Goal: Transaction & Acquisition: Purchase product/service

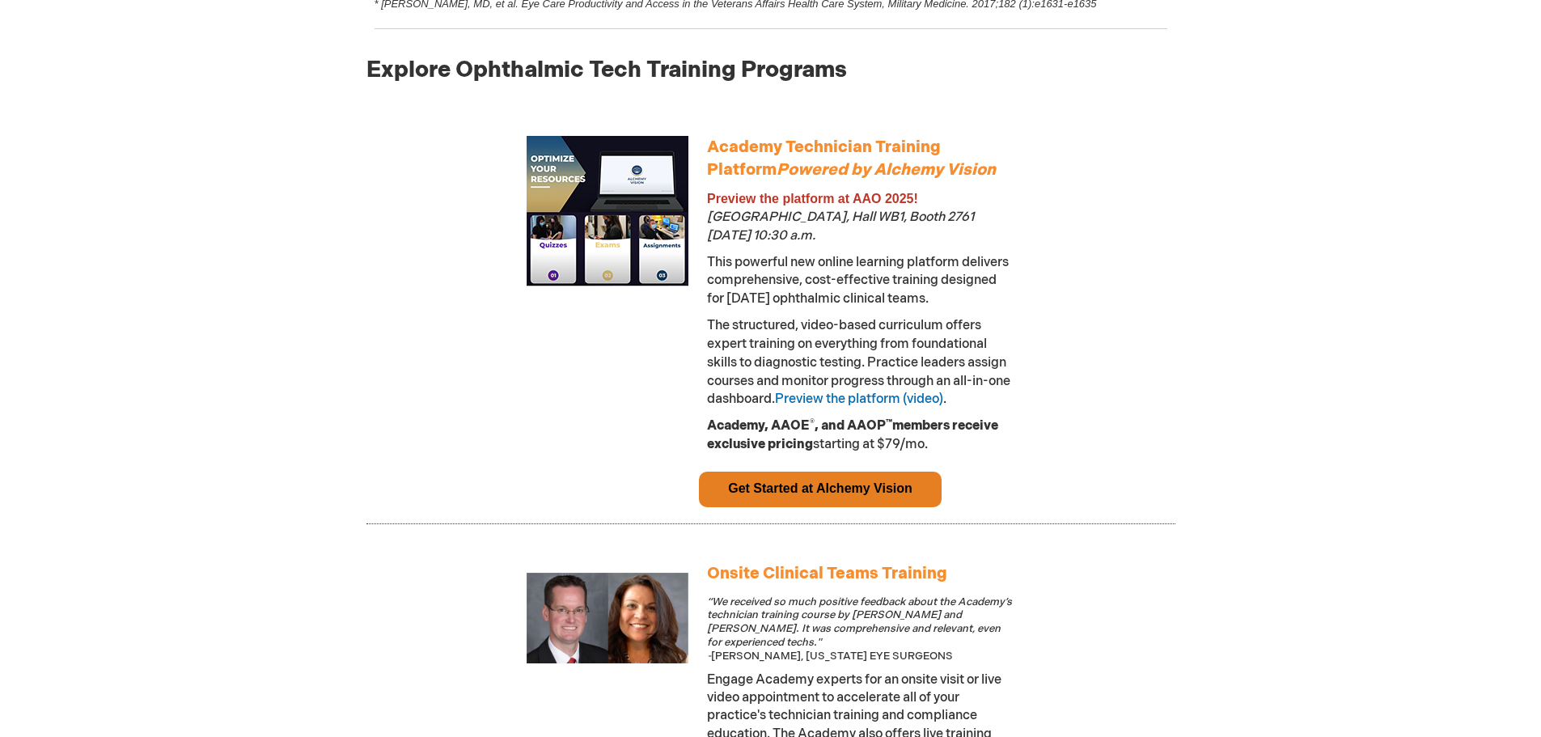
scroll to position [890, 0]
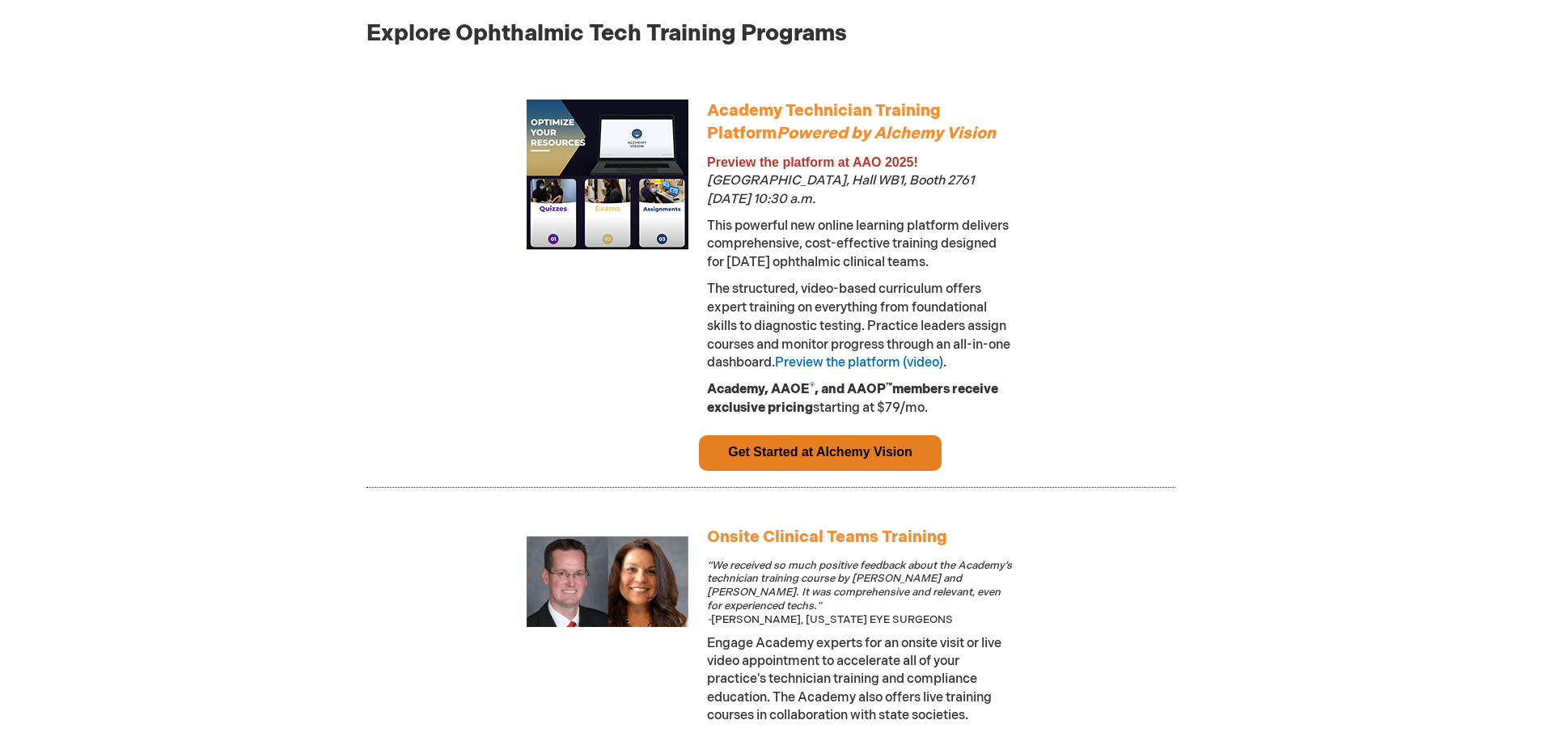
drag, startPoint x: 895, startPoint y: 475, endPoint x: 348, endPoint y: 432, distance: 549.2
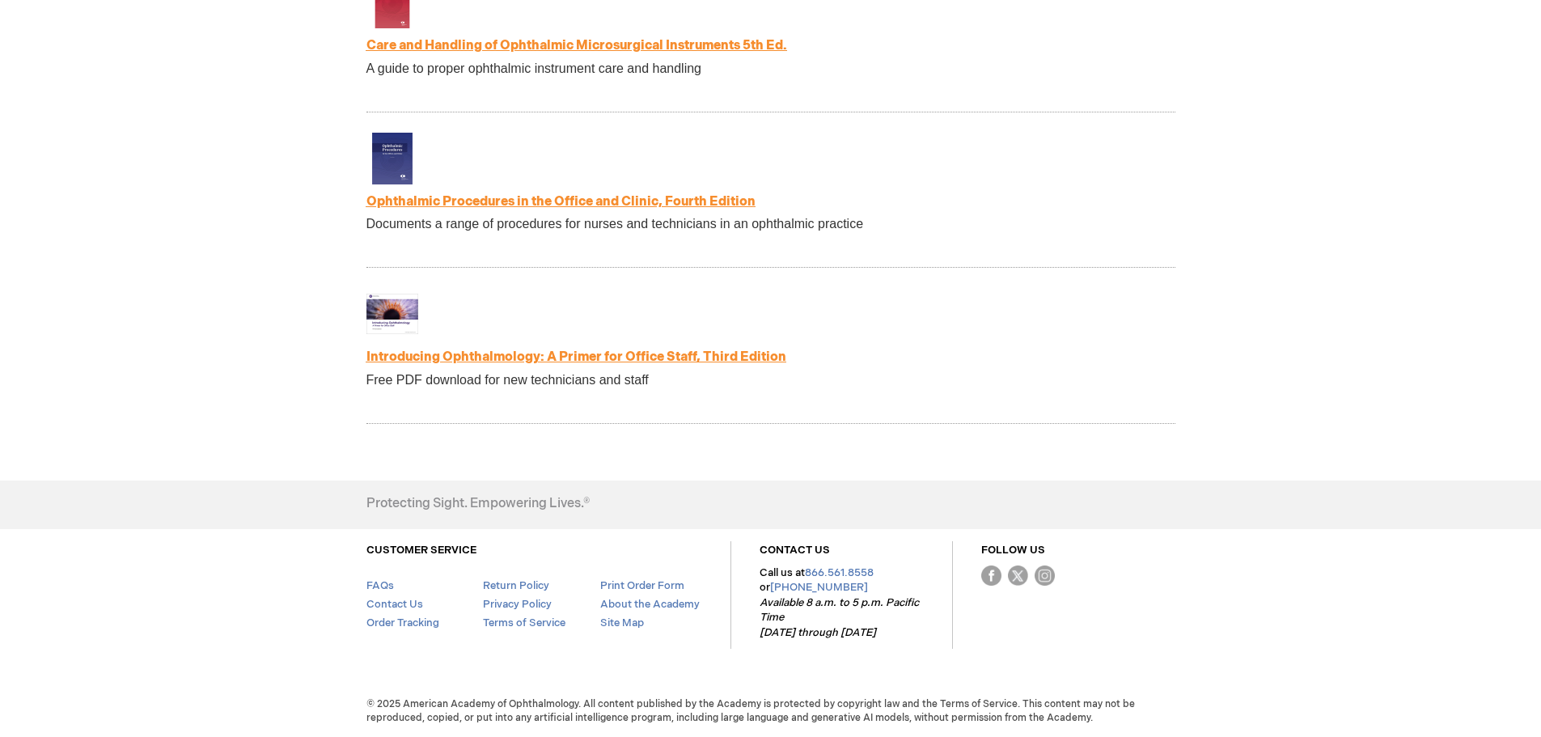
scroll to position [3460, 0]
click at [421, 200] on link "Ophthalmic Procedures in the Office and Clinic, Fourth Edition" at bounding box center [560, 201] width 389 height 15
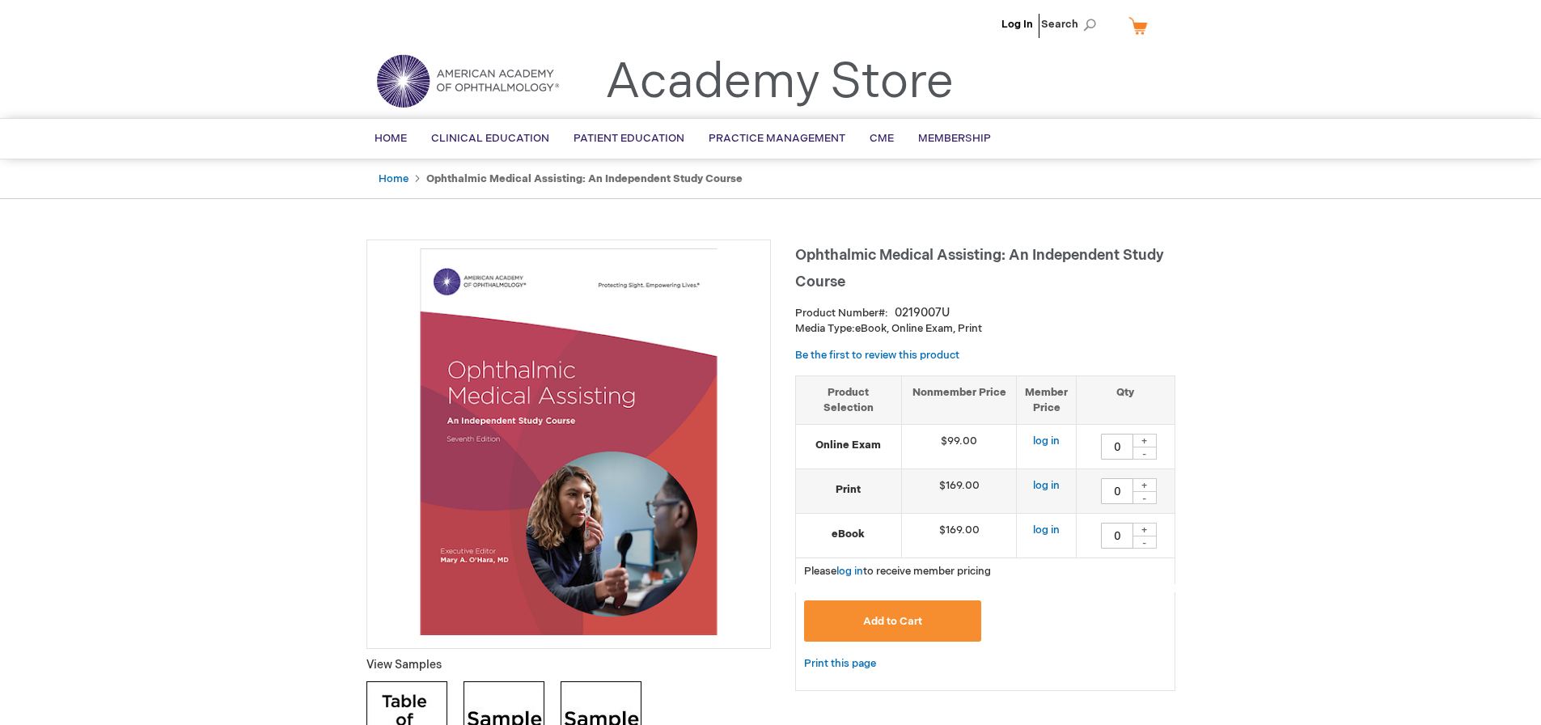
type input "0"
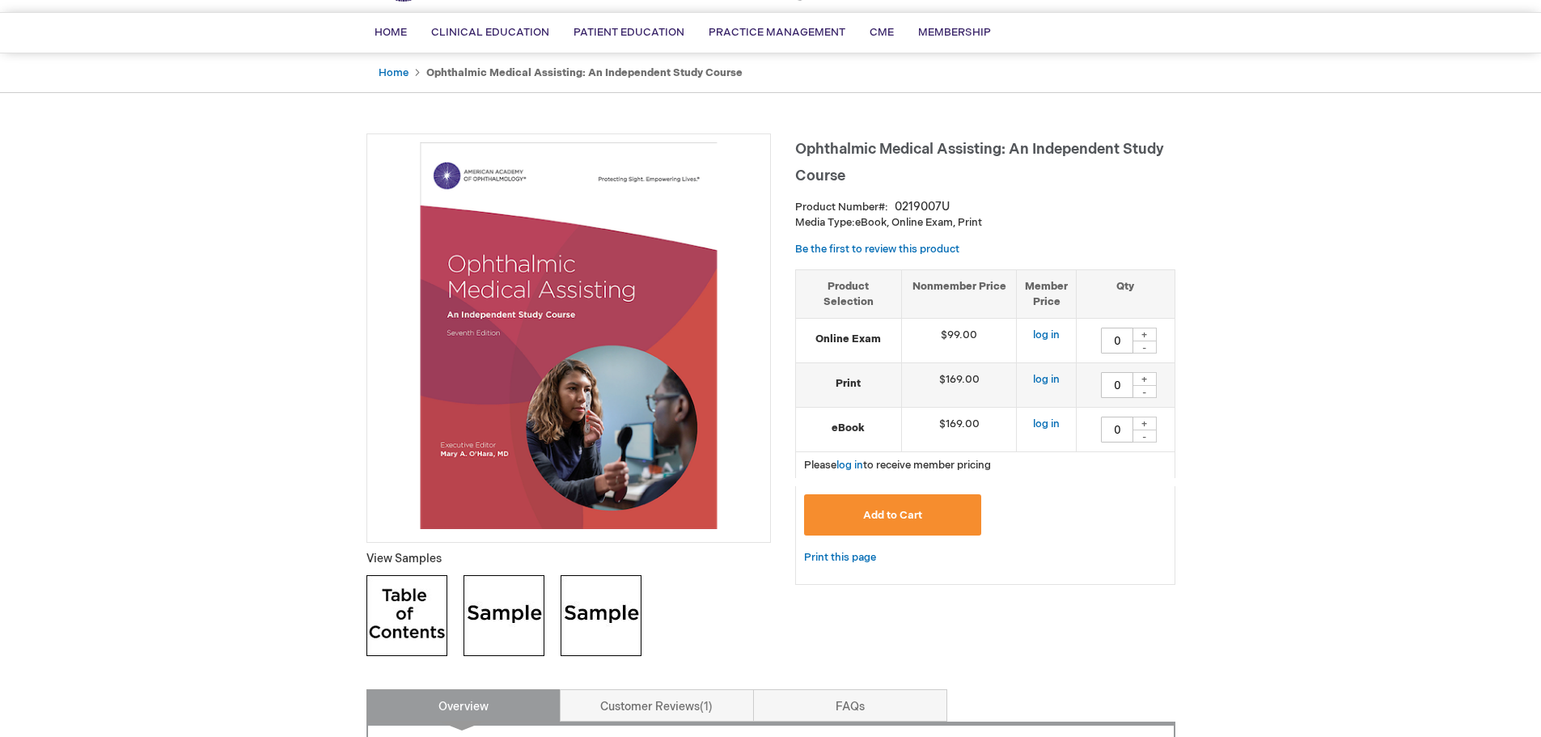
scroll to position [81, 0]
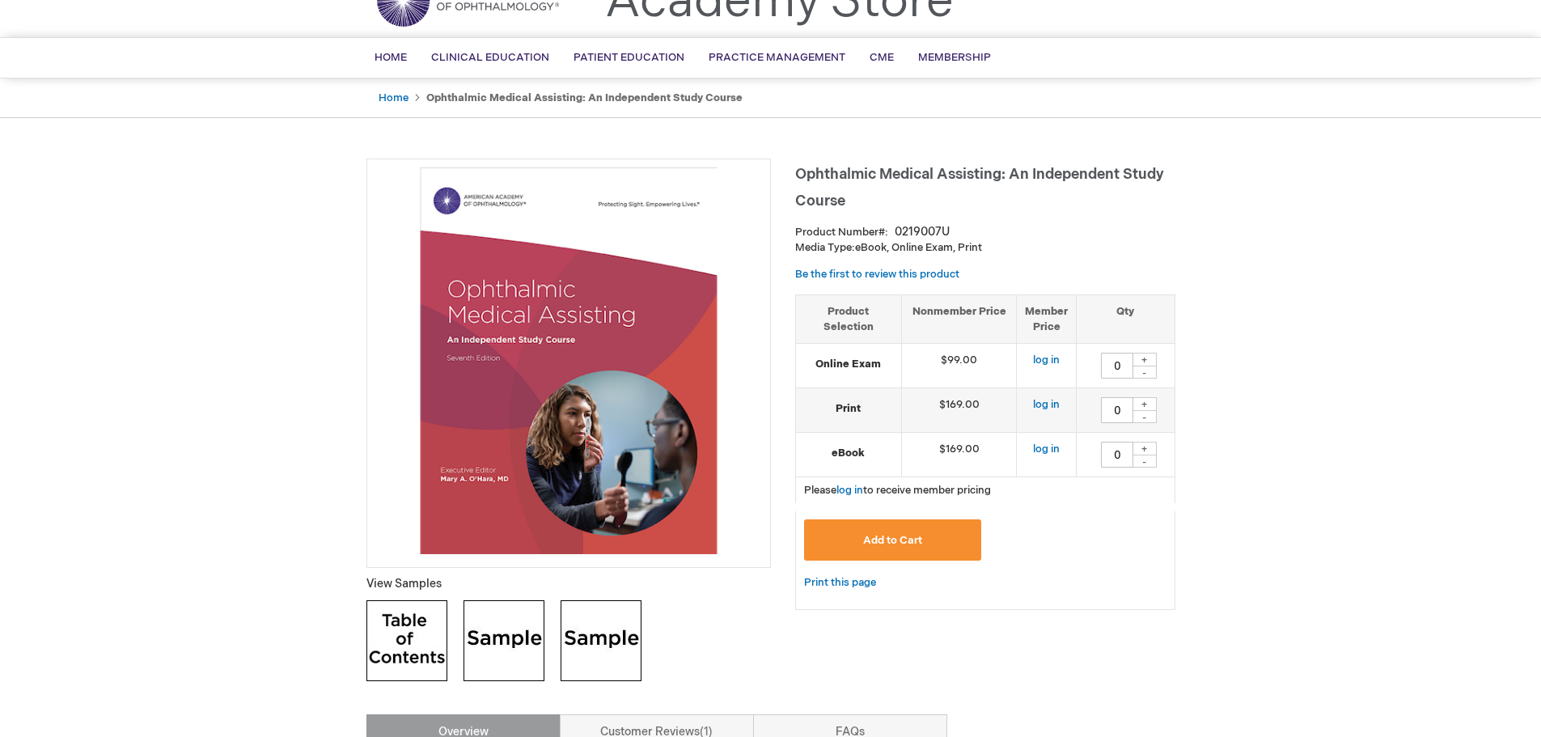
click at [1150, 404] on div "+" at bounding box center [1144, 404] width 24 height 14
type input "1"
click at [930, 539] on button "Add to Cart" at bounding box center [893, 539] width 178 height 41
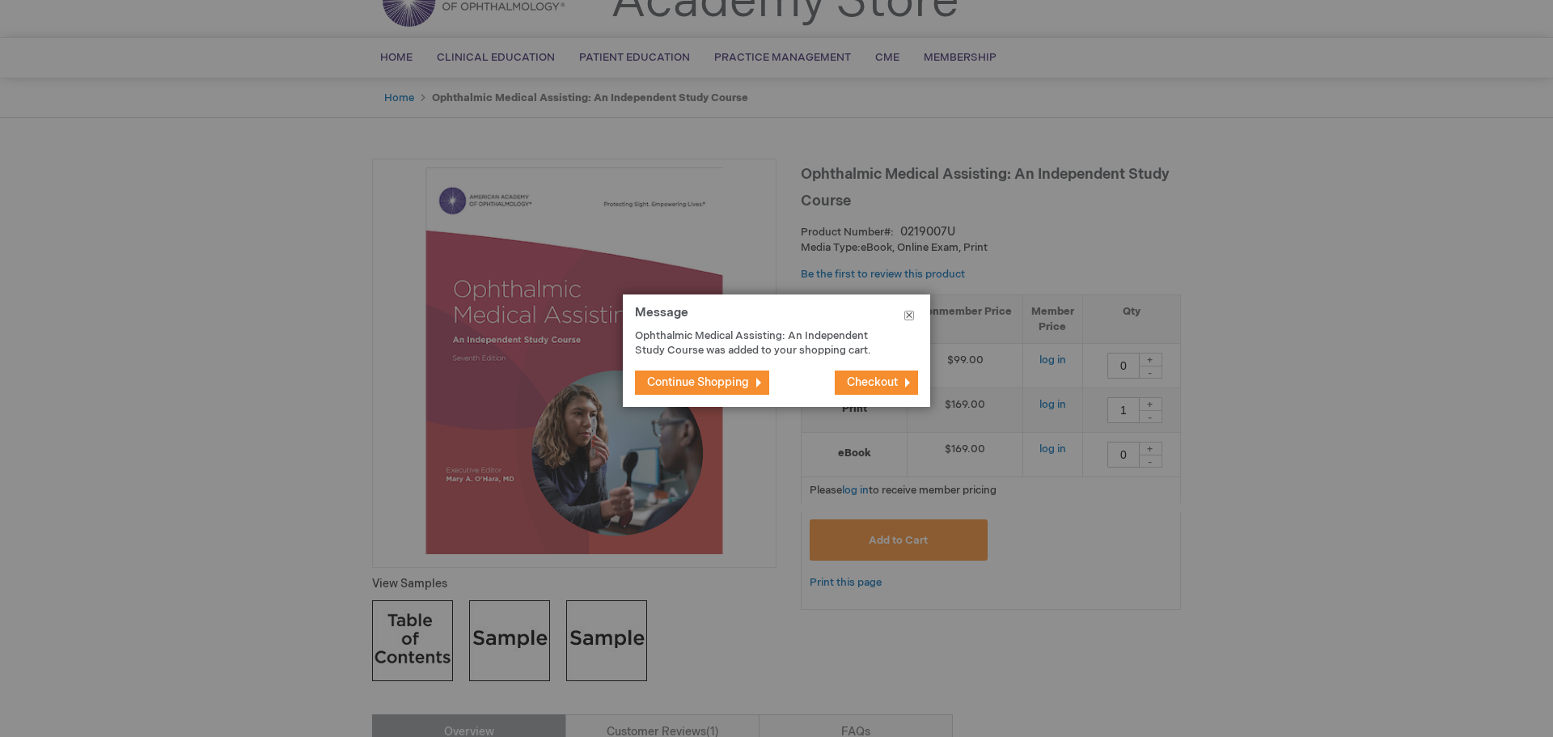
click at [905, 318] on button "Close" at bounding box center [909, 318] width 42 height 49
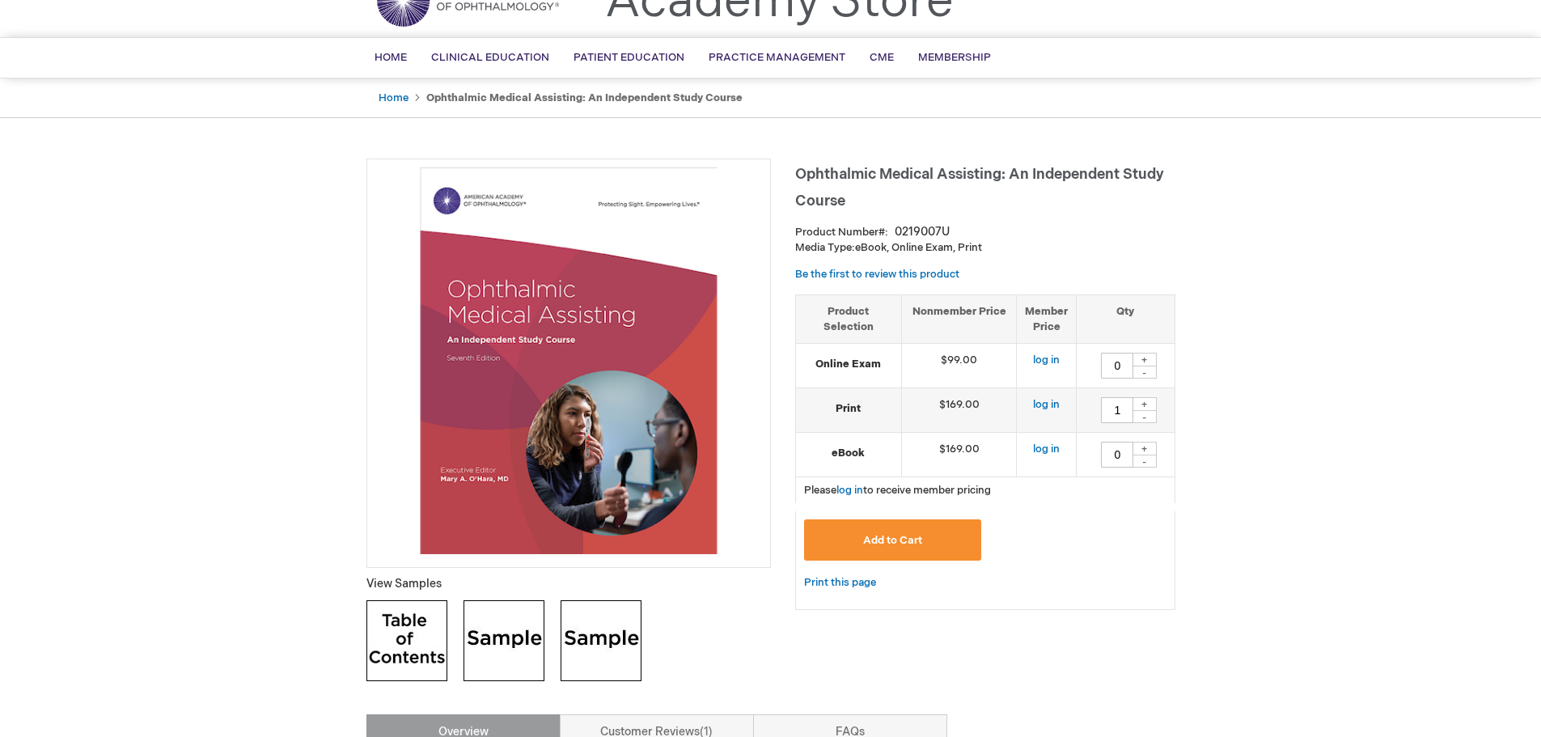
scroll to position [0, 0]
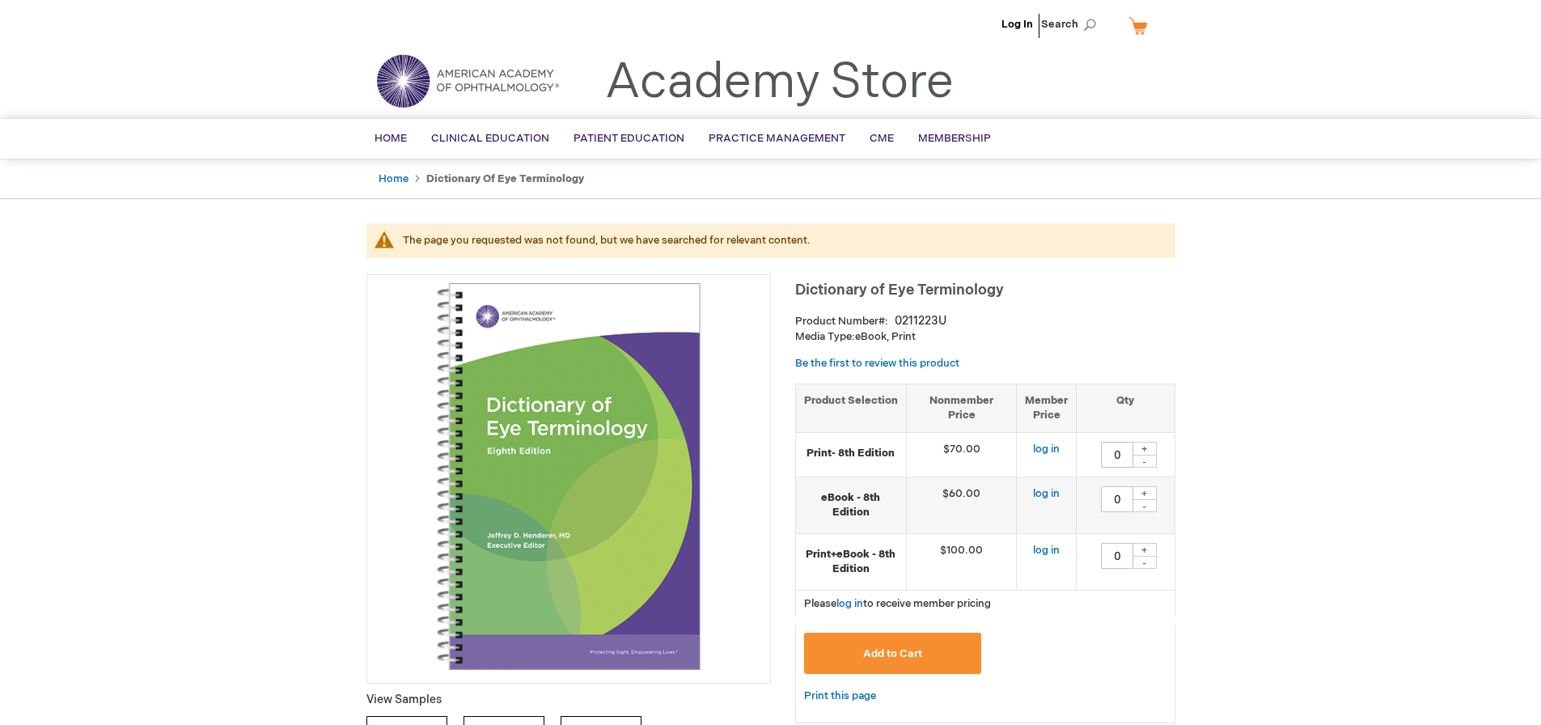
type input "0"
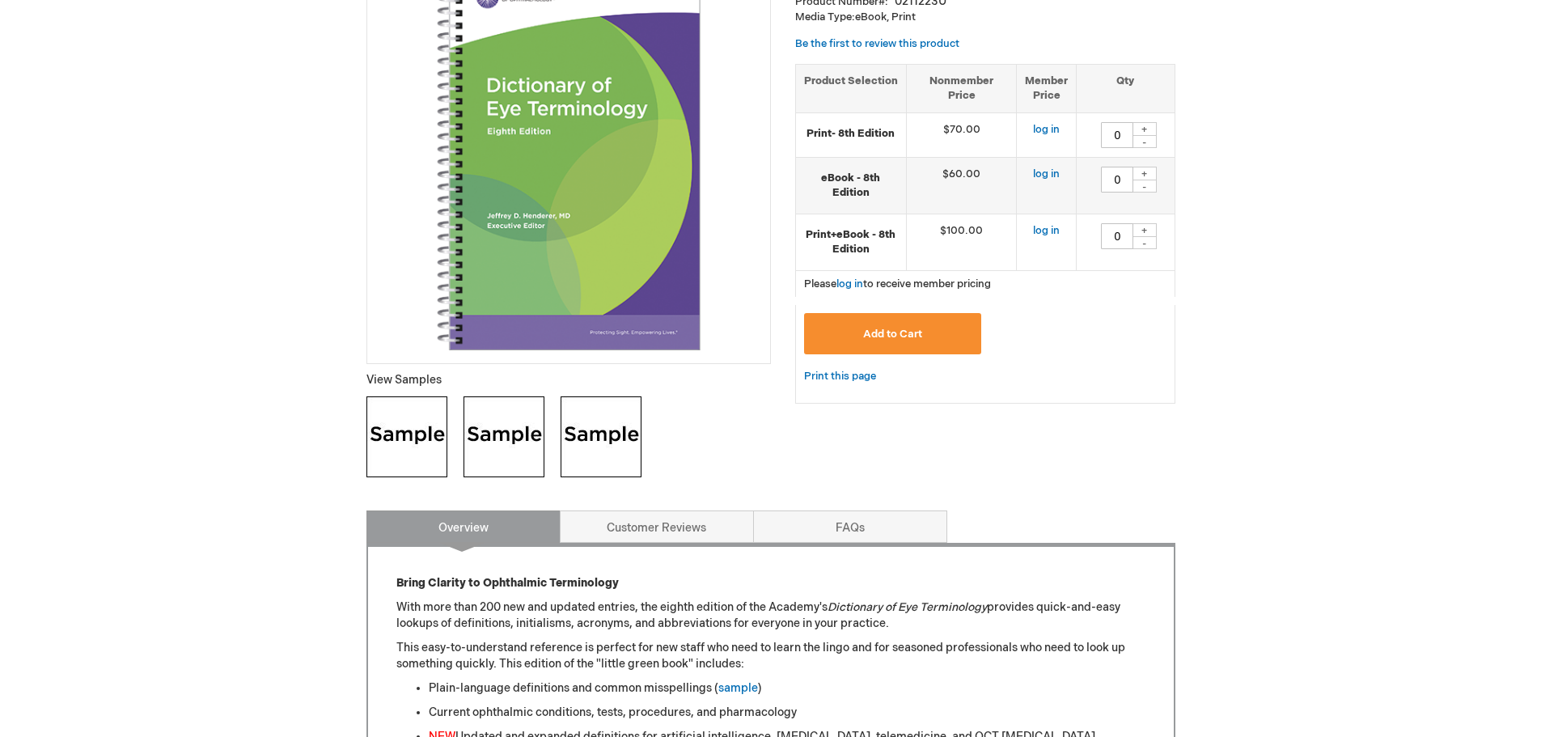
scroll to position [566, 0]
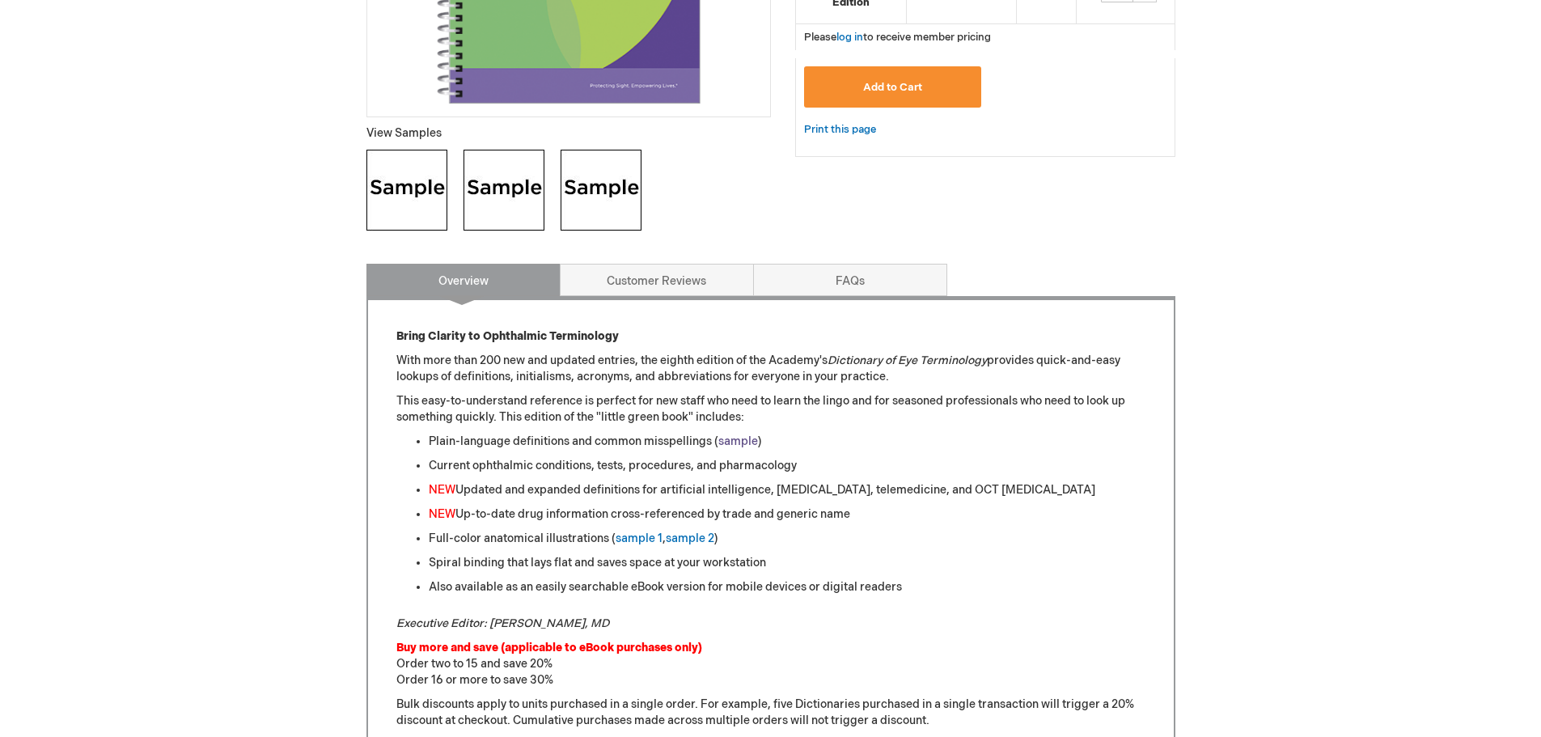
click at [732, 442] on link "sample" at bounding box center [738, 441] width 40 height 14
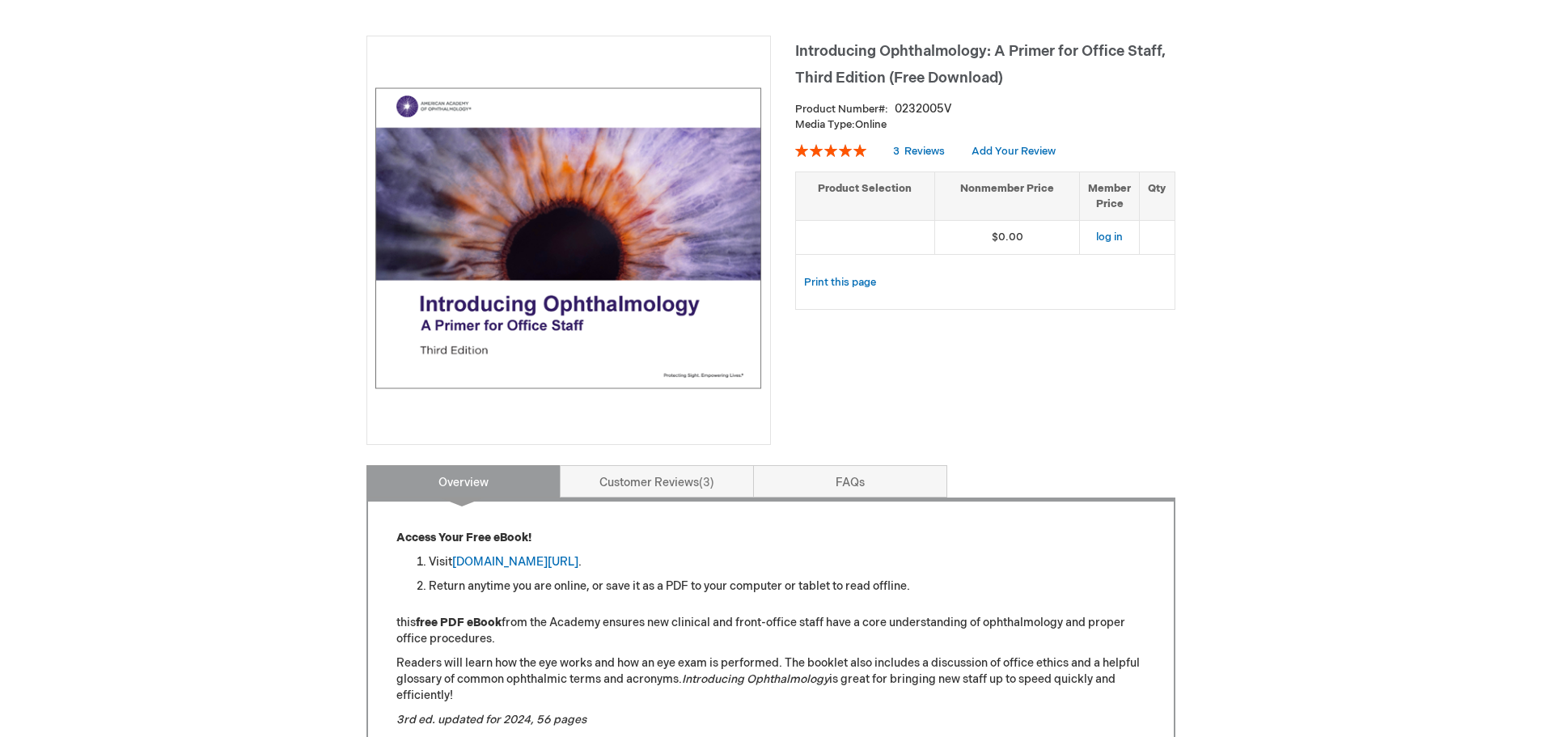
scroll to position [485, 0]
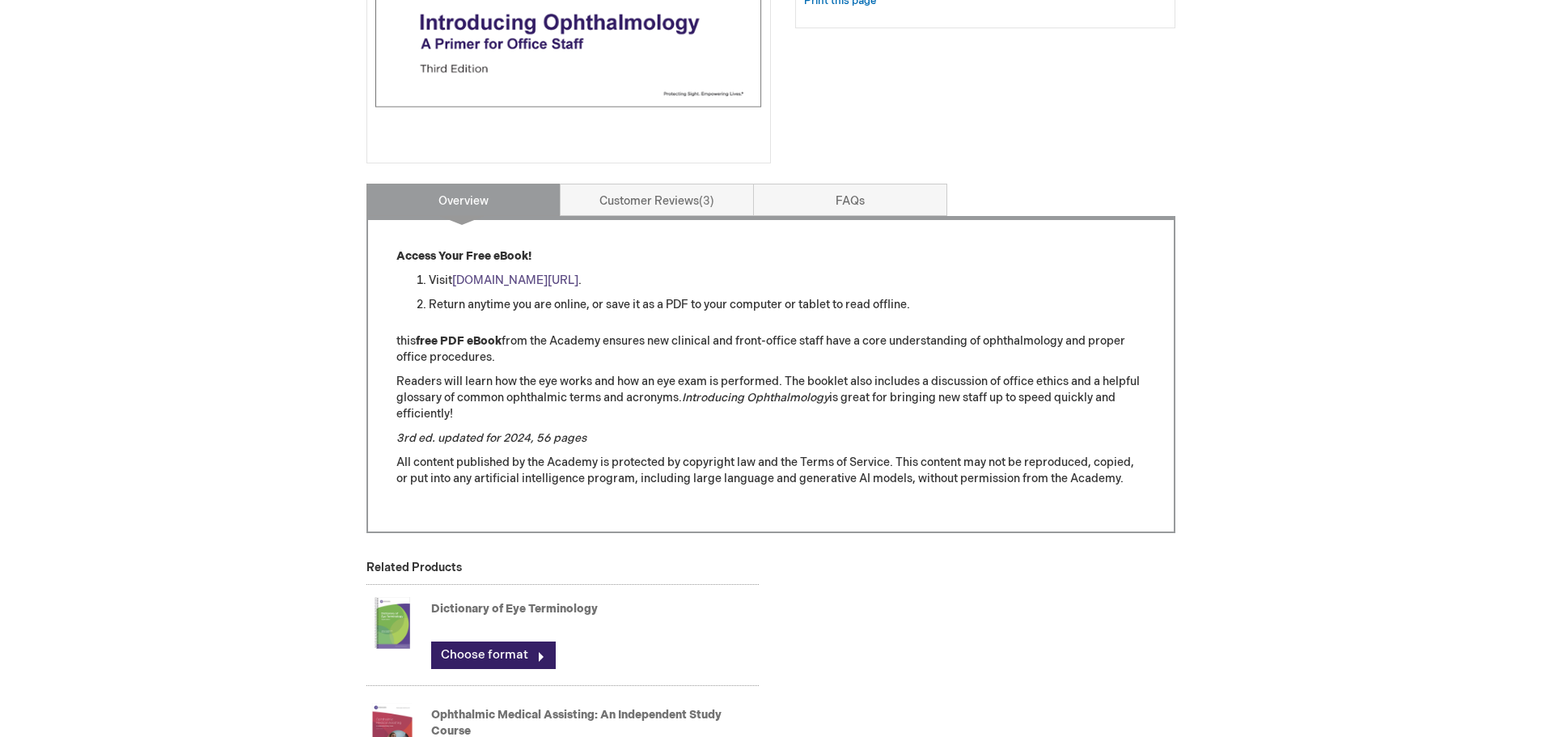
click at [578, 281] on link "[DOMAIN_NAME][URL]" at bounding box center [515, 280] width 126 height 14
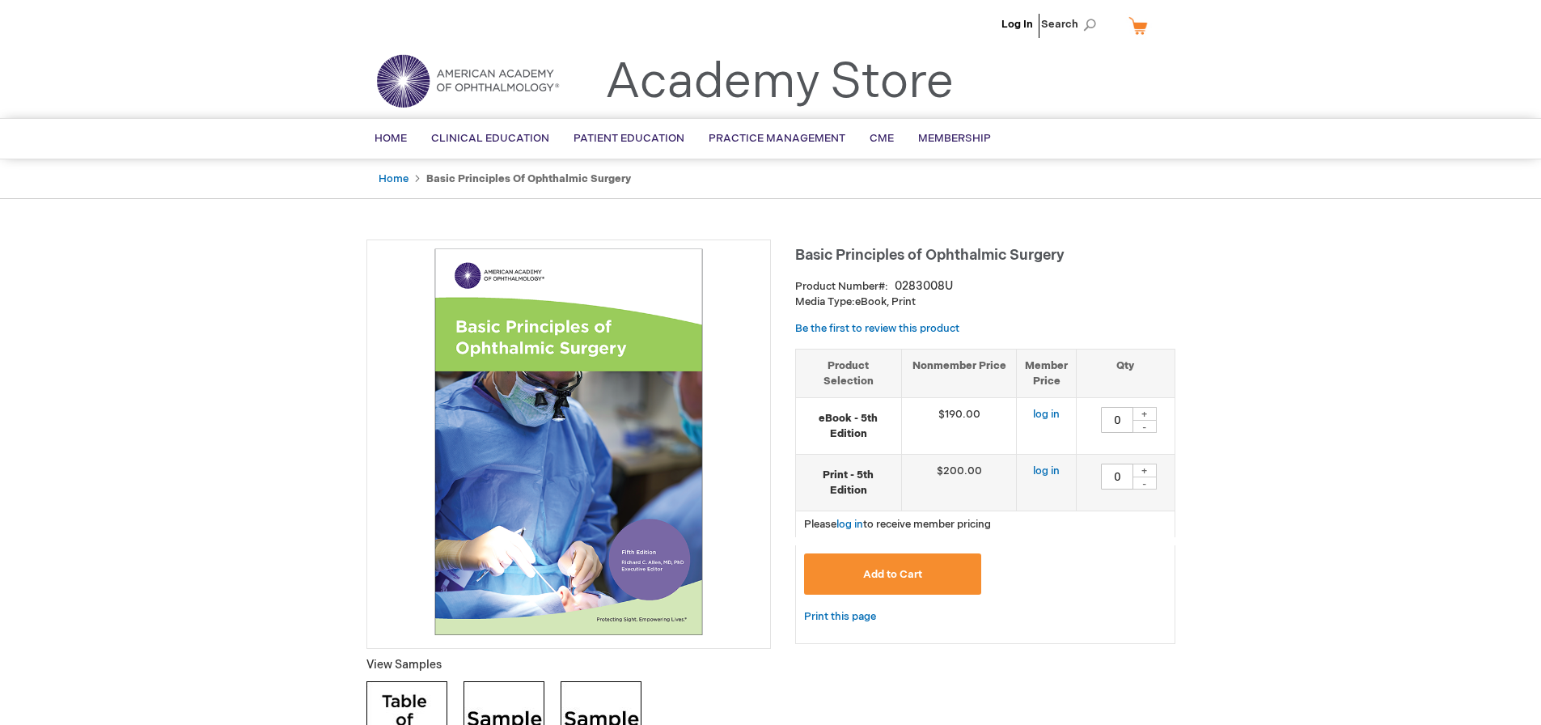
type input "0"
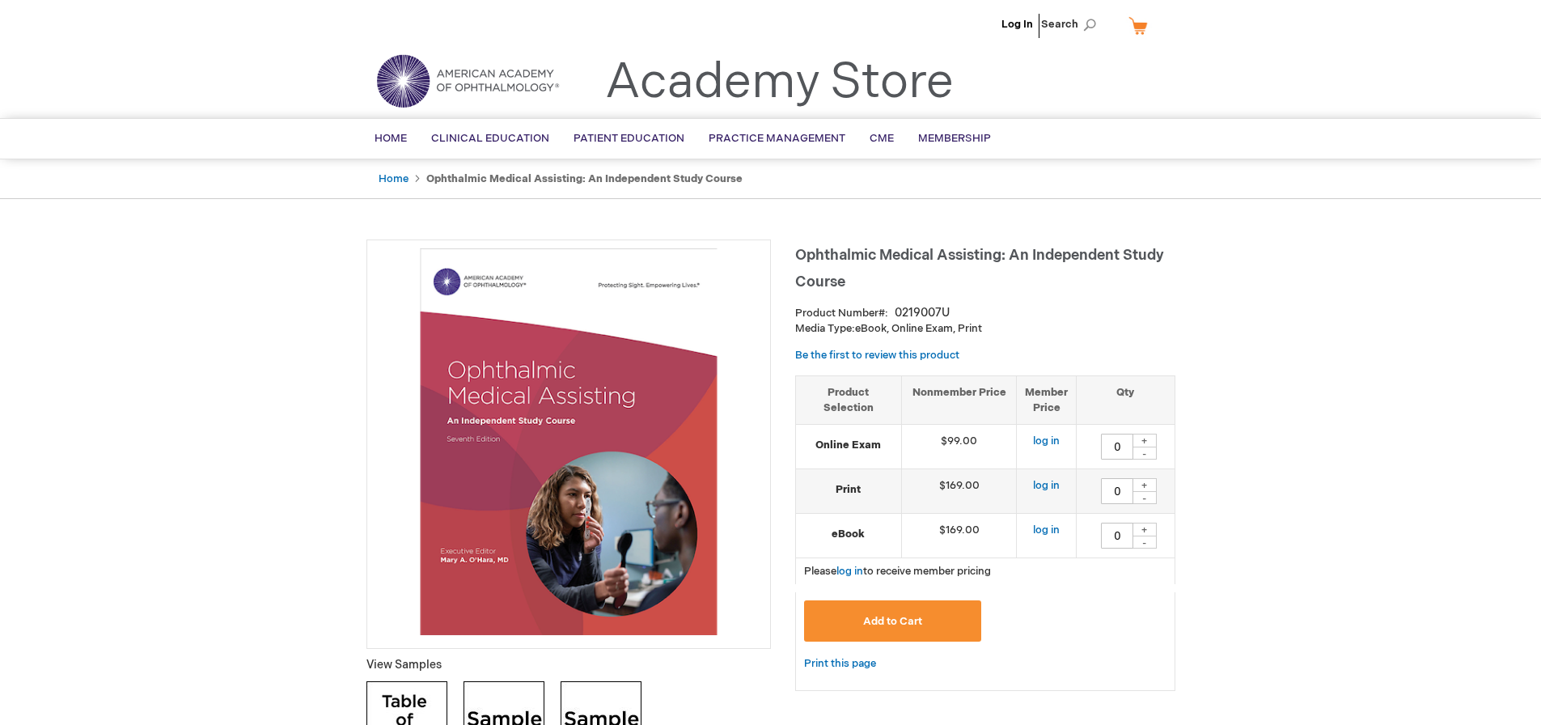
type input "0"
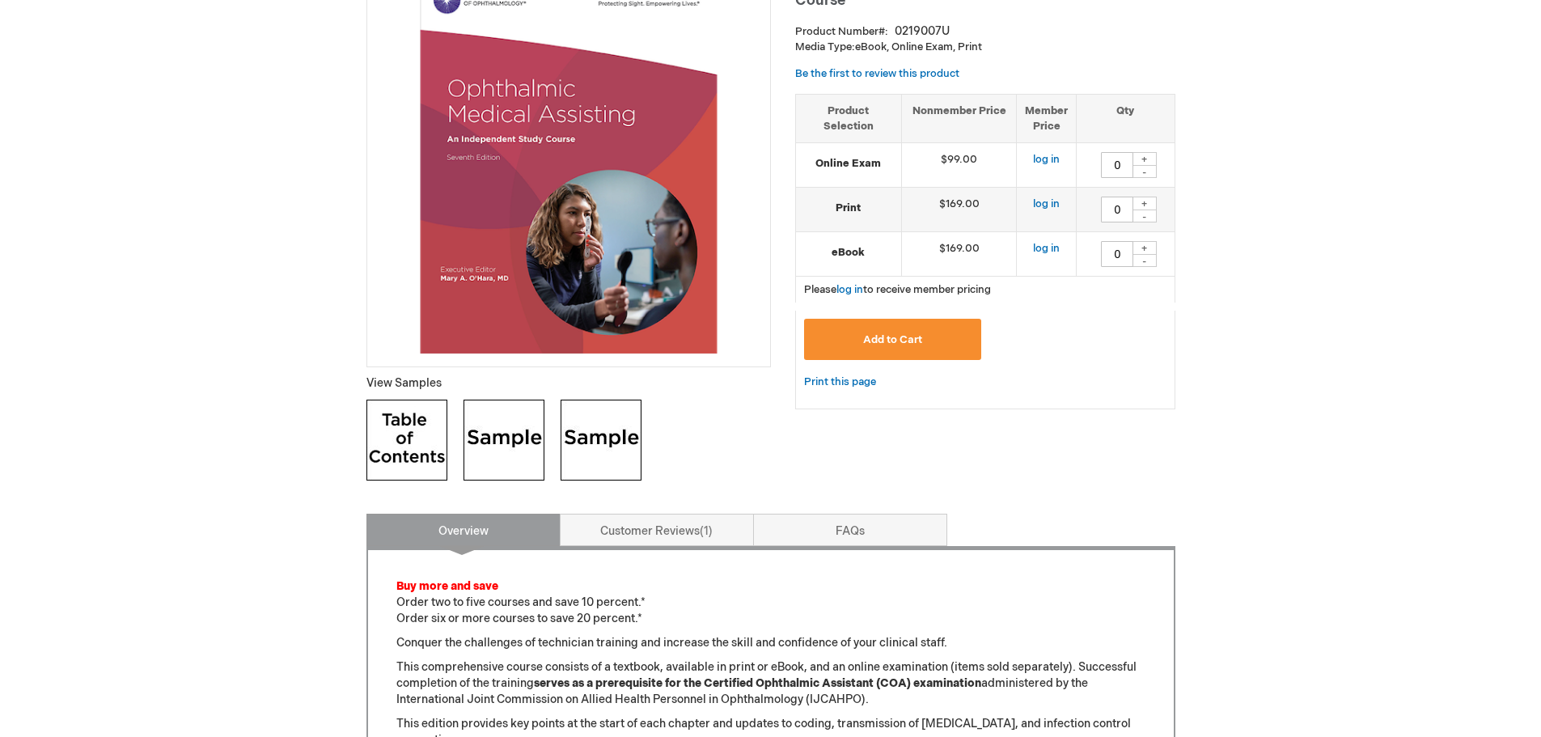
scroll to position [324, 0]
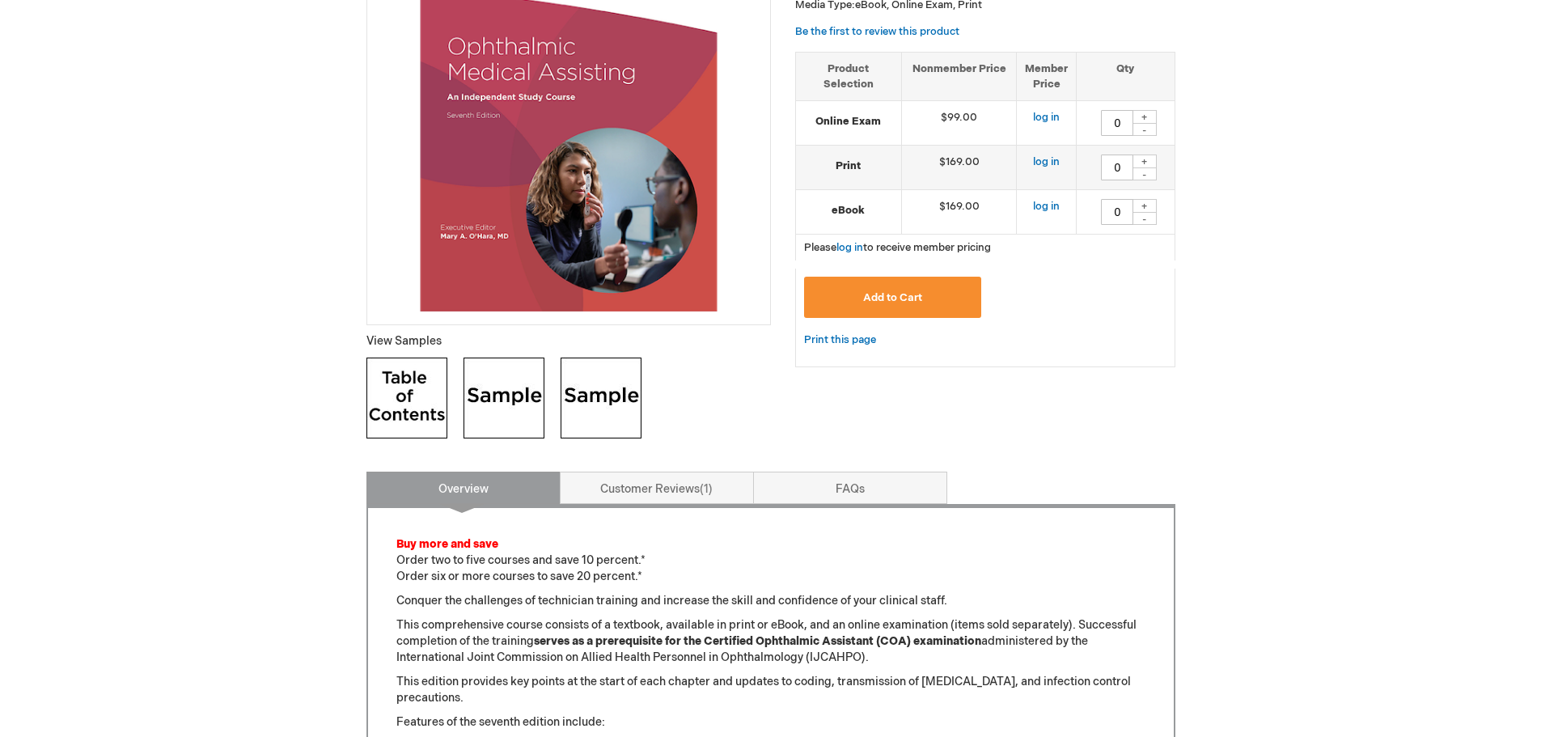
click at [399, 372] on img at bounding box center [406, 397] width 81 height 81
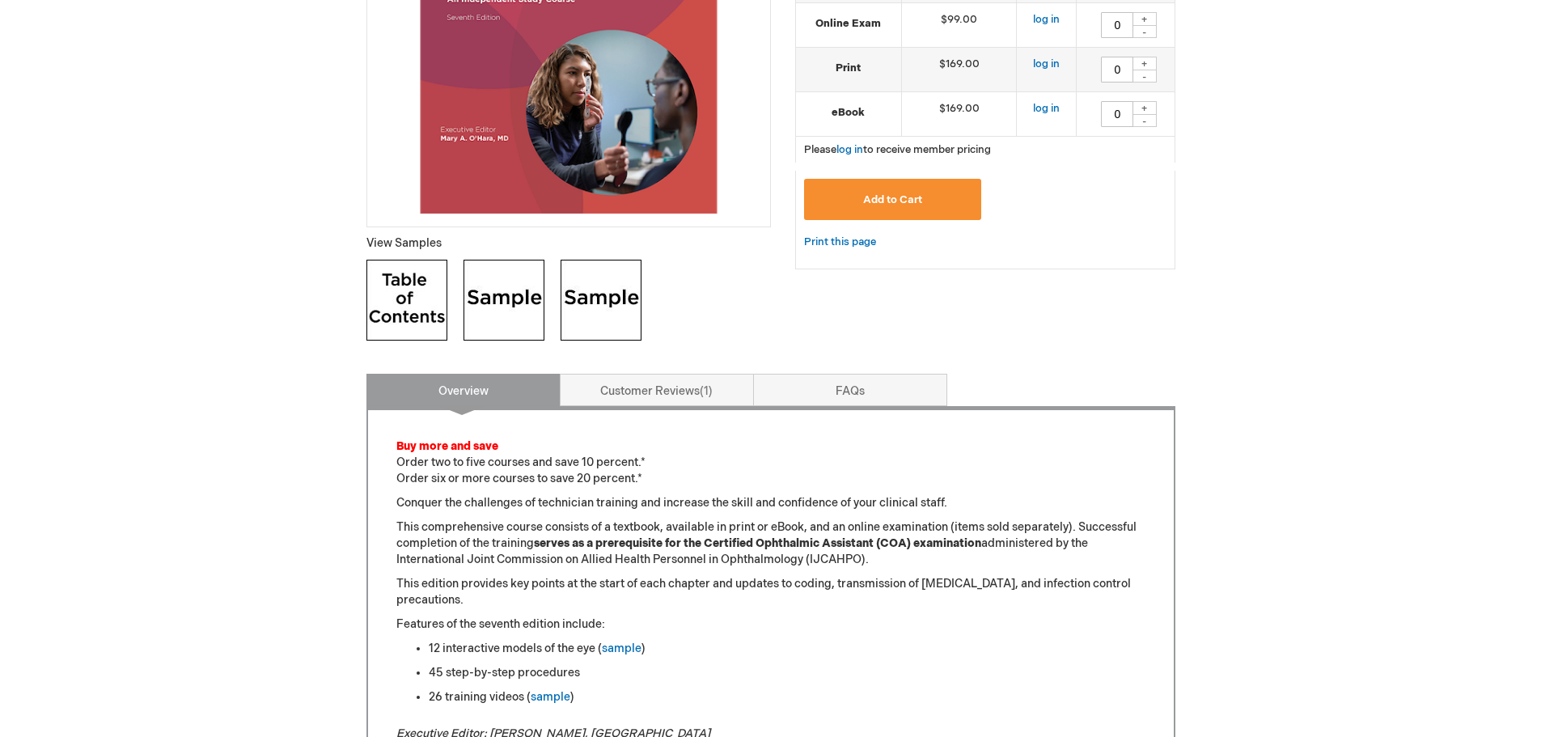
scroll to position [81, 0]
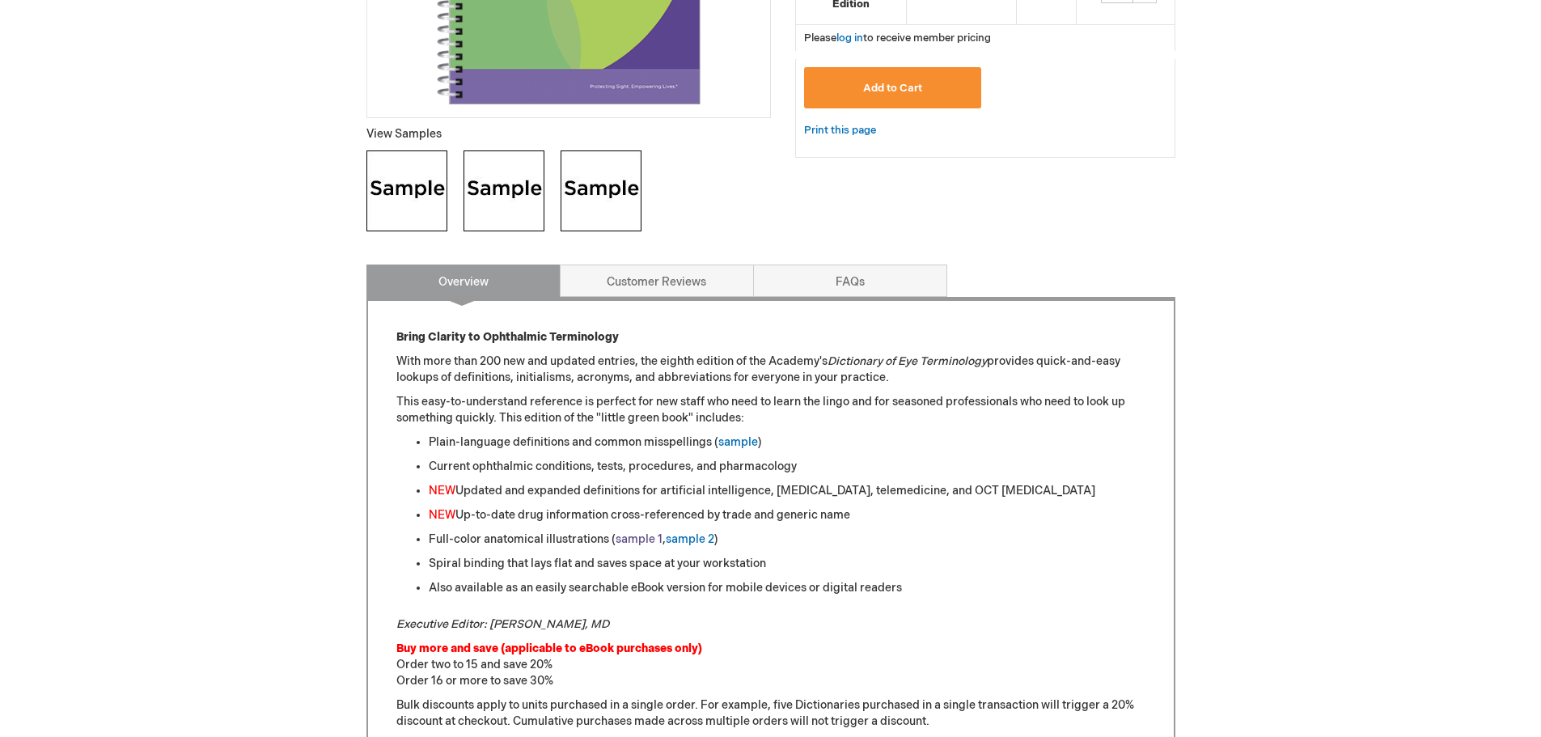
click at [640, 544] on link "sample 1" at bounding box center [639, 539] width 47 height 14
click at [683, 535] on link "sample 2" at bounding box center [690, 540] width 49 height 14
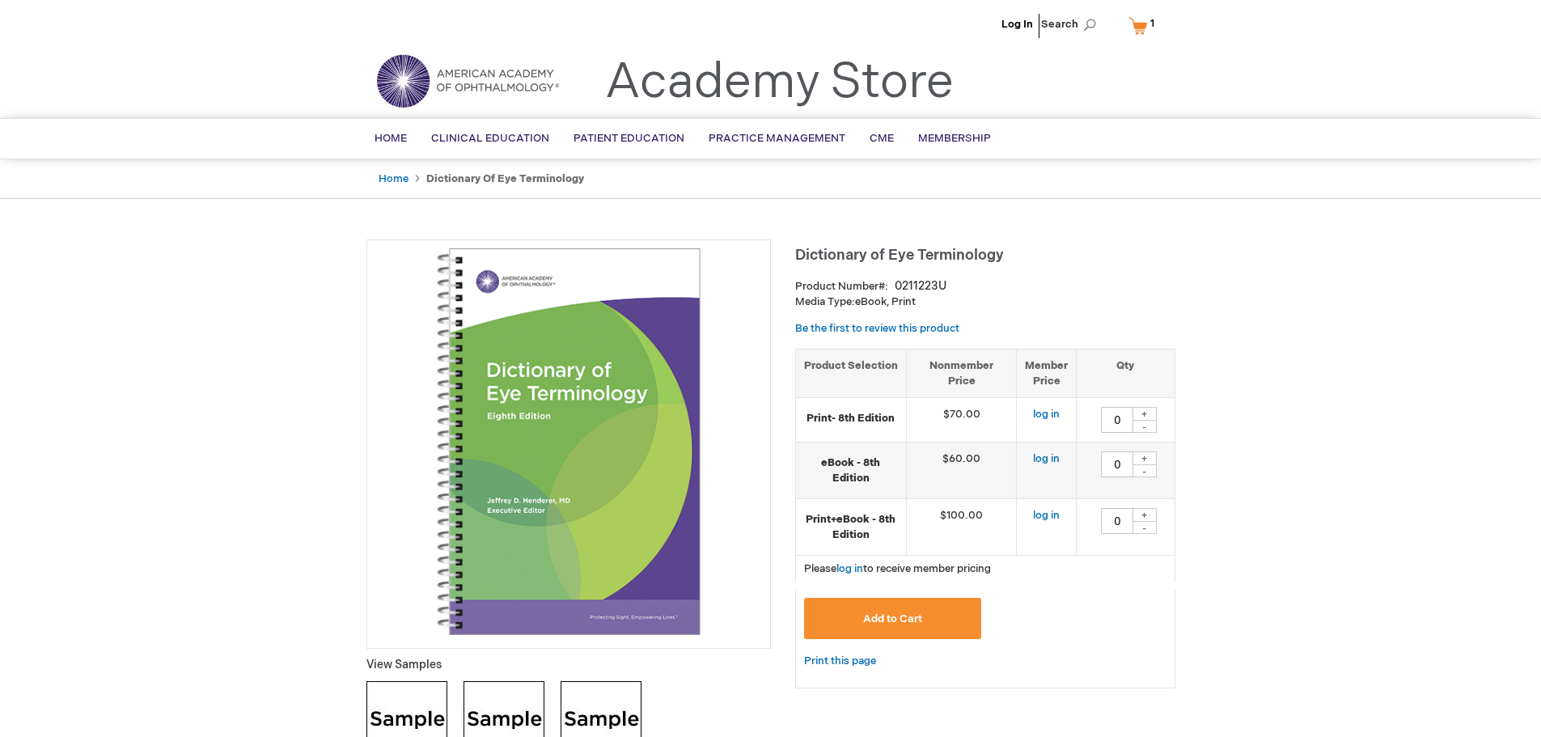
click at [1149, 517] on div "+" at bounding box center [1144, 515] width 24 height 14
type input "1"
click at [929, 621] on button "Add to Cart" at bounding box center [893, 618] width 178 height 41
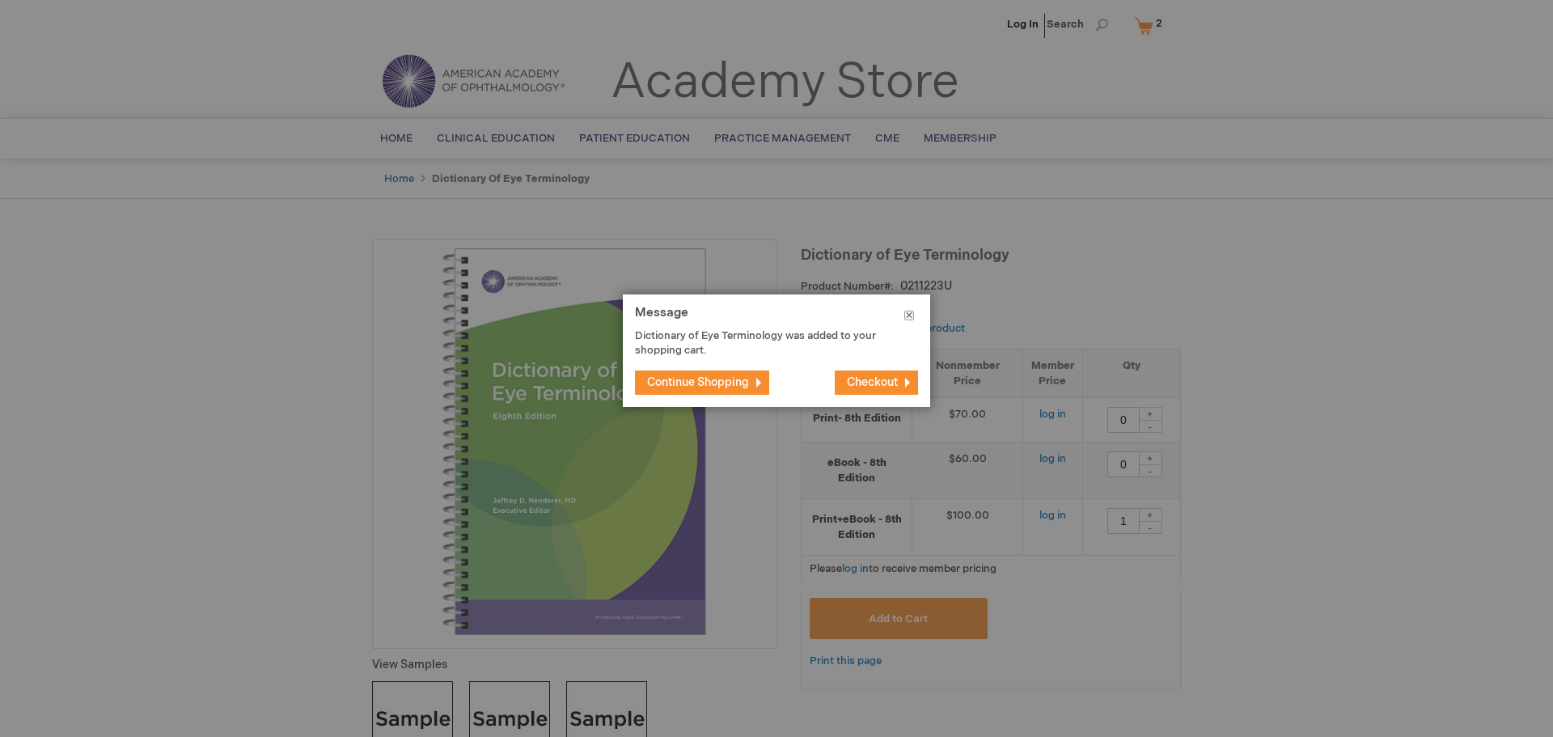
click at [910, 315] on button "Close" at bounding box center [909, 318] width 42 height 49
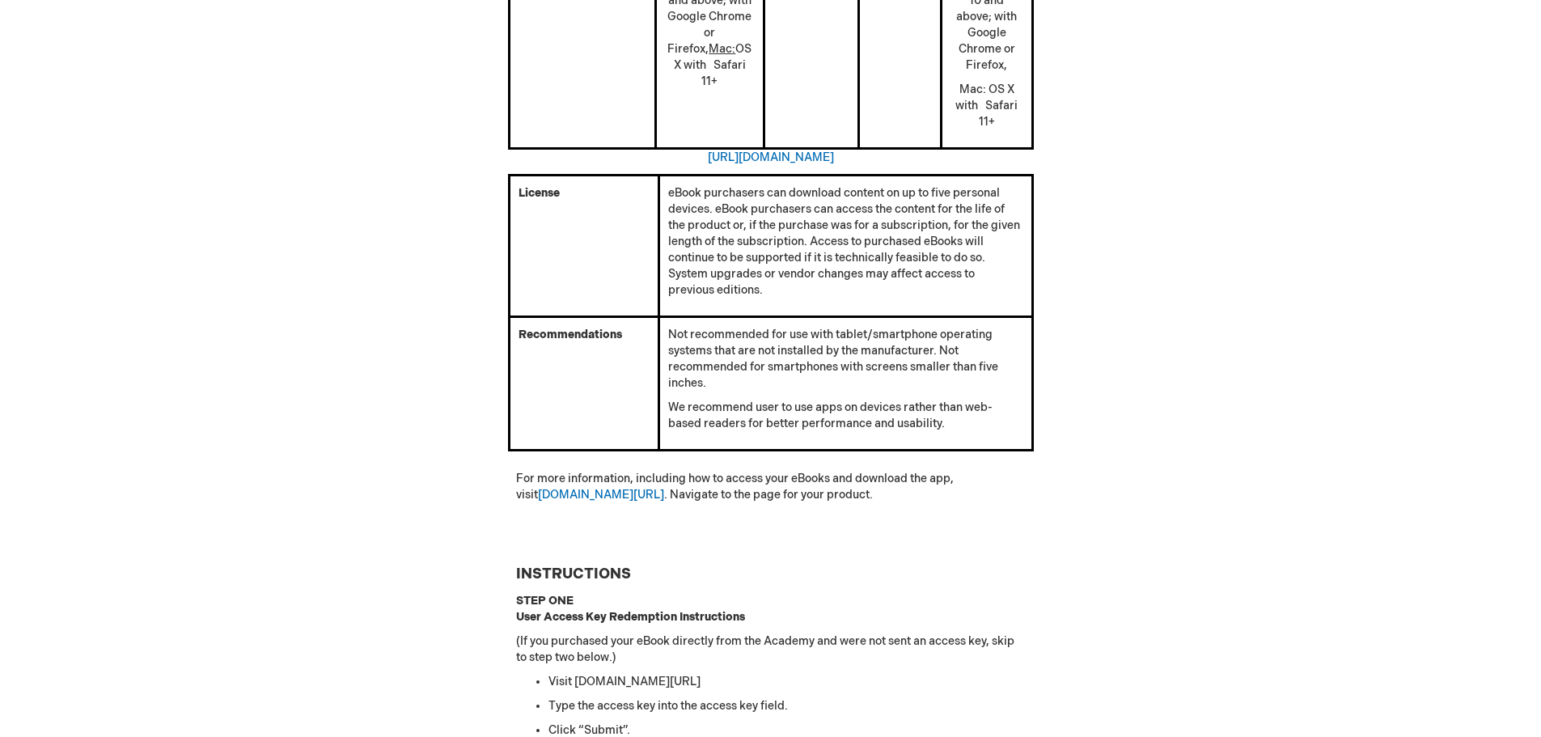
scroll to position [1051, 0]
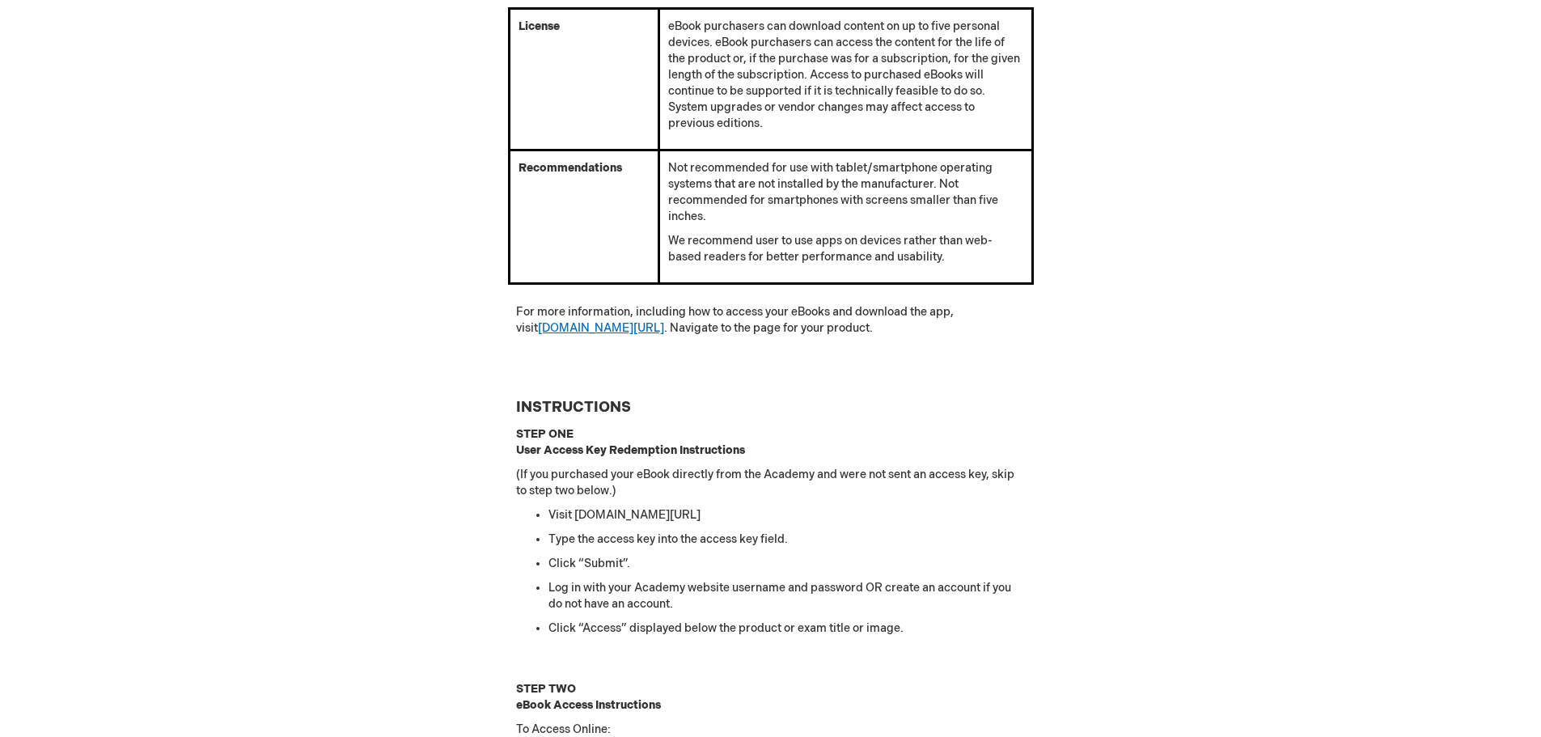
click at [583, 328] on link "[DOMAIN_NAME][URL]" at bounding box center [601, 328] width 126 height 14
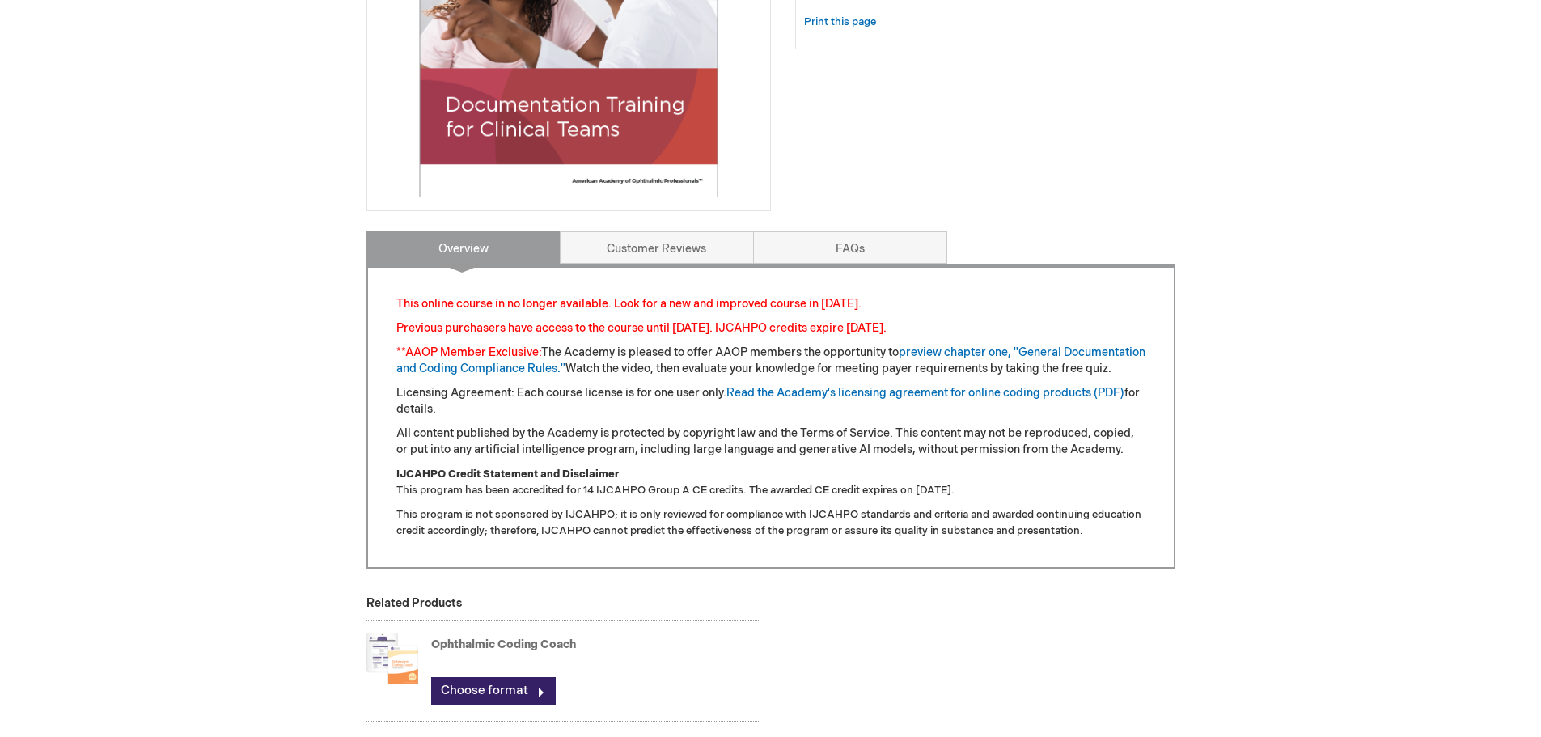
scroll to position [566, 0]
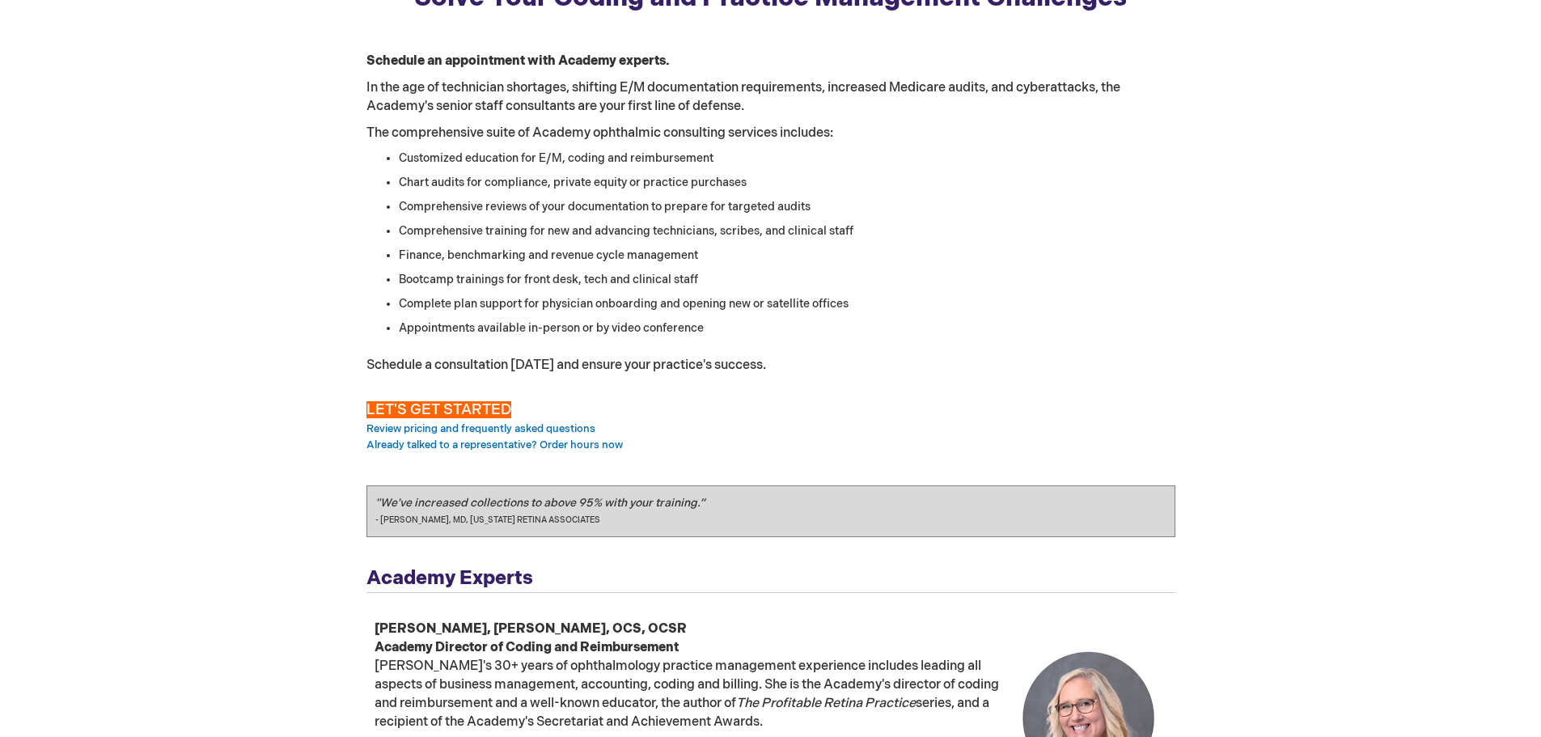
scroll to position [324, 0]
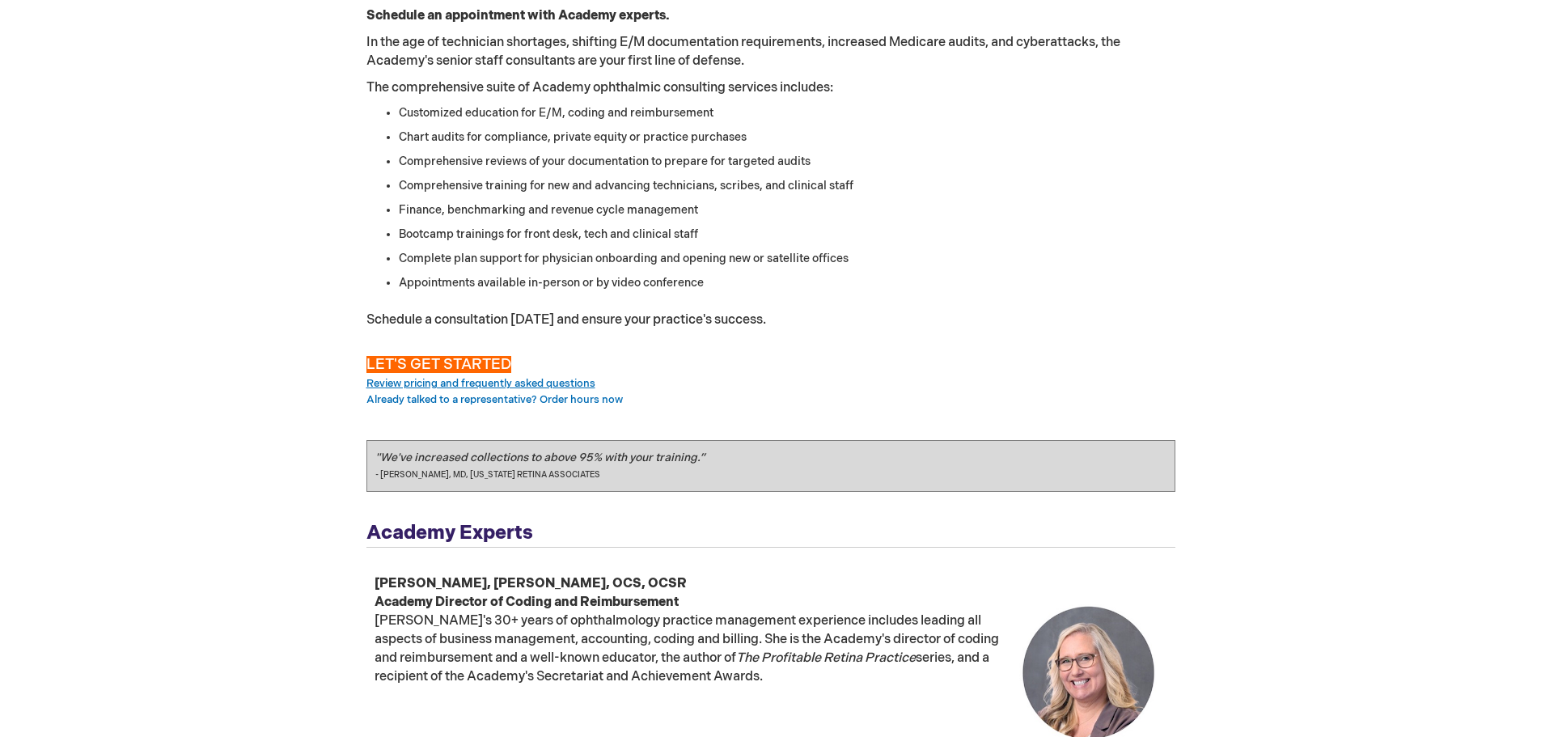
click at [421, 385] on link "Review pricing and frequently asked questions" at bounding box center [480, 383] width 229 height 13
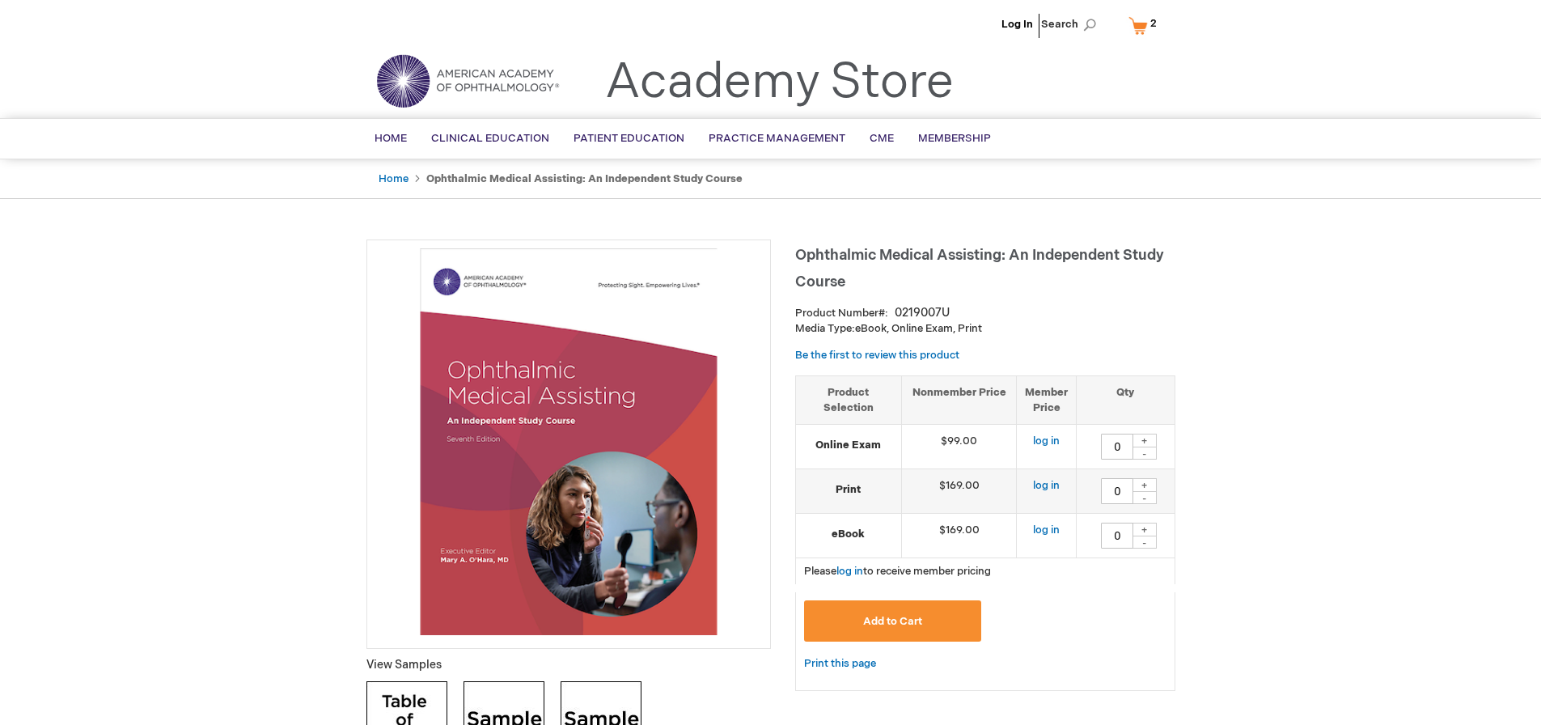
type input "0"
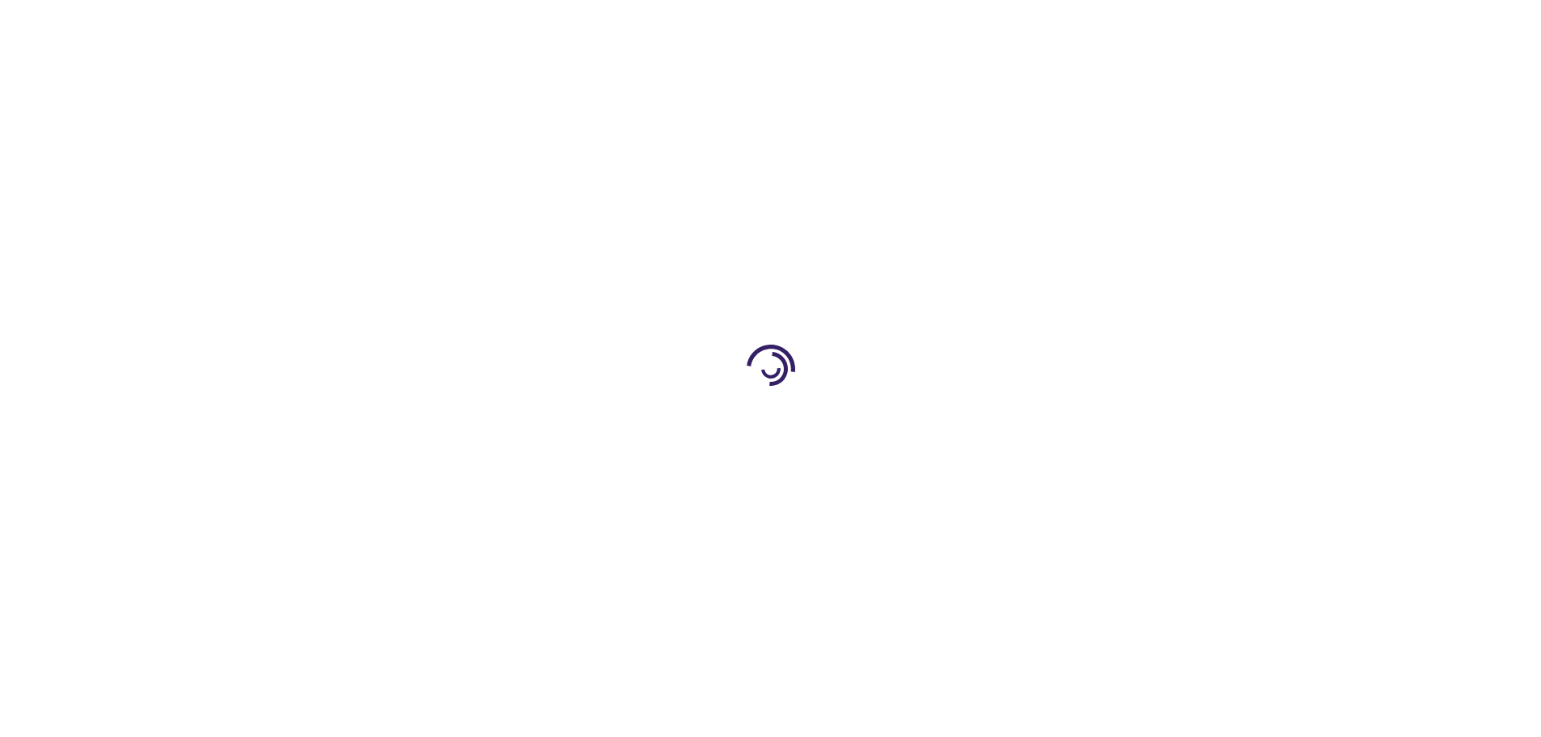
type input "0"
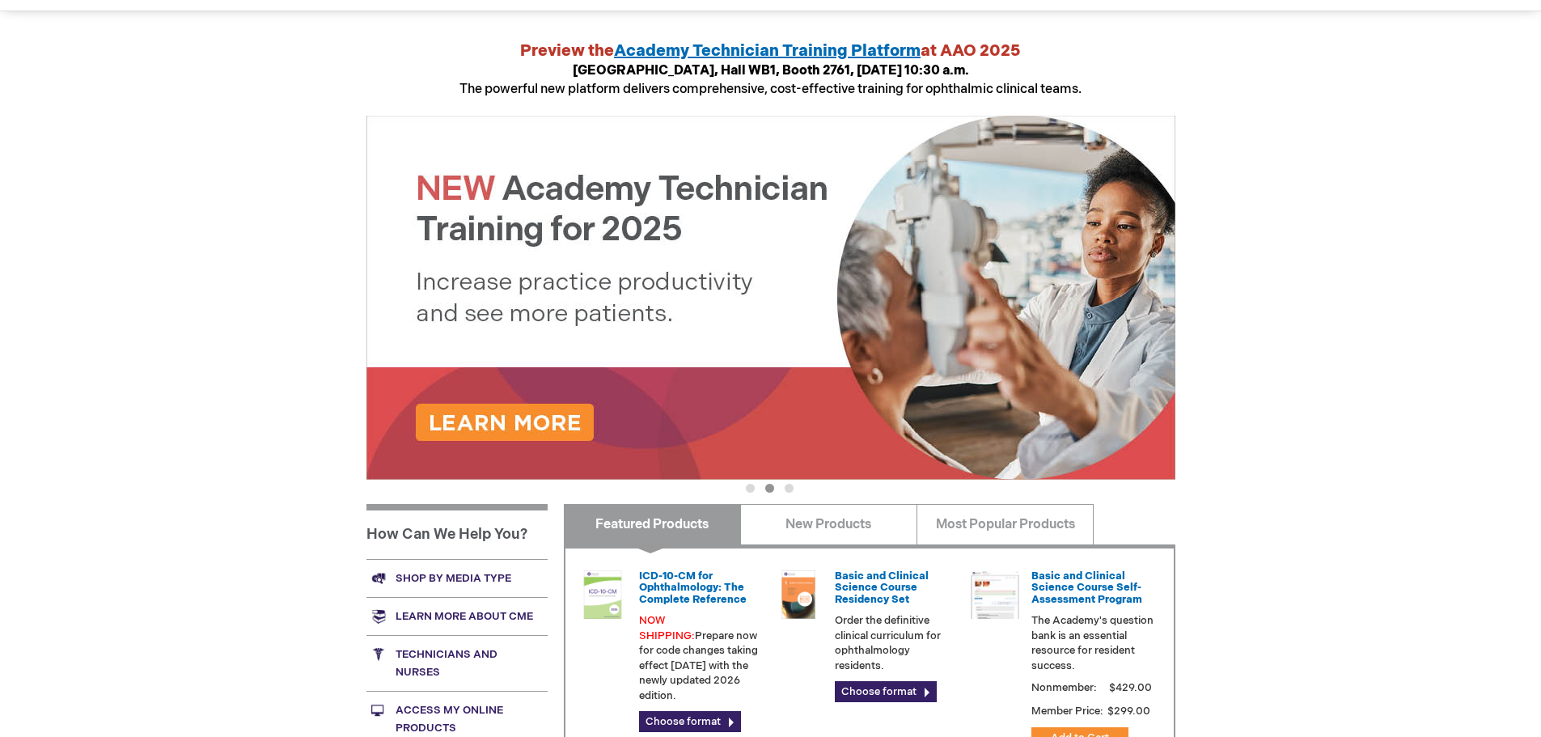
scroll to position [243, 0]
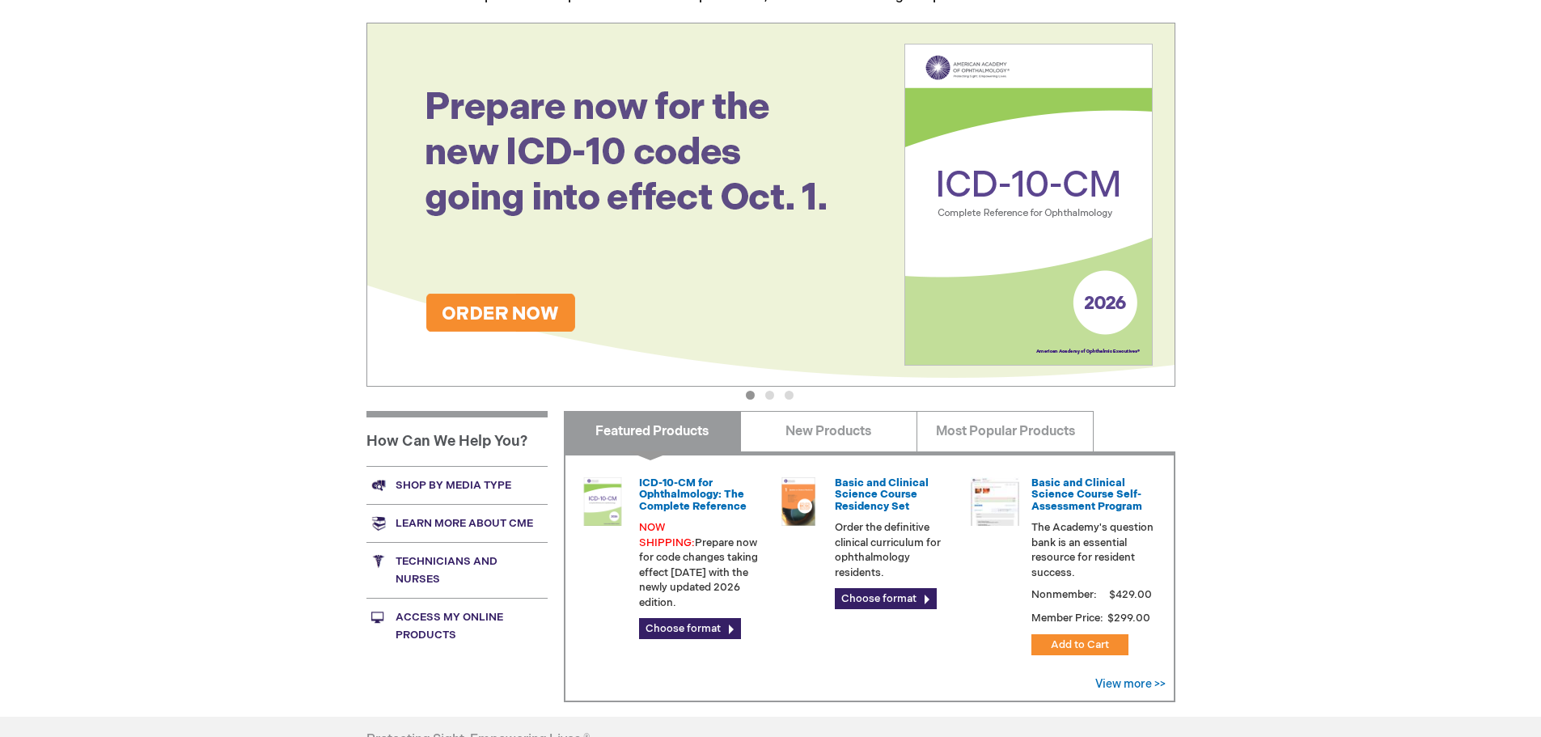
click at [476, 493] on link "Shop by media type" at bounding box center [456, 485] width 181 height 38
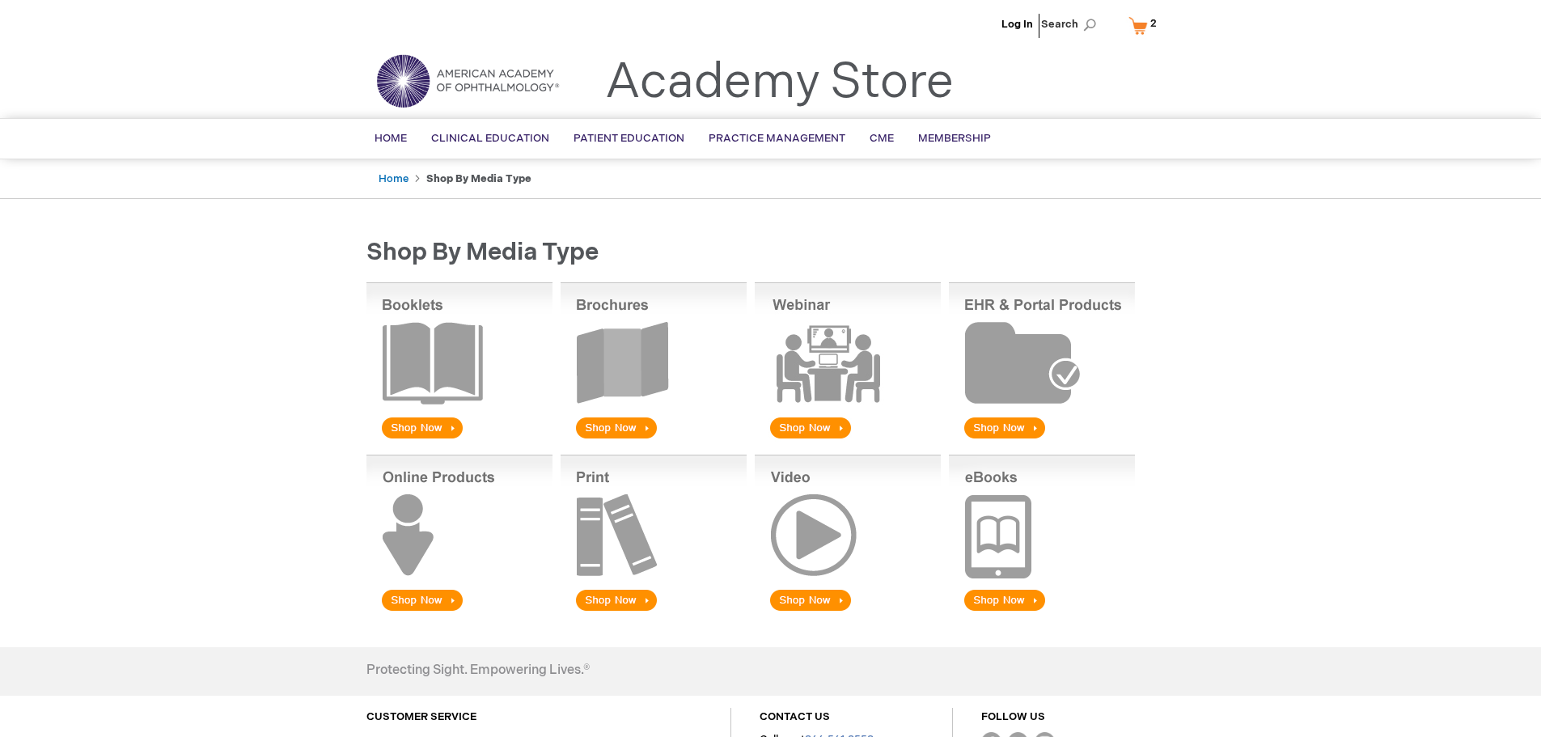
click at [1011, 532] on img at bounding box center [1042, 534] width 186 height 159
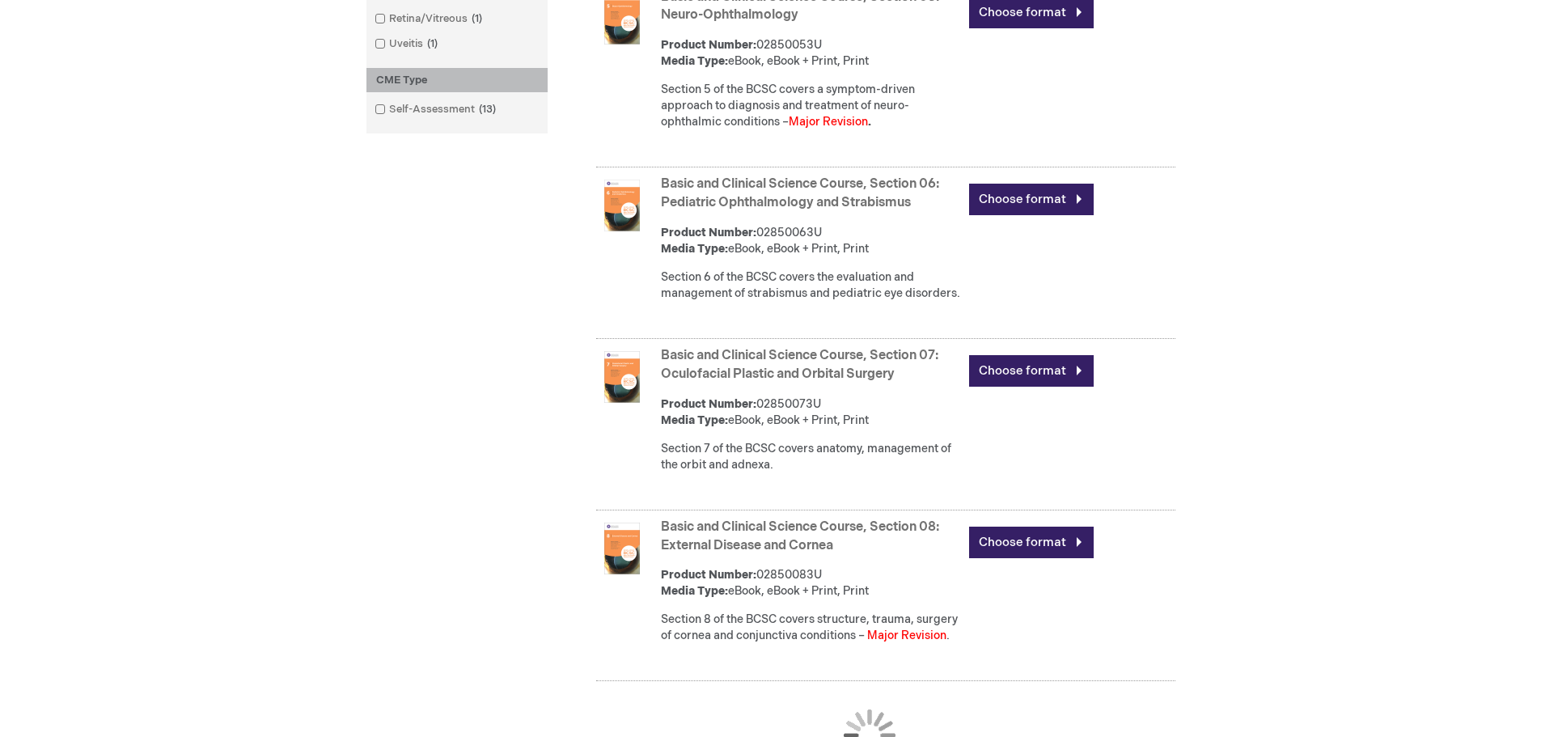
scroll to position [1375, 0]
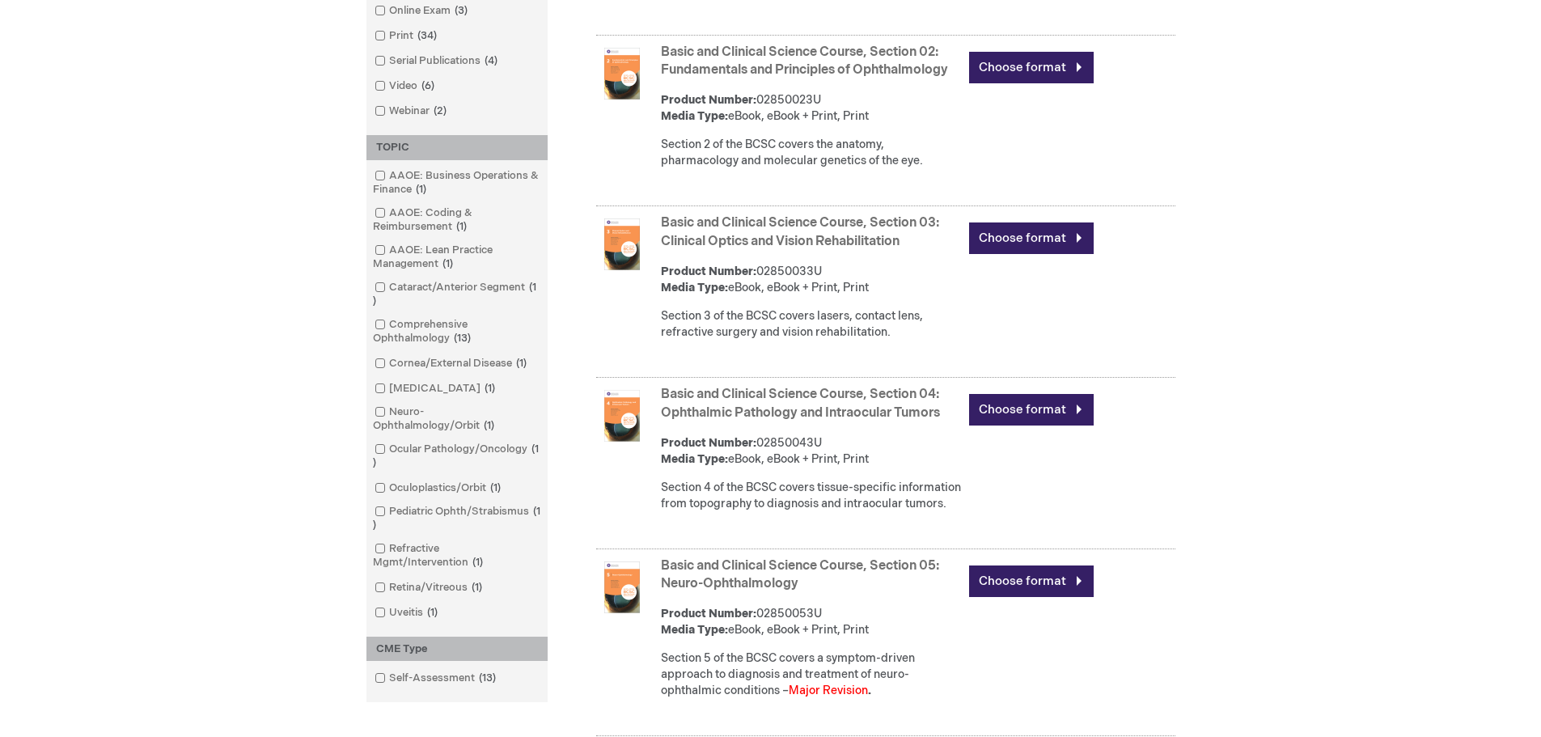
scroll to position [804, 0]
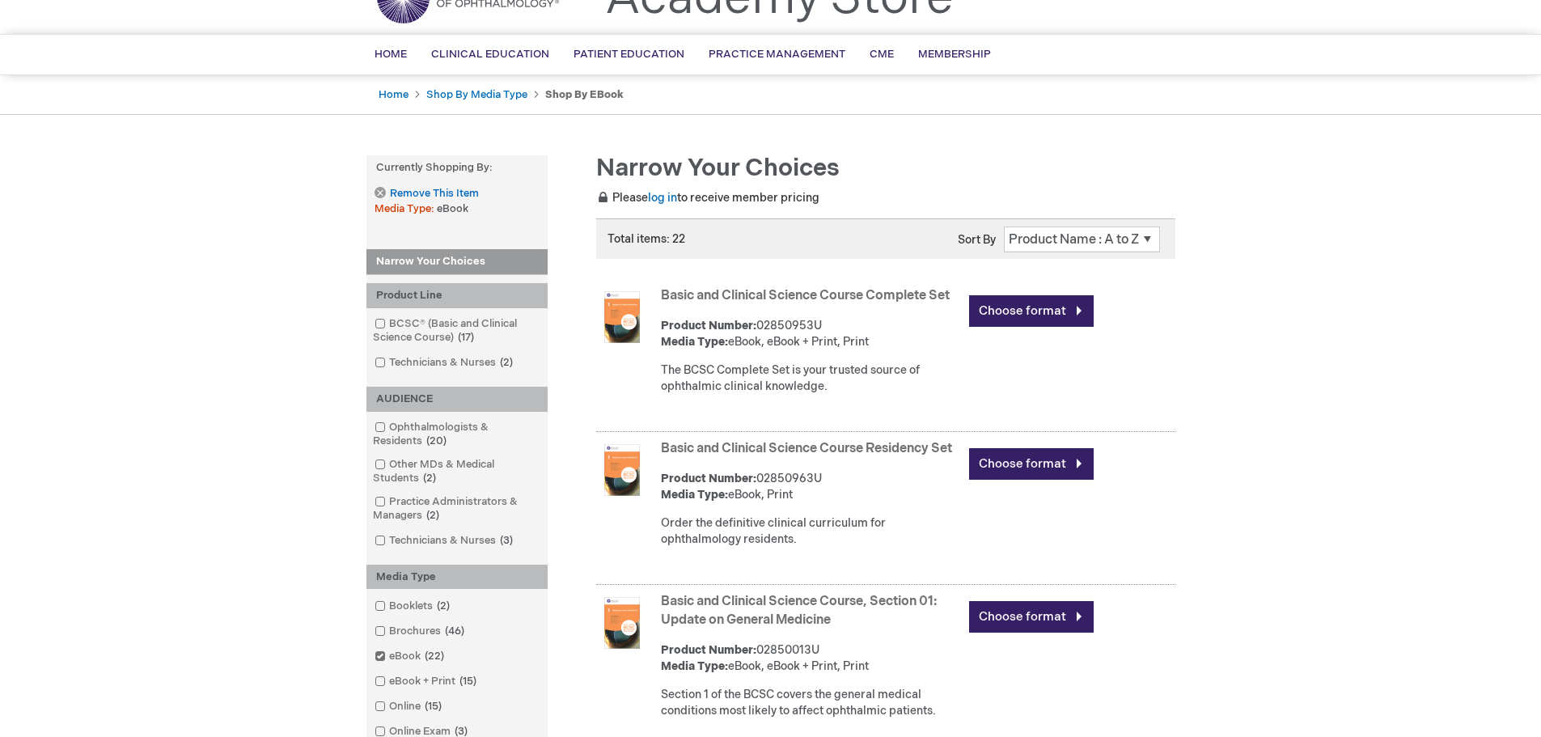
scroll to position [76, 0]
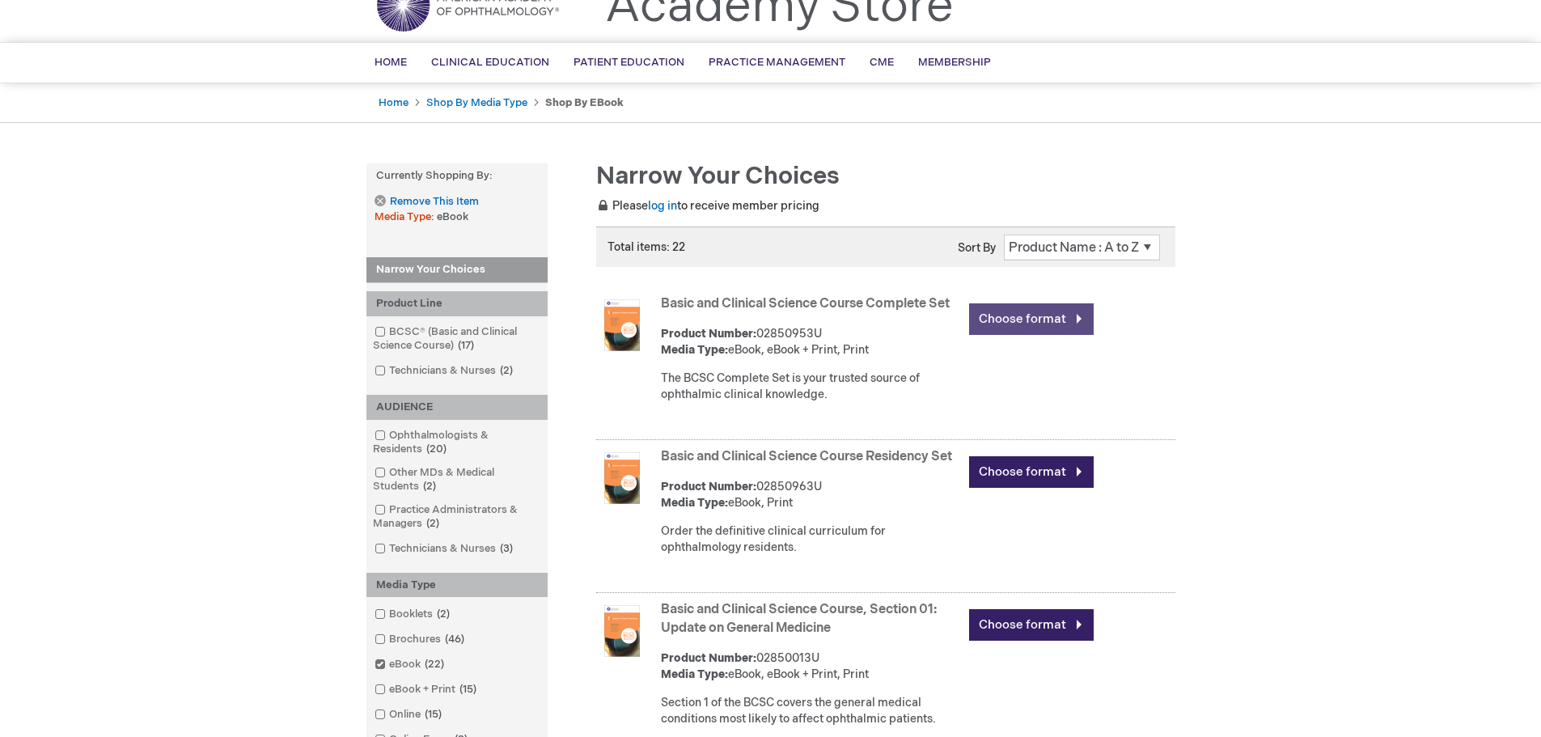
click at [1007, 320] on link "Choose format" at bounding box center [1031, 319] width 125 height 32
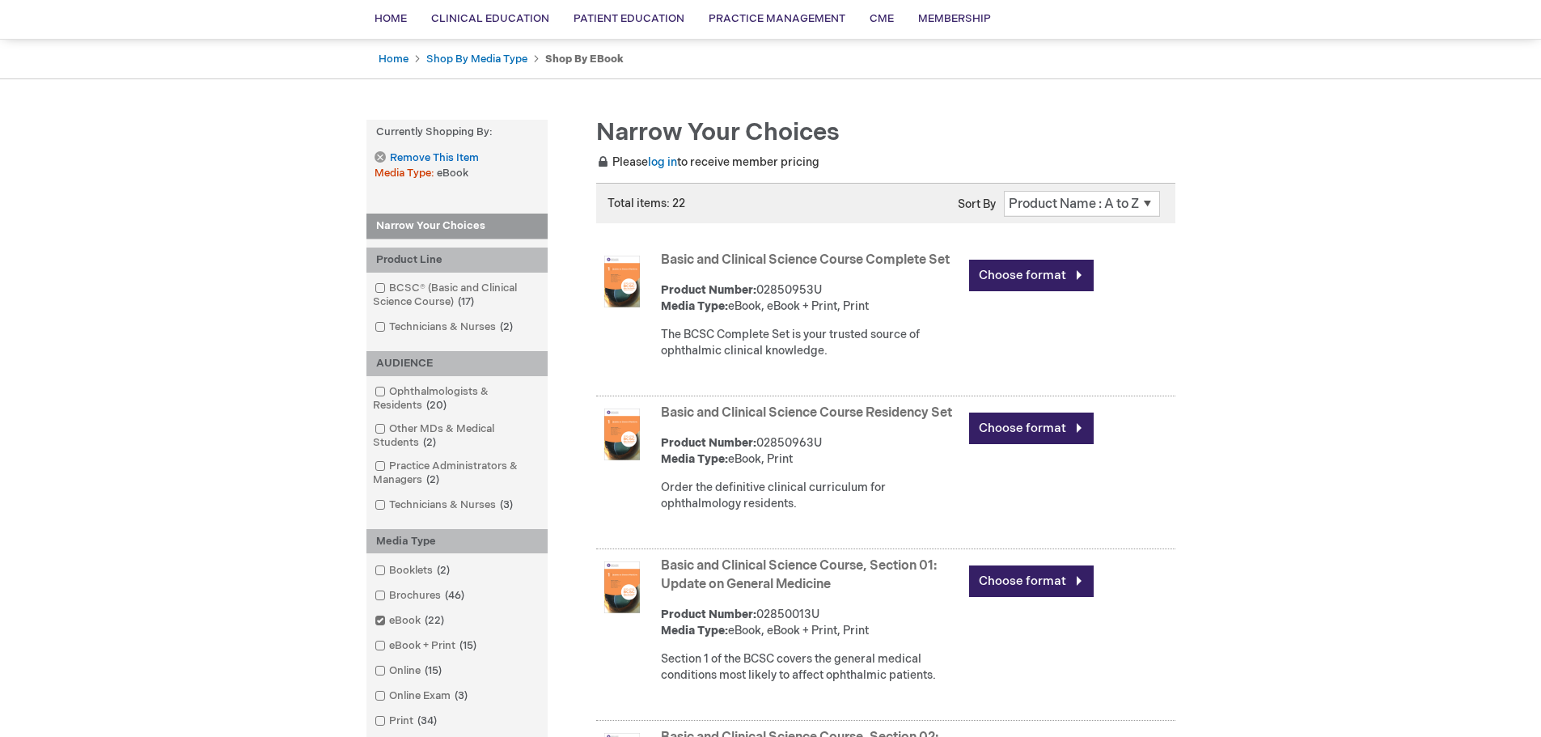
scroll to position [157, 0]
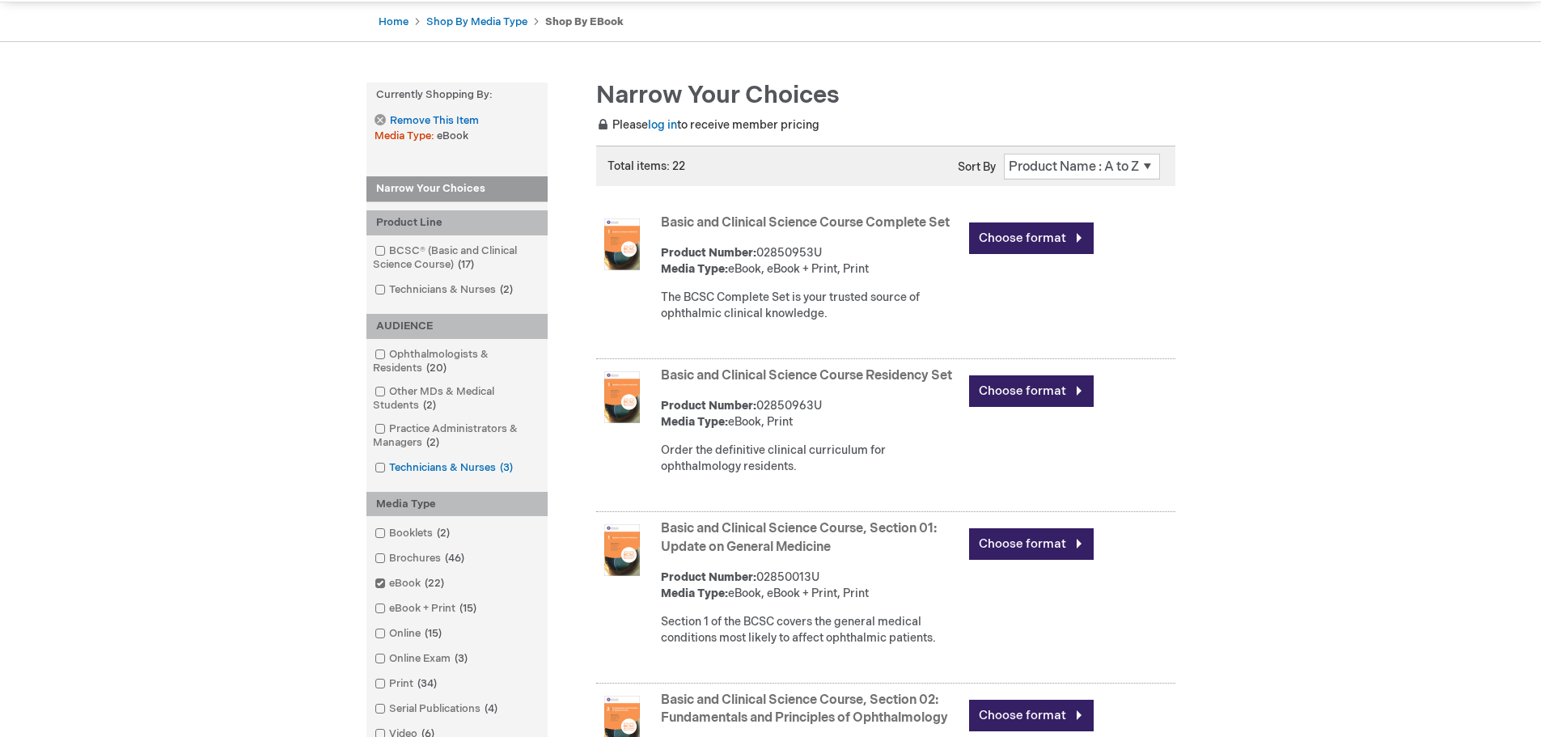
click at [391, 466] on link "Technicians & Nurses 3 items" at bounding box center [444, 467] width 149 height 15
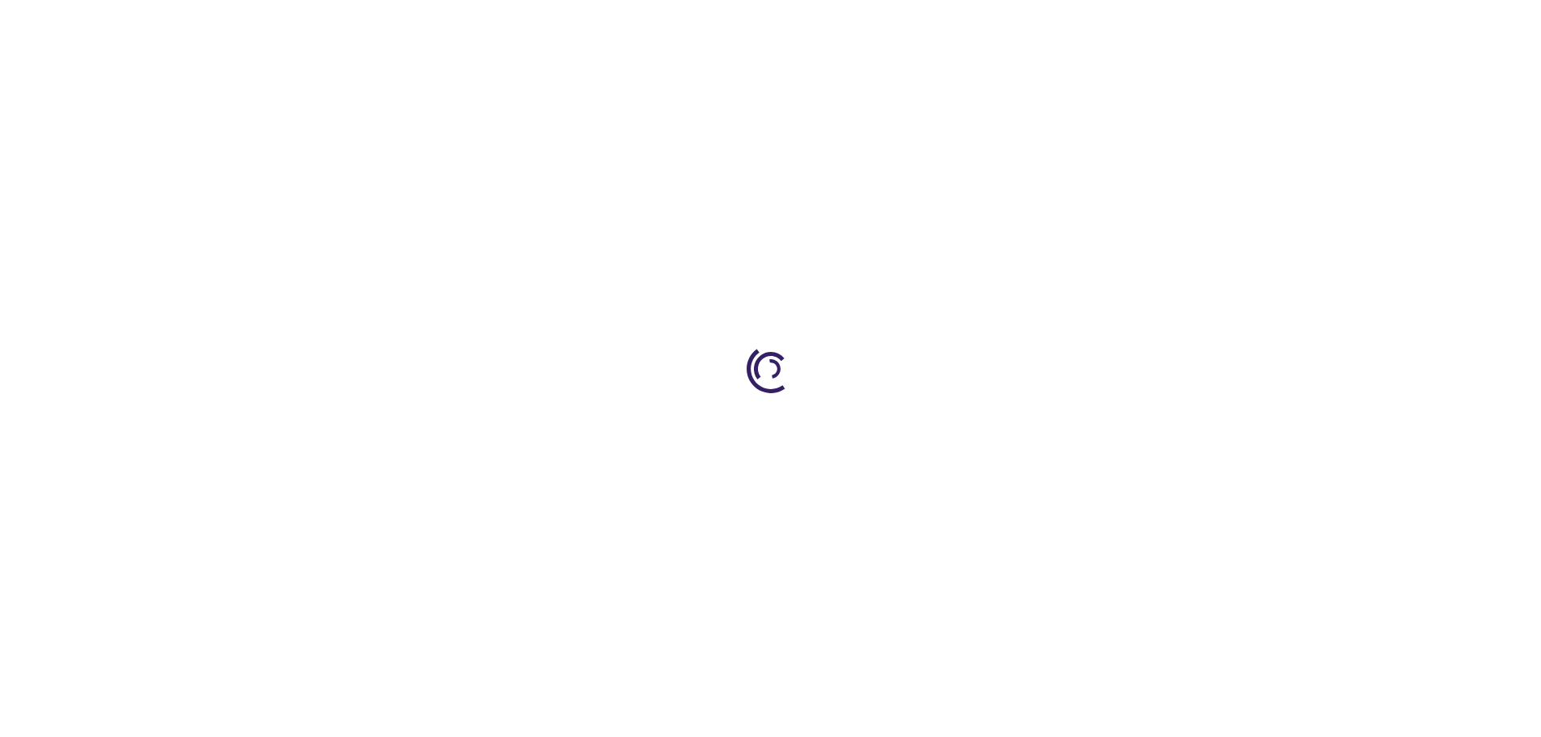
scroll to position [1051, 0]
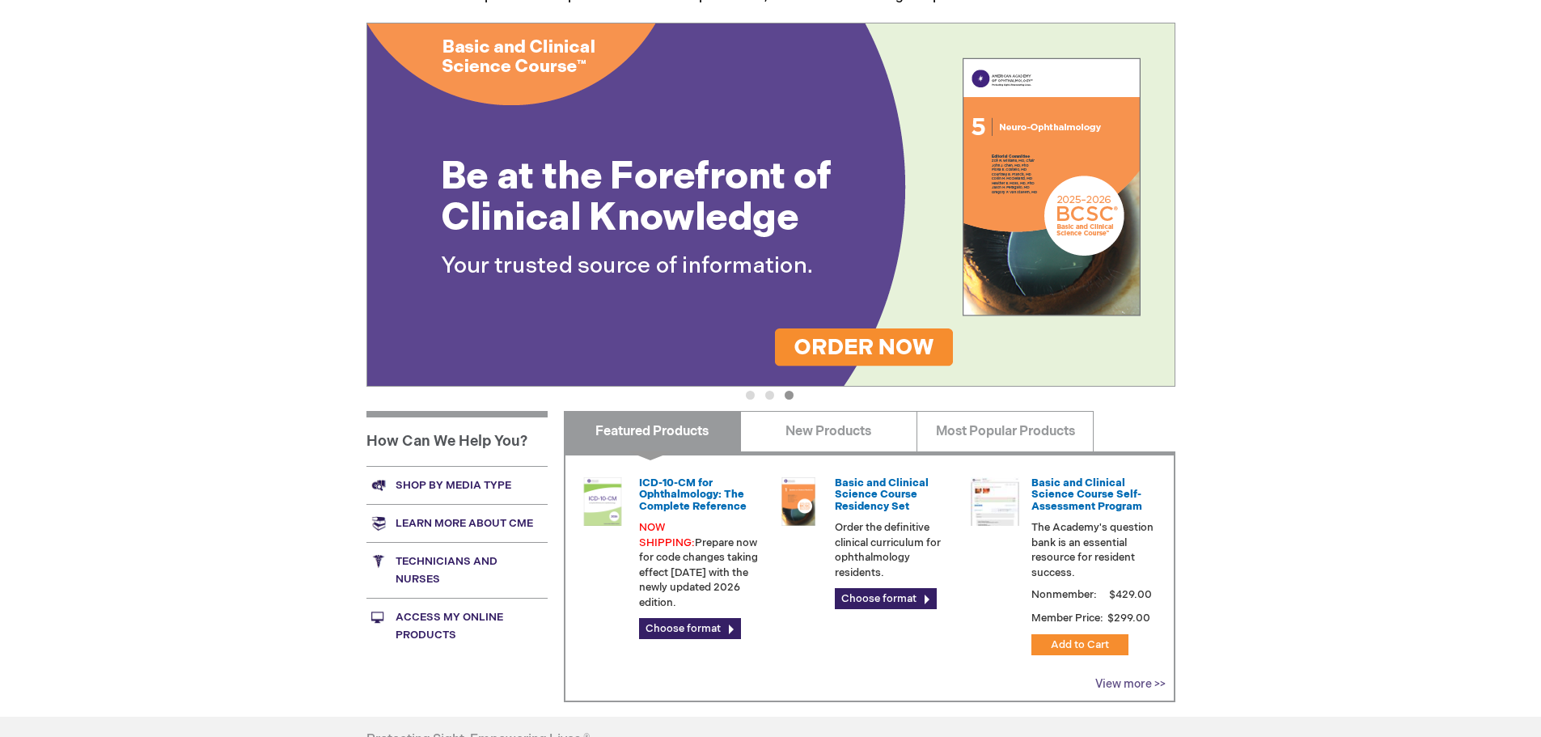
click at [1139, 683] on link "View more >>" at bounding box center [1130, 684] width 70 height 14
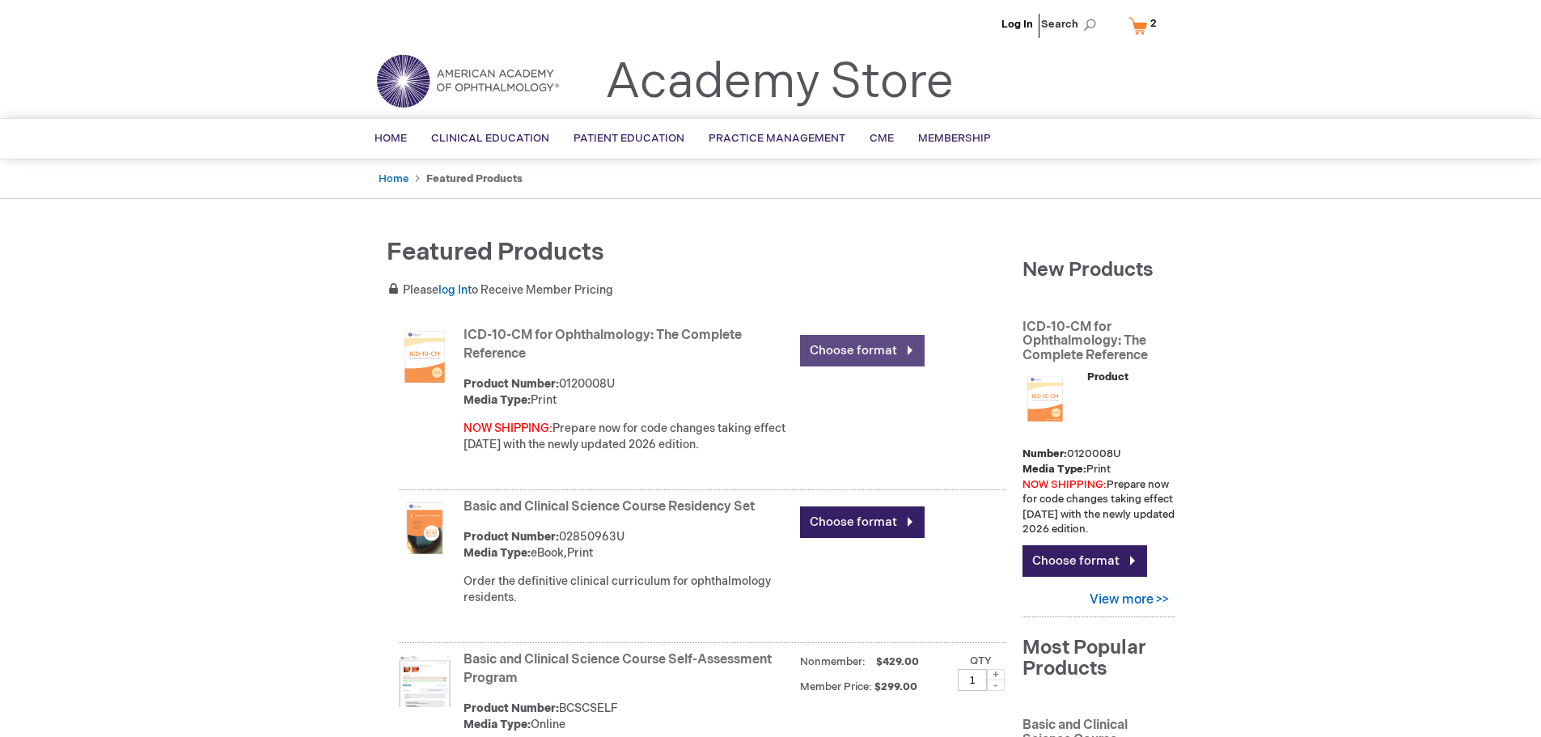
click at [873, 363] on link "Choose format" at bounding box center [862, 351] width 125 height 32
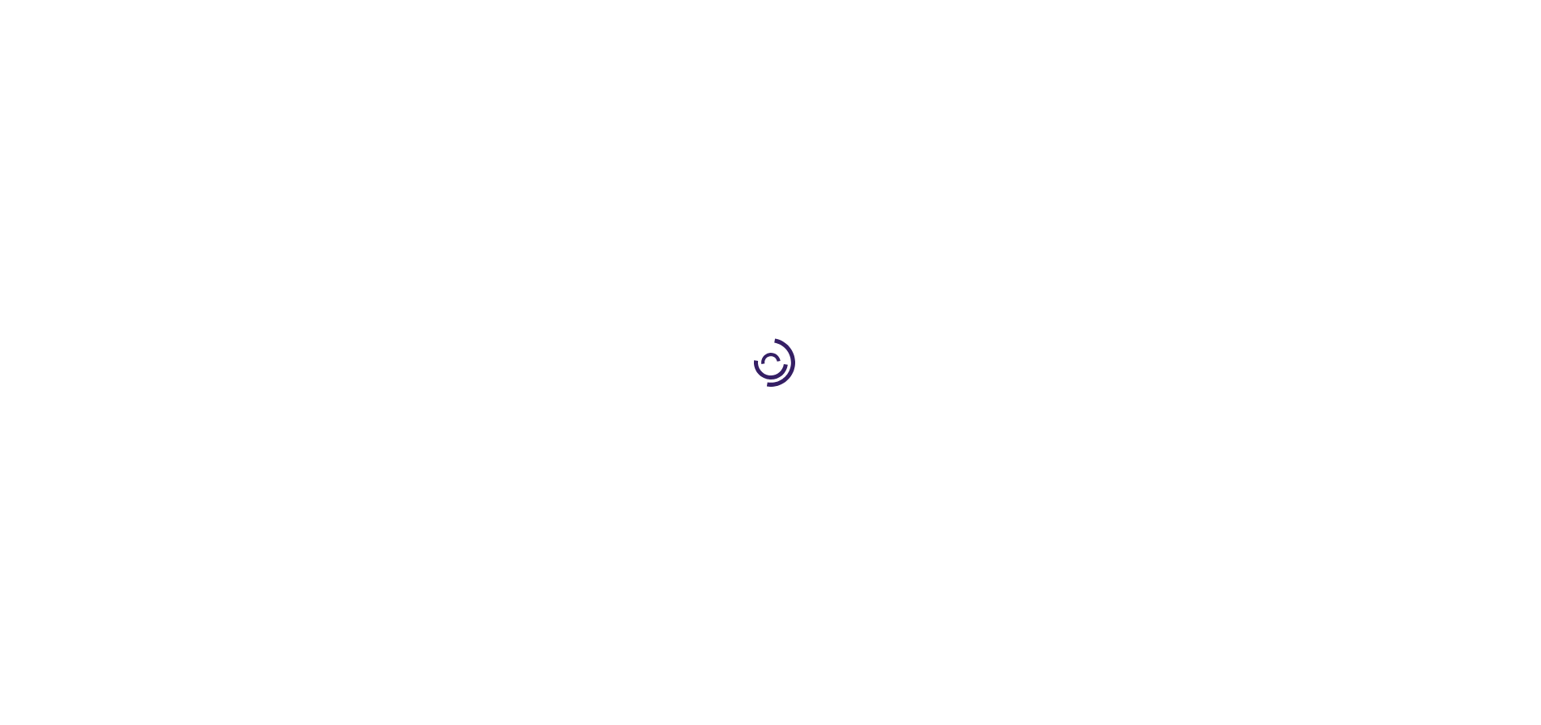
type input "1"
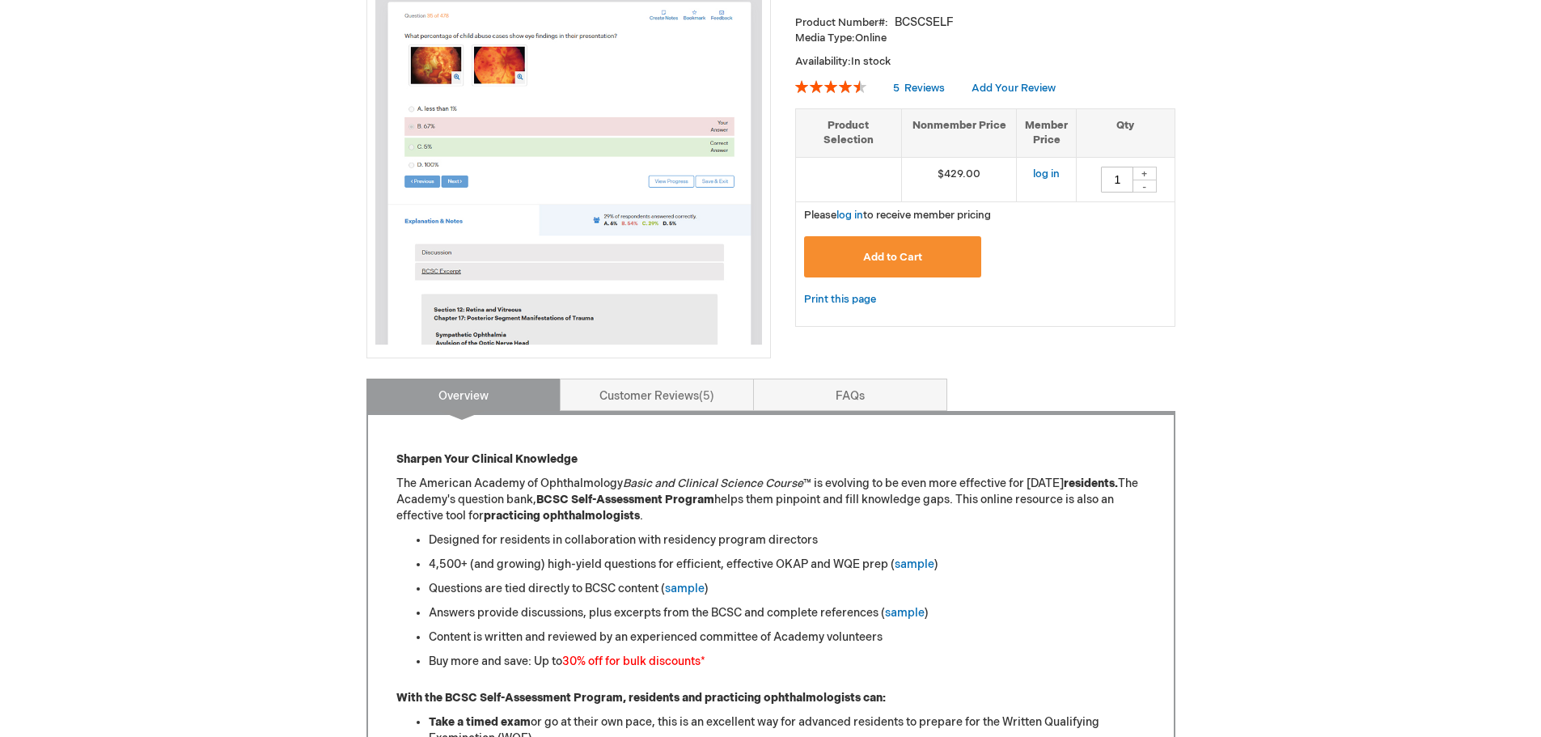
scroll to position [324, 0]
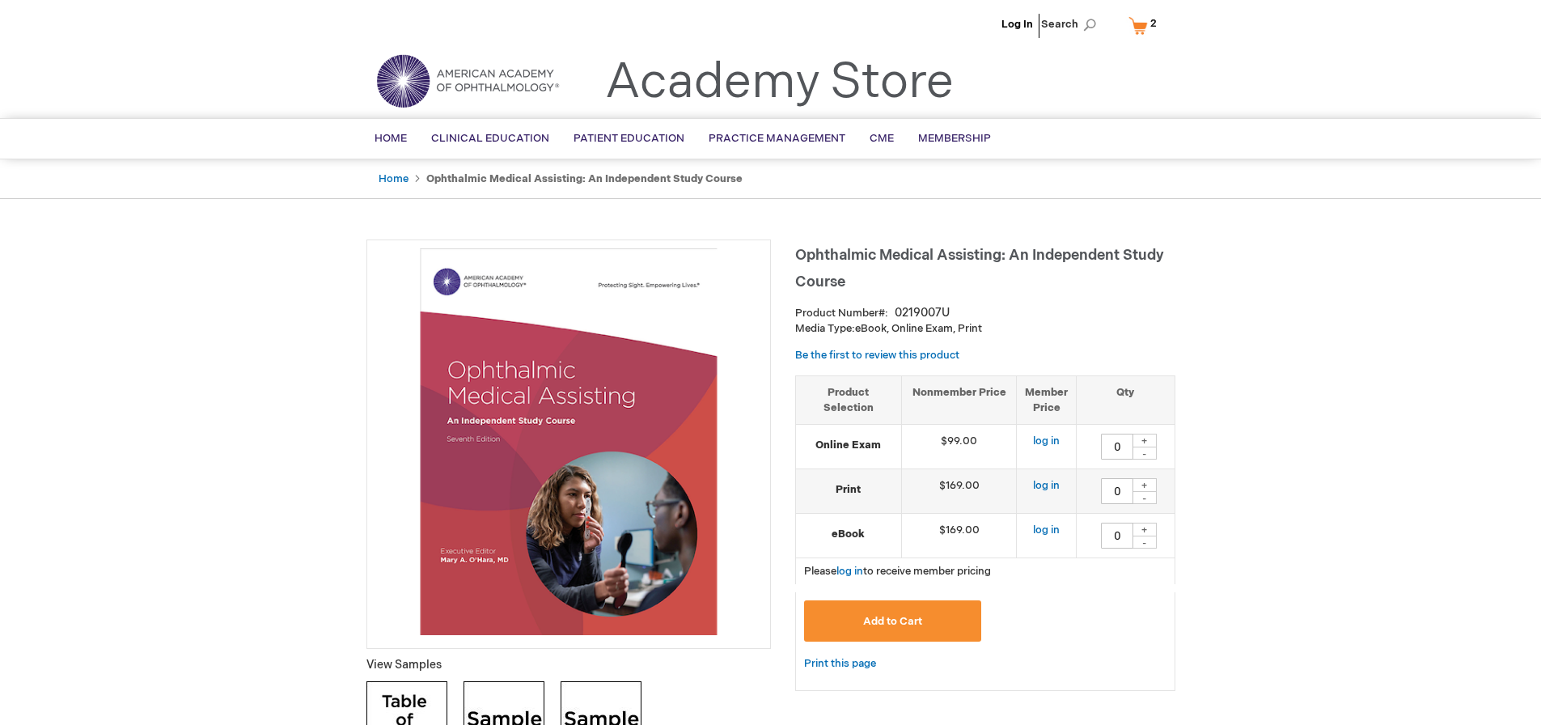
type input "0"
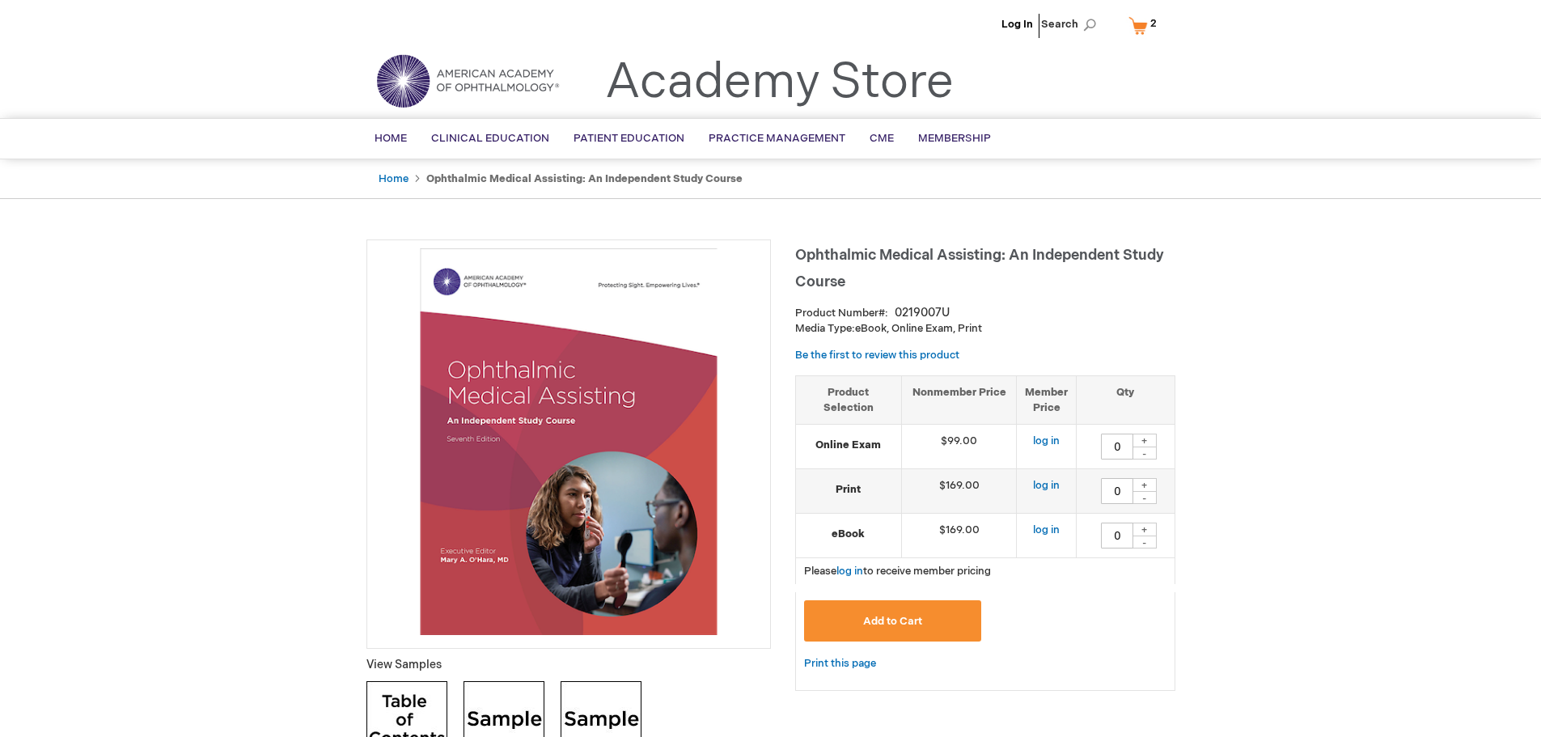
click at [1141, 31] on link "My Cart 2 2 items" at bounding box center [1146, 25] width 42 height 28
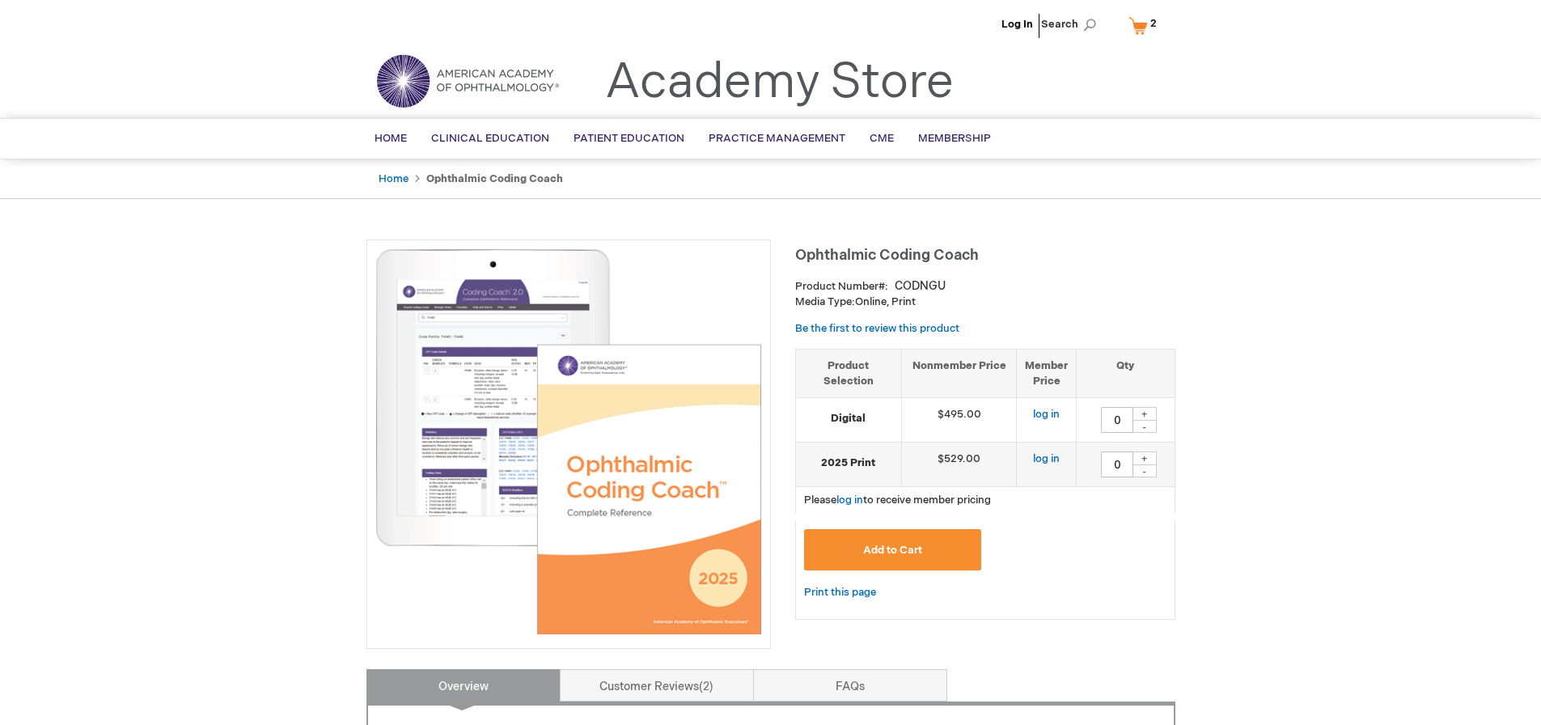
type input "0"
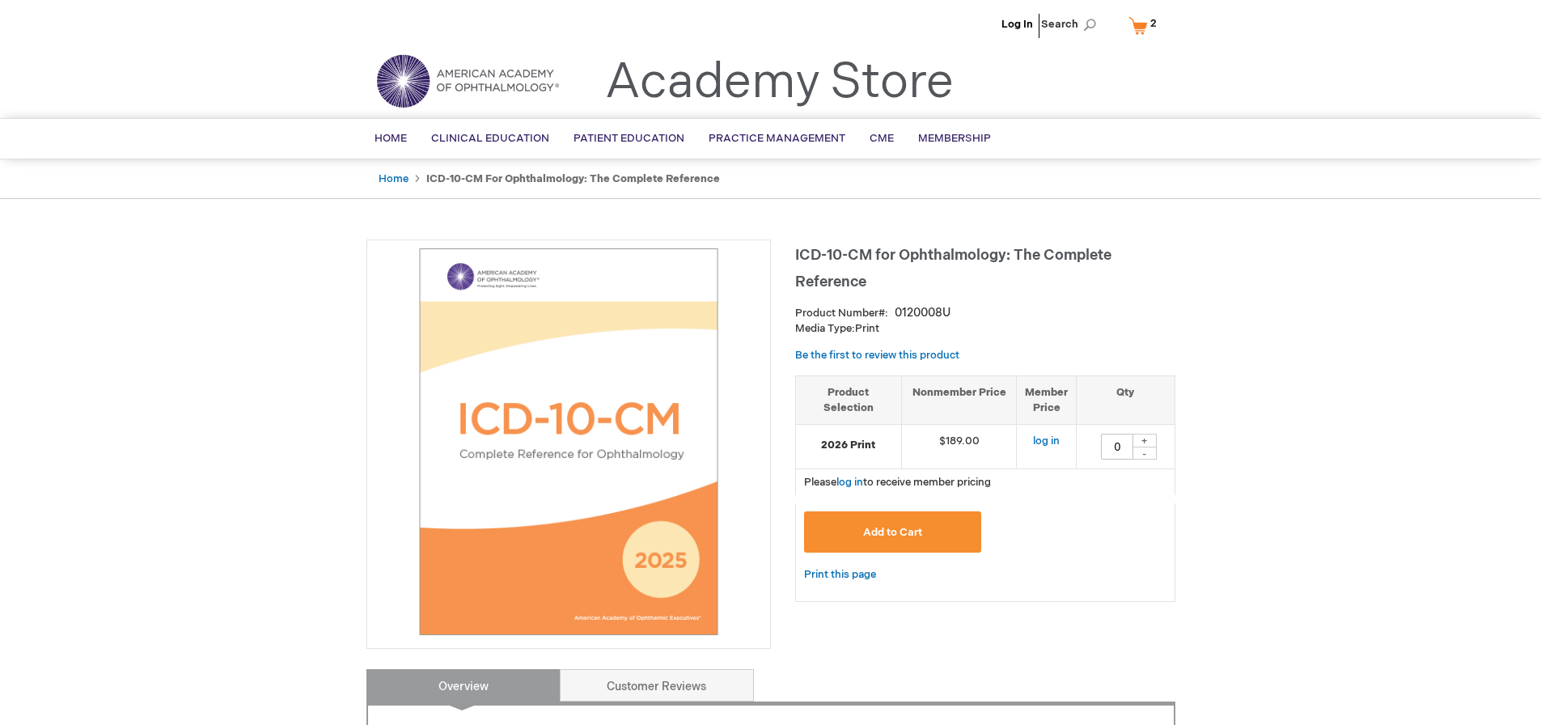
type input "0"
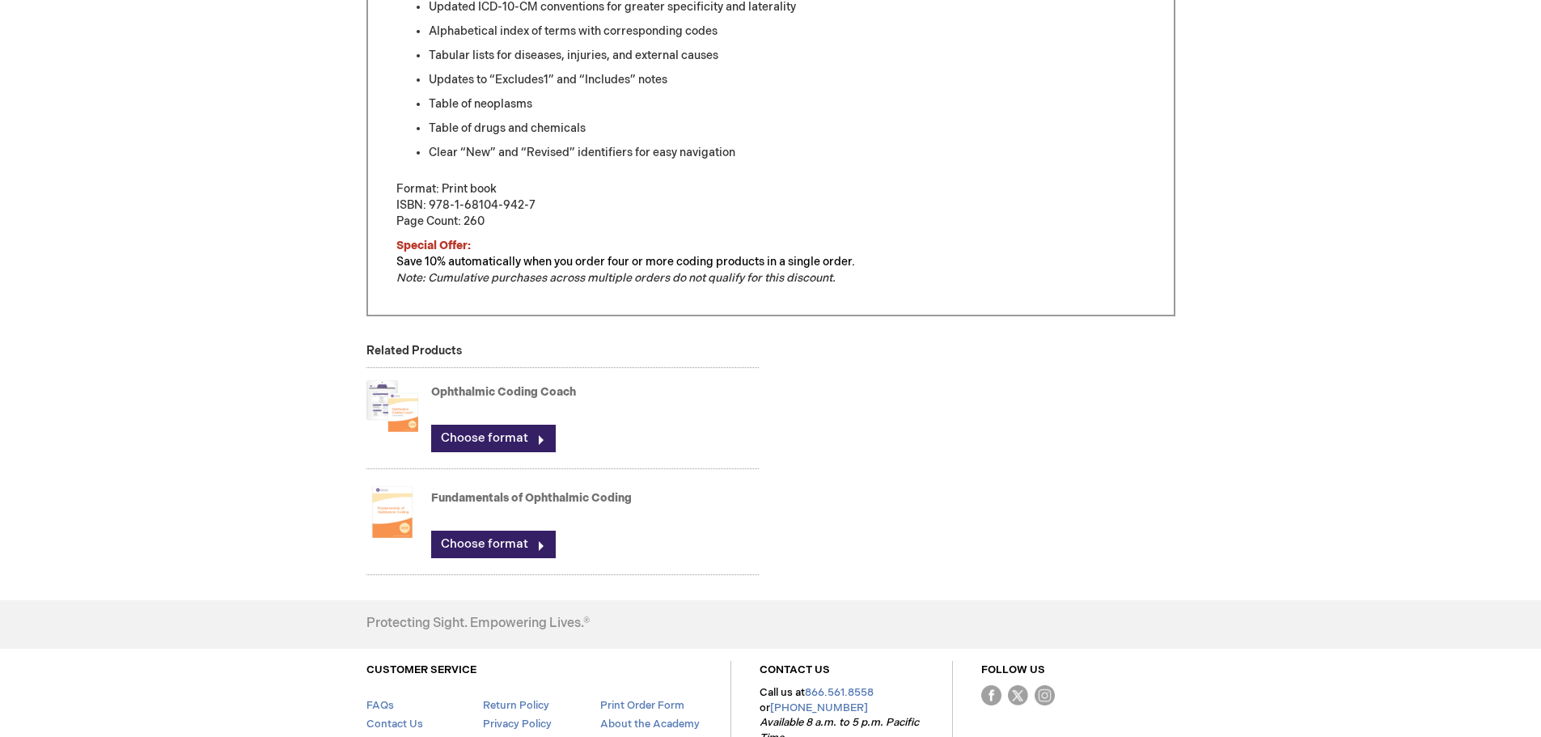
scroll to position [890, 0]
click at [476, 446] on link "Choose format" at bounding box center [493, 436] width 125 height 27
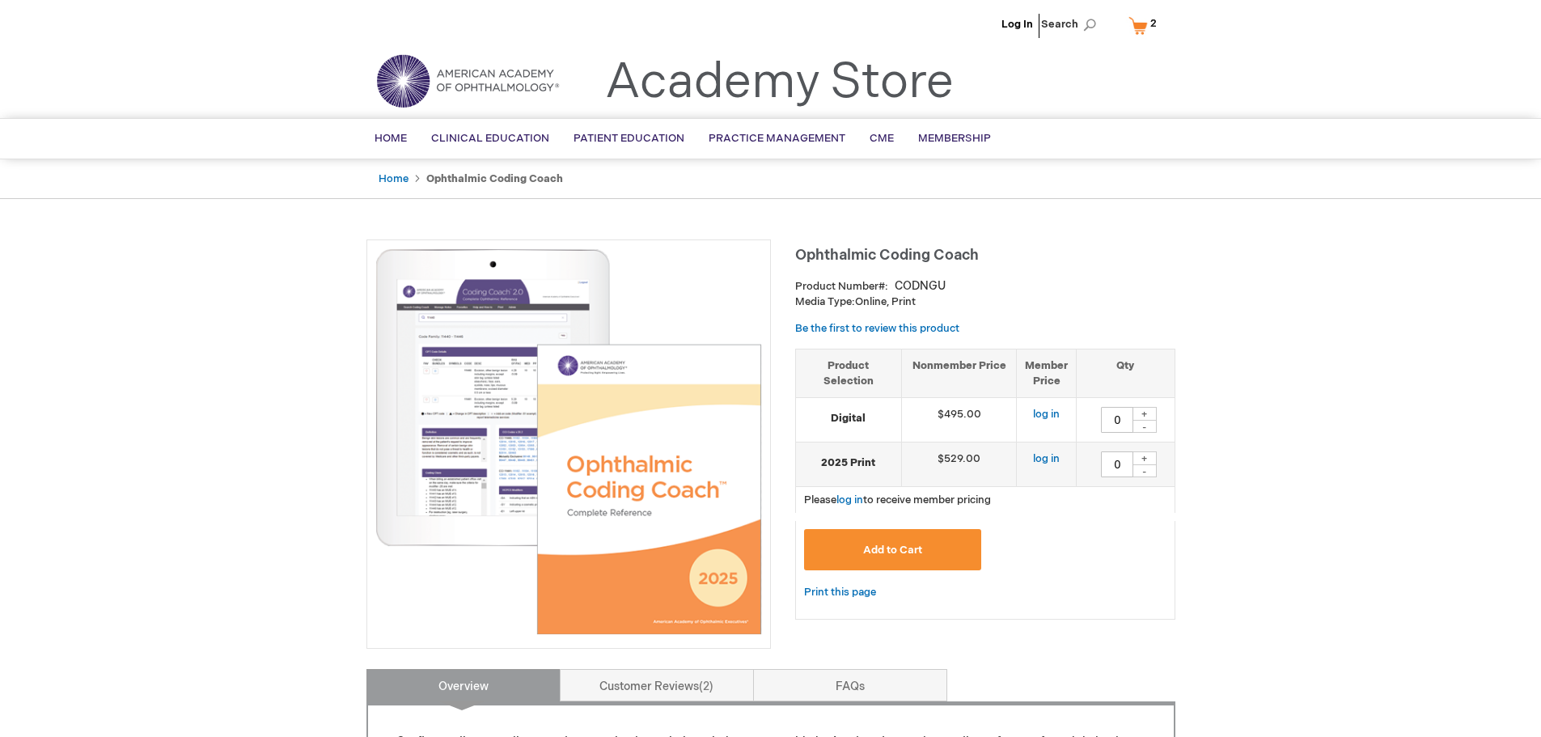
click at [1142, 417] on div "+" at bounding box center [1144, 414] width 24 height 14
type input "1"
click at [955, 542] on button "Add to Cart" at bounding box center [893, 549] width 178 height 41
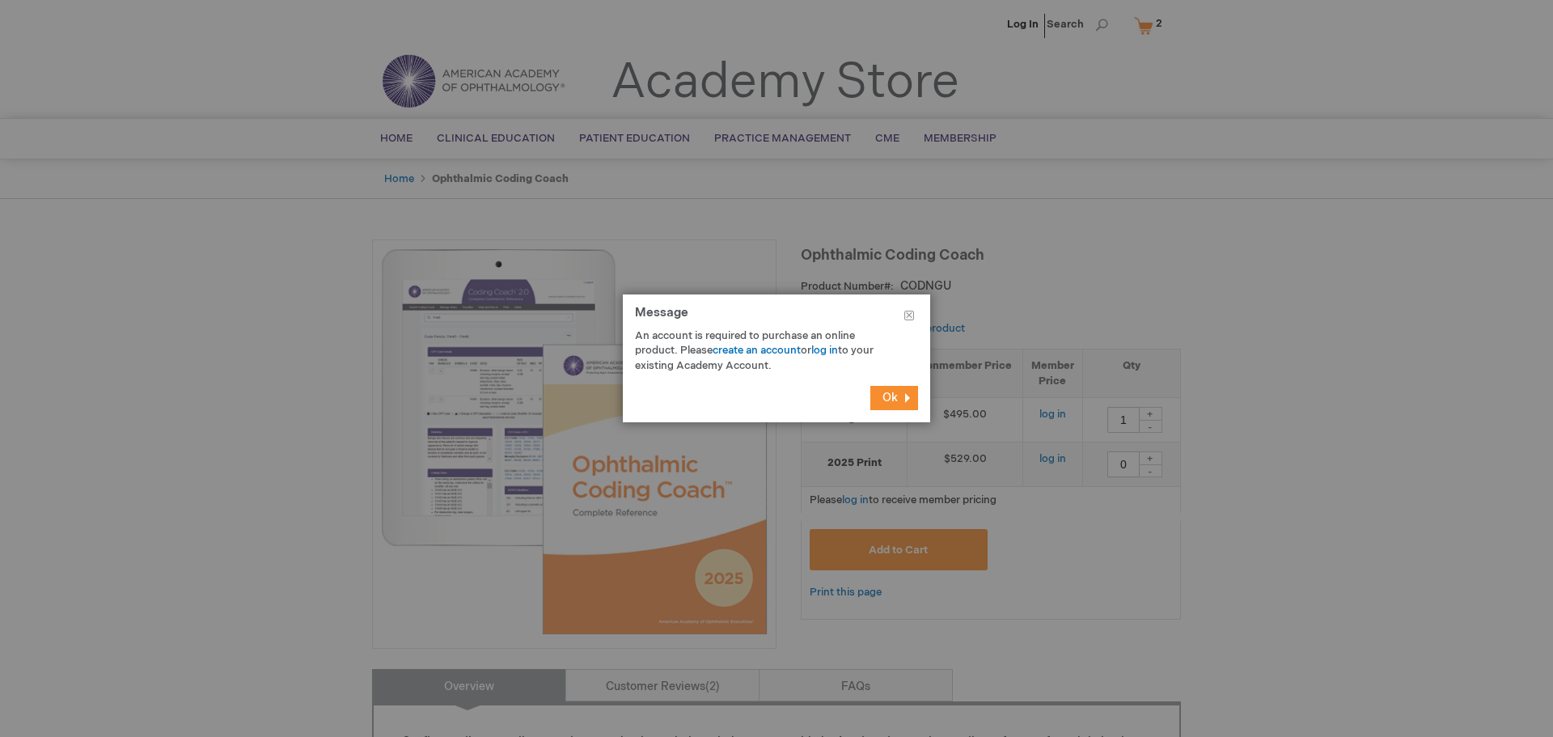
click at [905, 402] on button "Ok" at bounding box center [894, 398] width 48 height 24
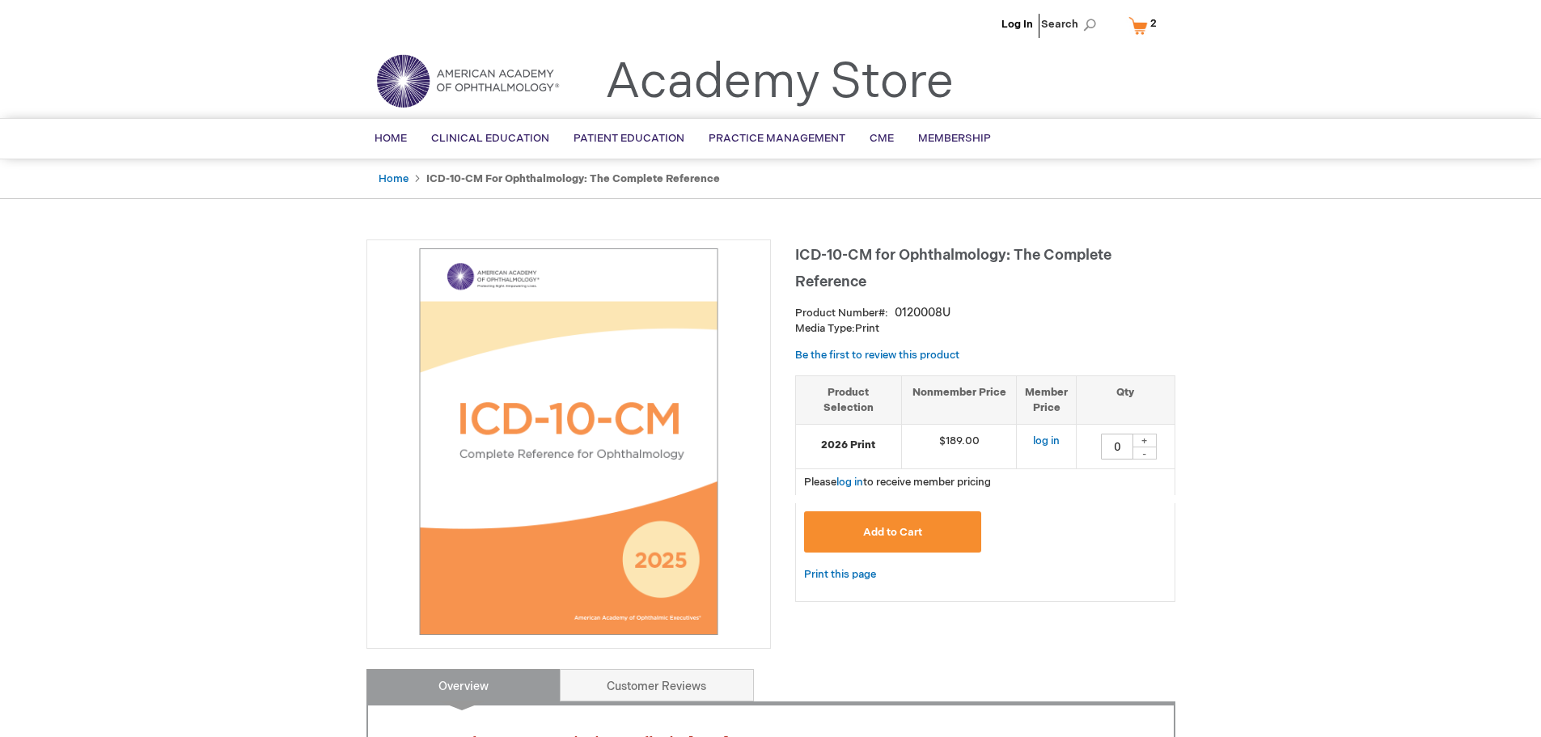
click at [1145, 440] on div "+" at bounding box center [1144, 441] width 24 height 14
type input "1"
click at [930, 543] on button "Add to Cart" at bounding box center [893, 531] width 178 height 41
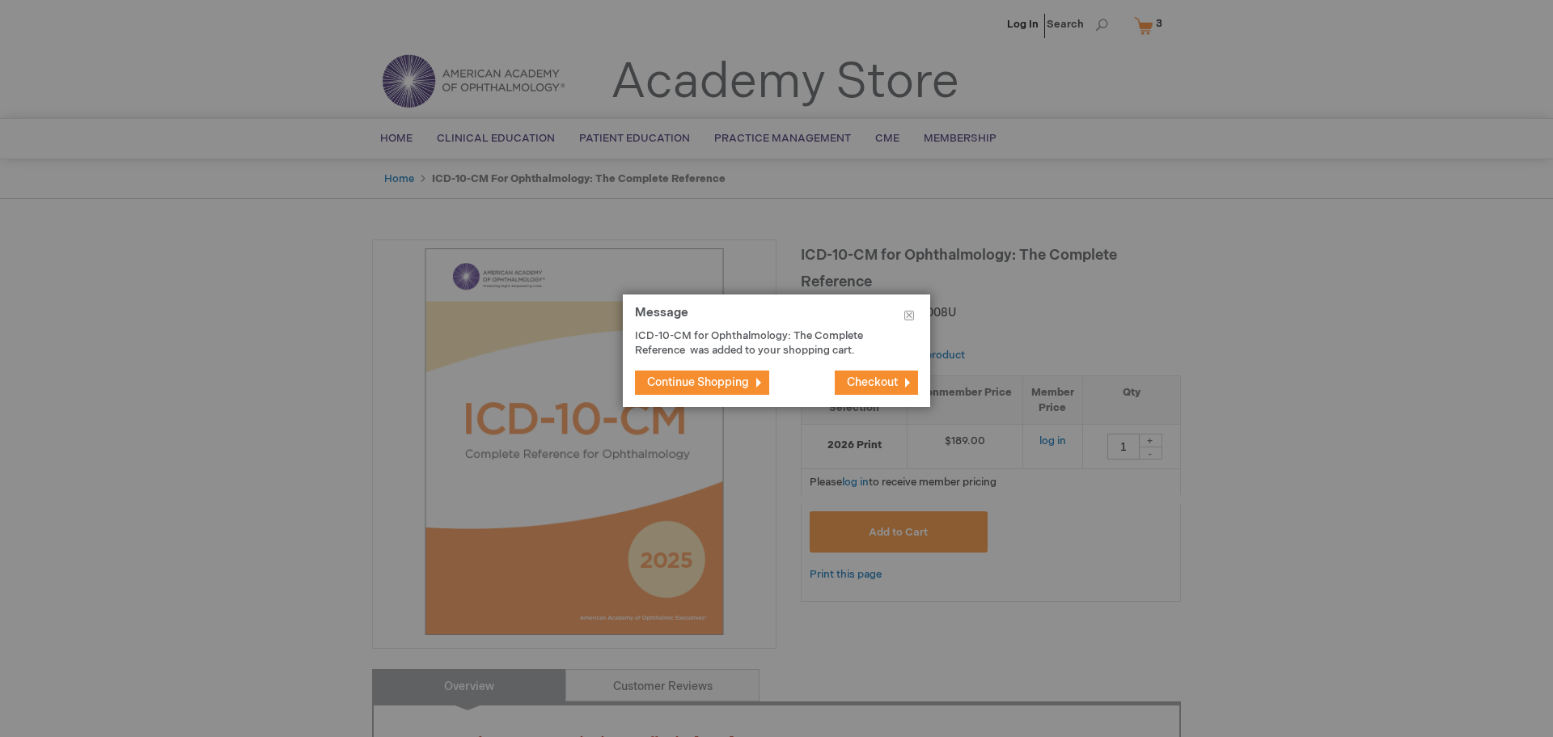
click at [733, 390] on button "Continue Shopping" at bounding box center [702, 382] width 134 height 24
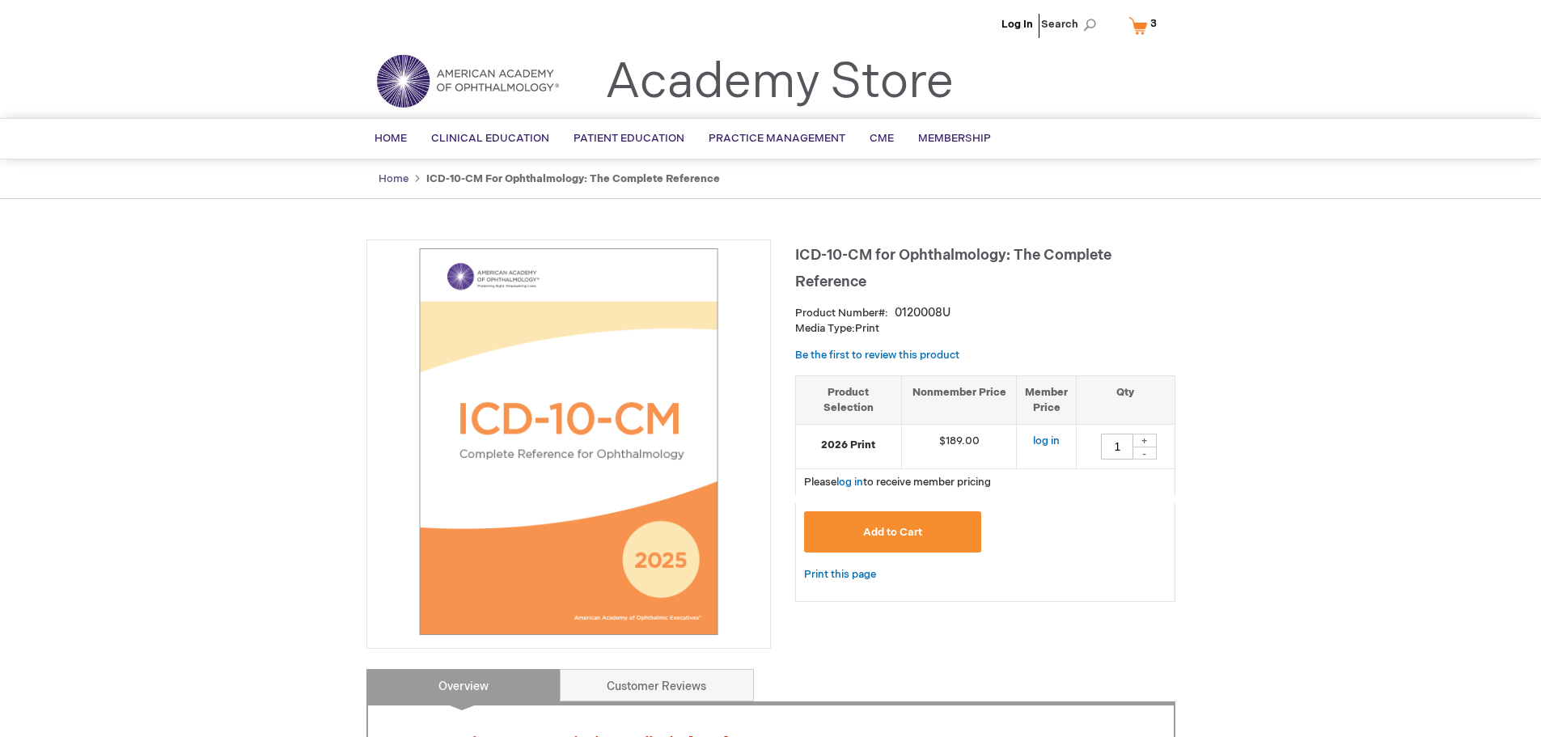
click at [390, 176] on link "Home" at bounding box center [394, 178] width 30 height 13
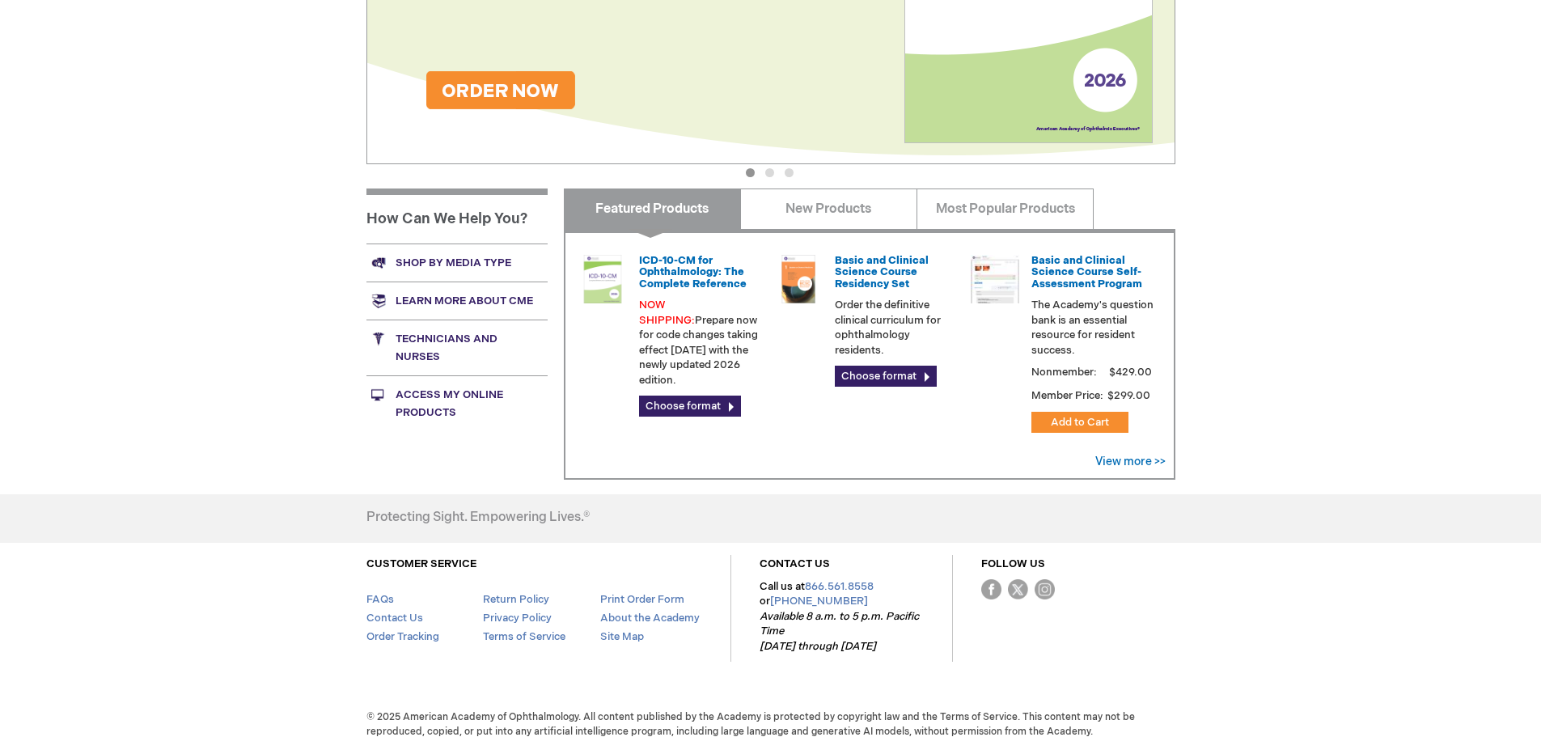
scroll to position [479, 0]
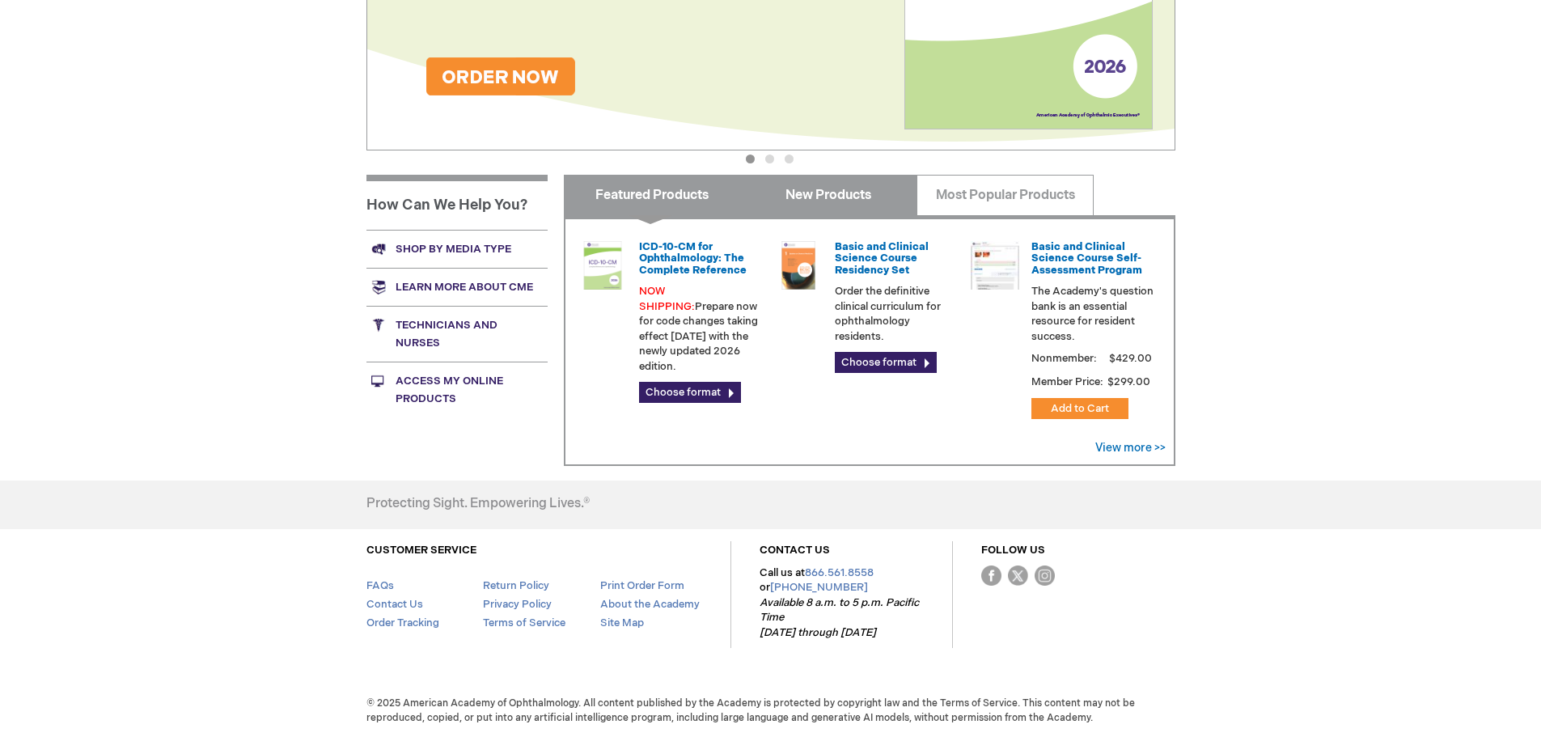
click at [843, 201] on link "New Products" at bounding box center [828, 195] width 177 height 40
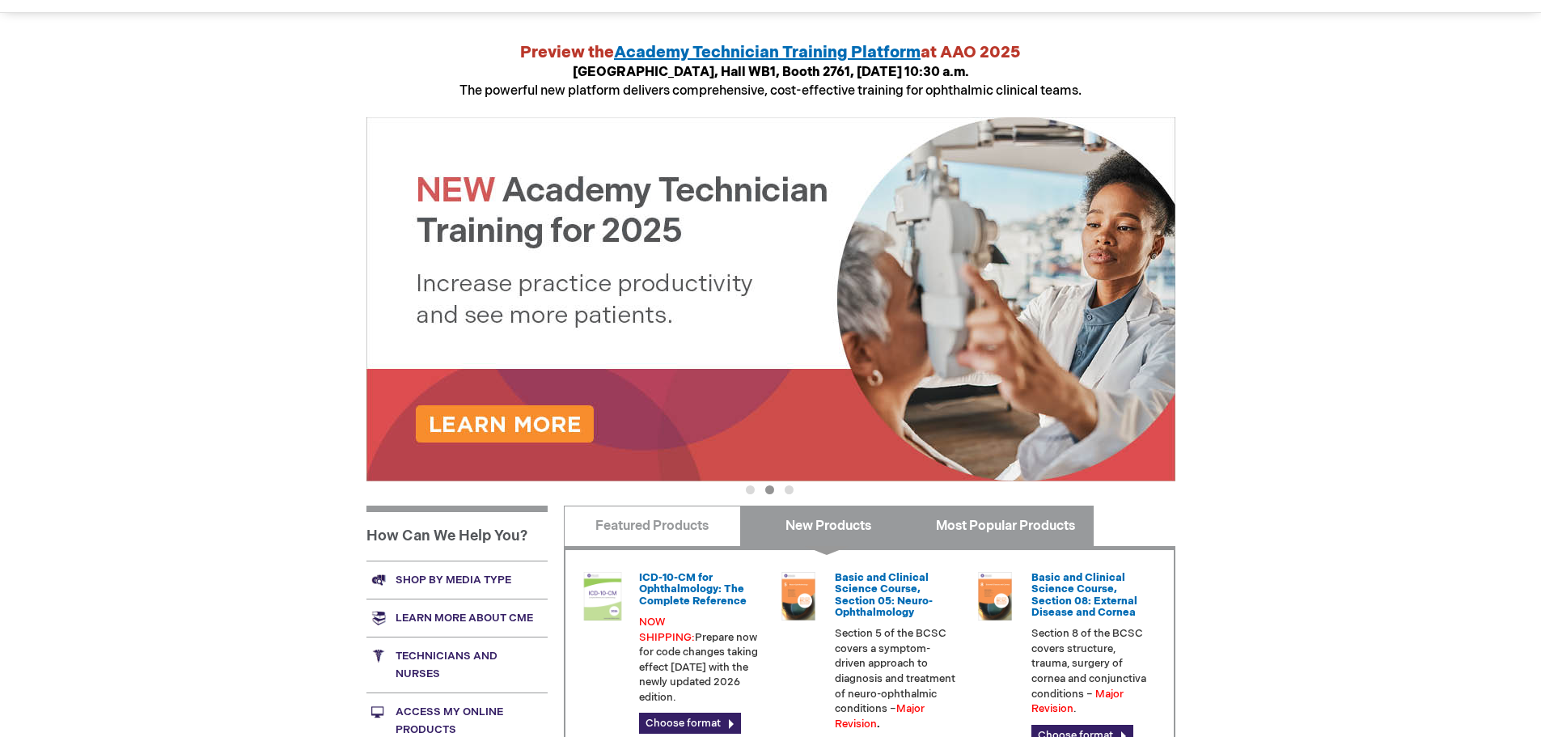
scroll to position [0, 0]
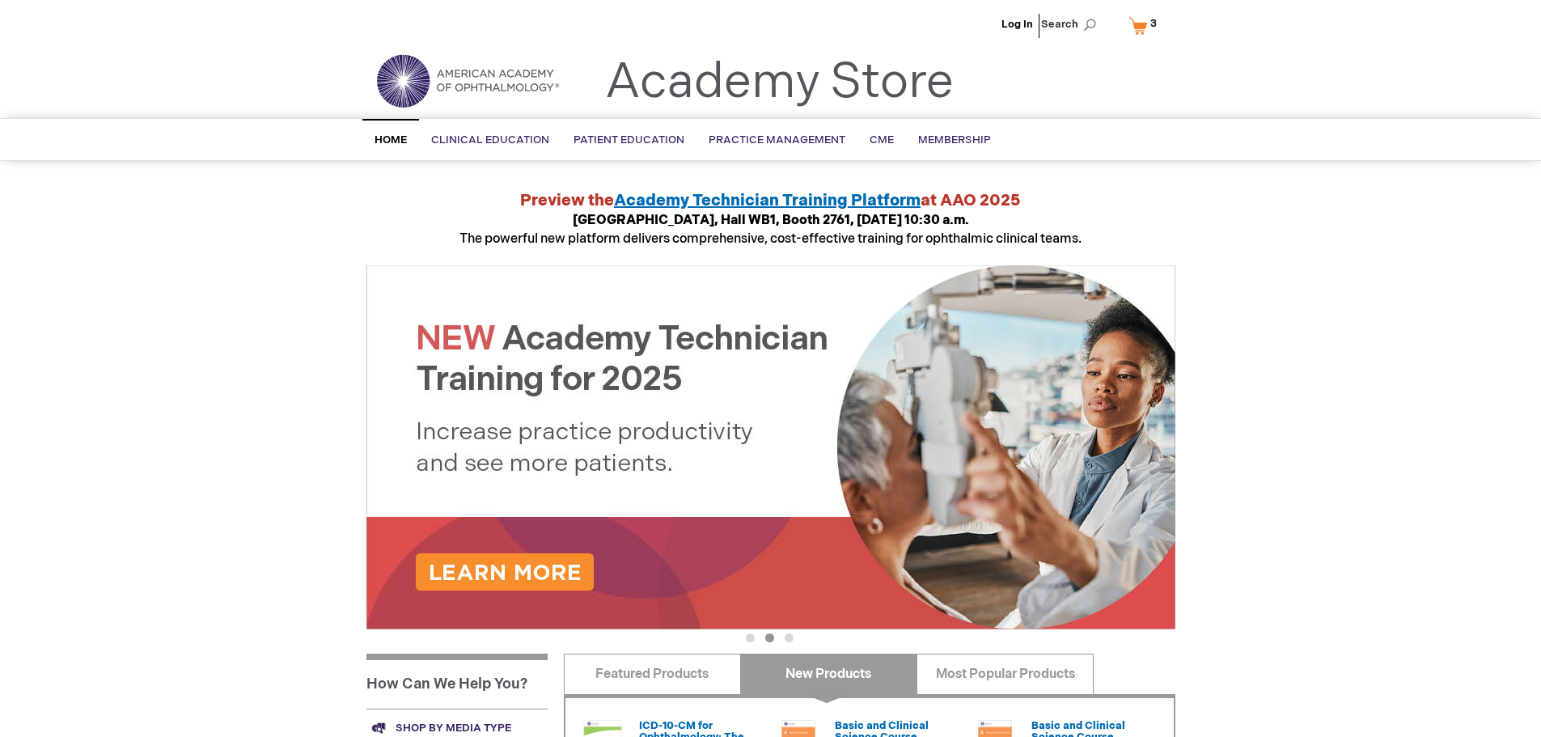
click at [1143, 26] on link "My Cart 3 3 items" at bounding box center [1146, 25] width 42 height 28
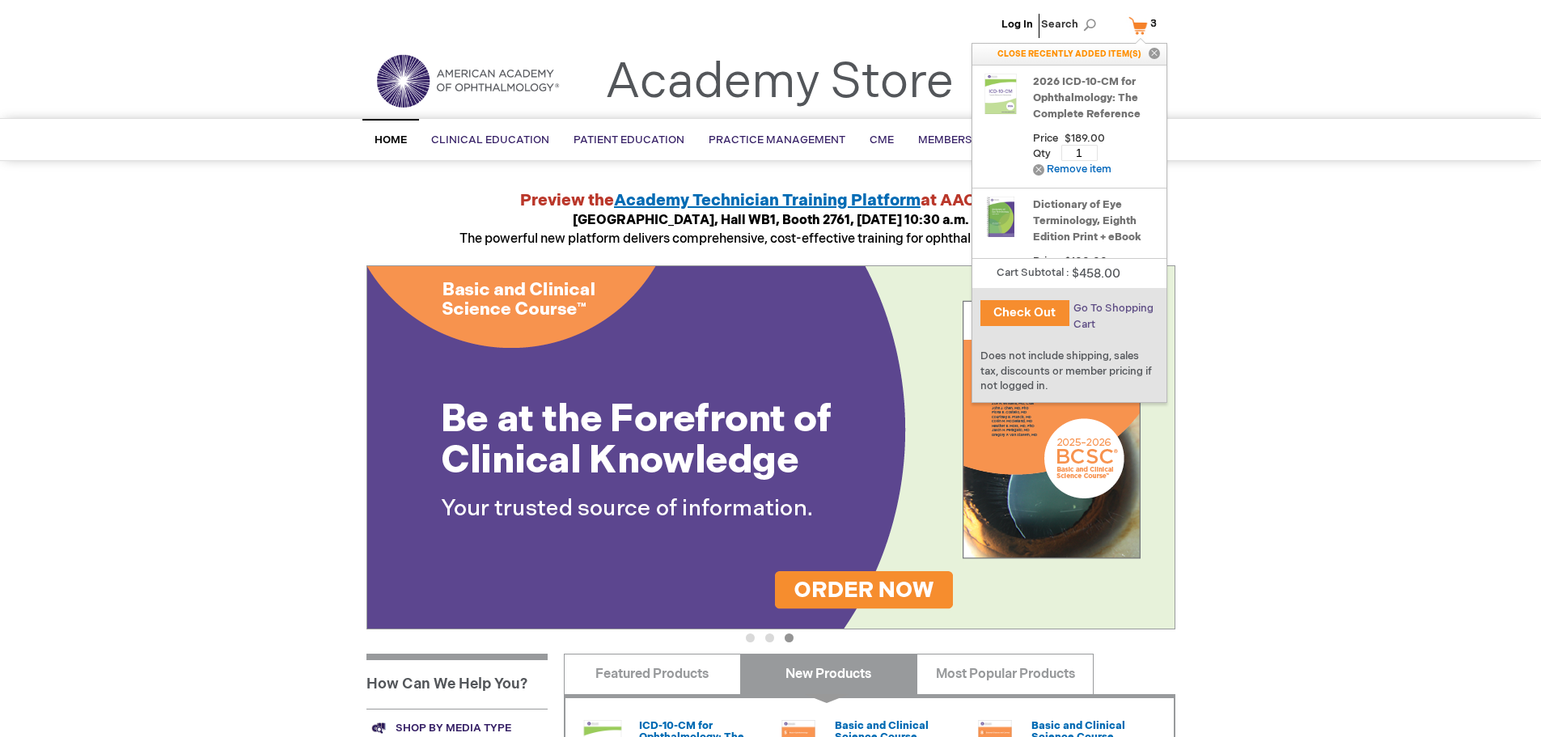
click at [1106, 311] on span "Go To Shopping Cart" at bounding box center [1113, 316] width 80 height 29
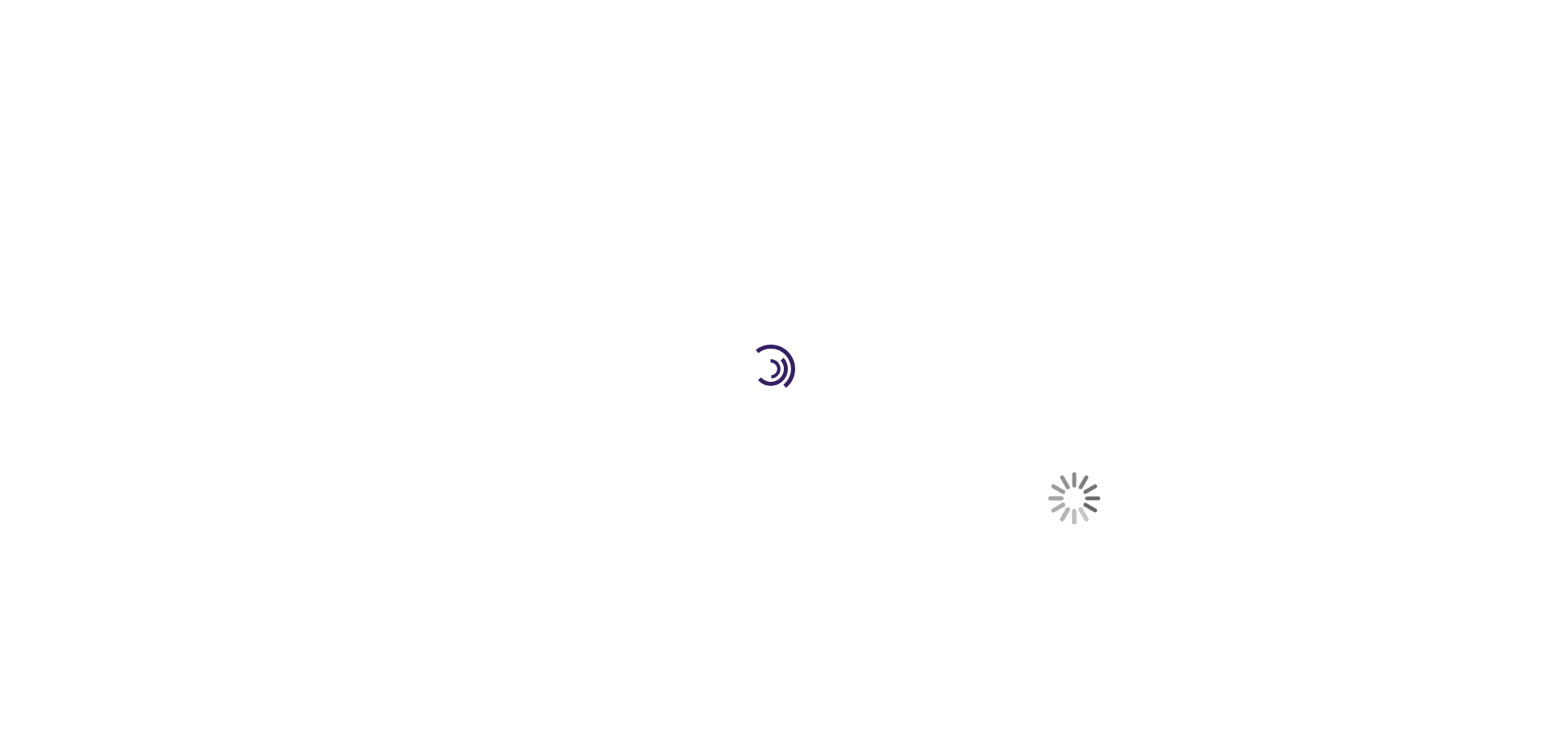
select select "US"
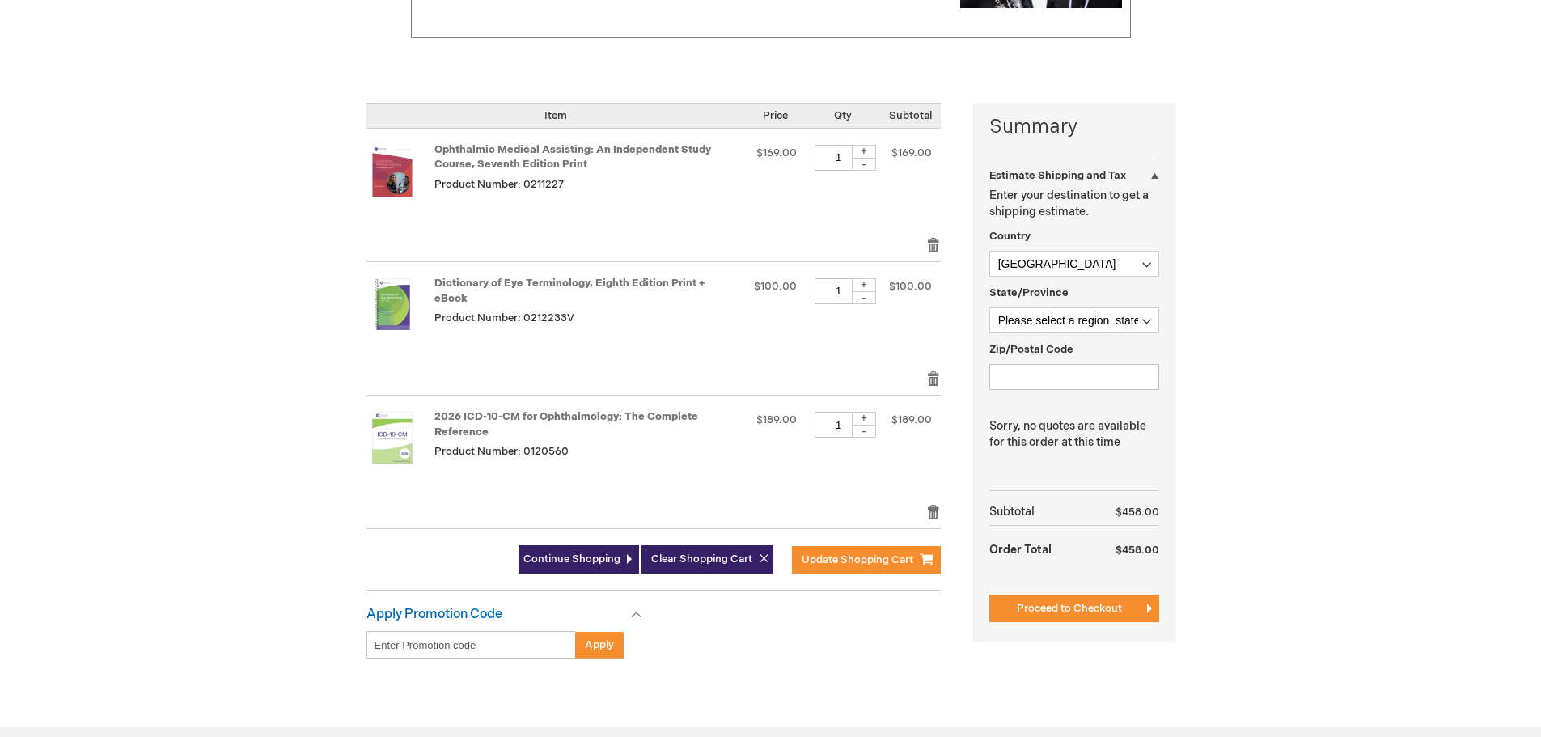
scroll to position [324, 0]
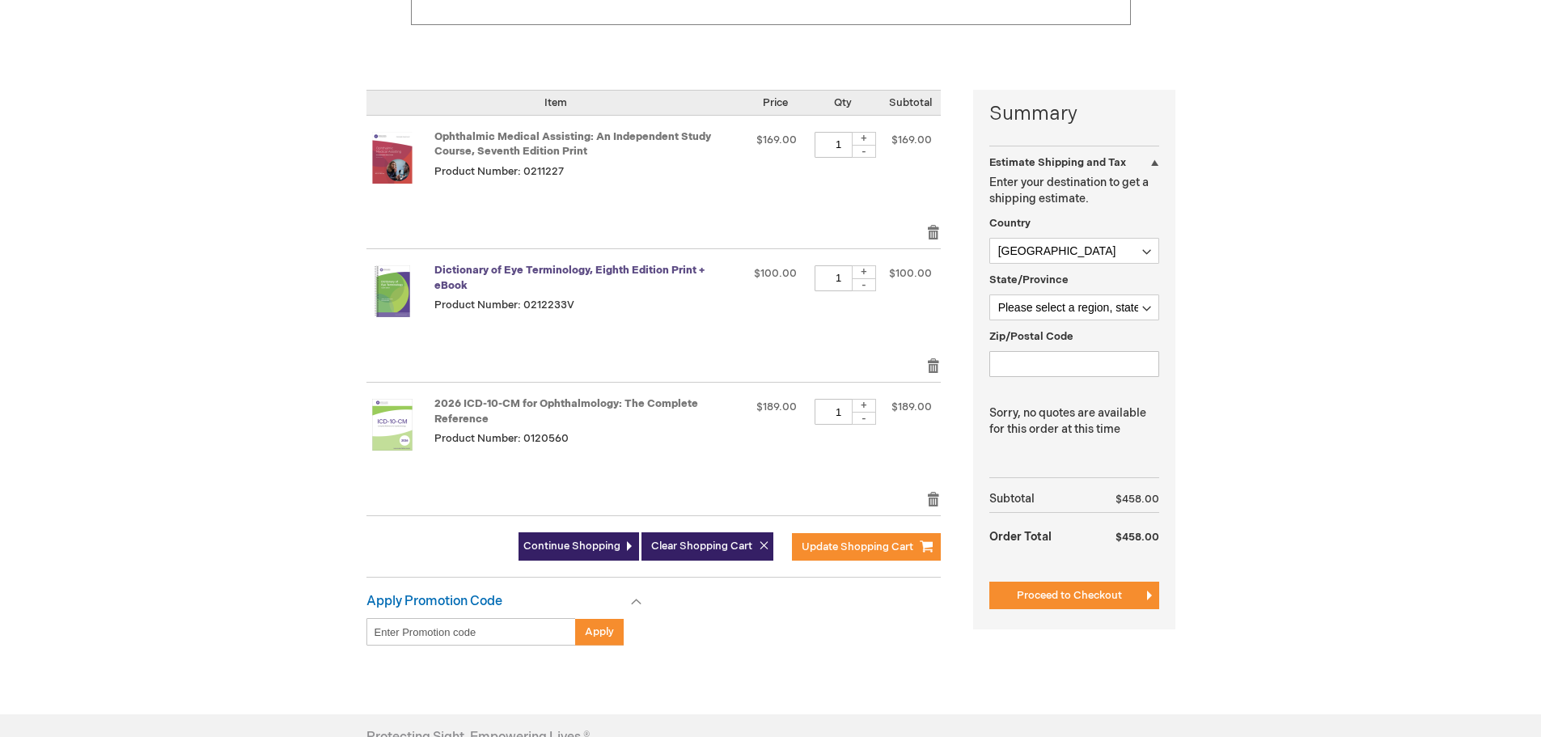
click at [586, 272] on link "Dictionary of Eye Terminology, Eighth Edition Print + eBook" at bounding box center [569, 278] width 270 height 28
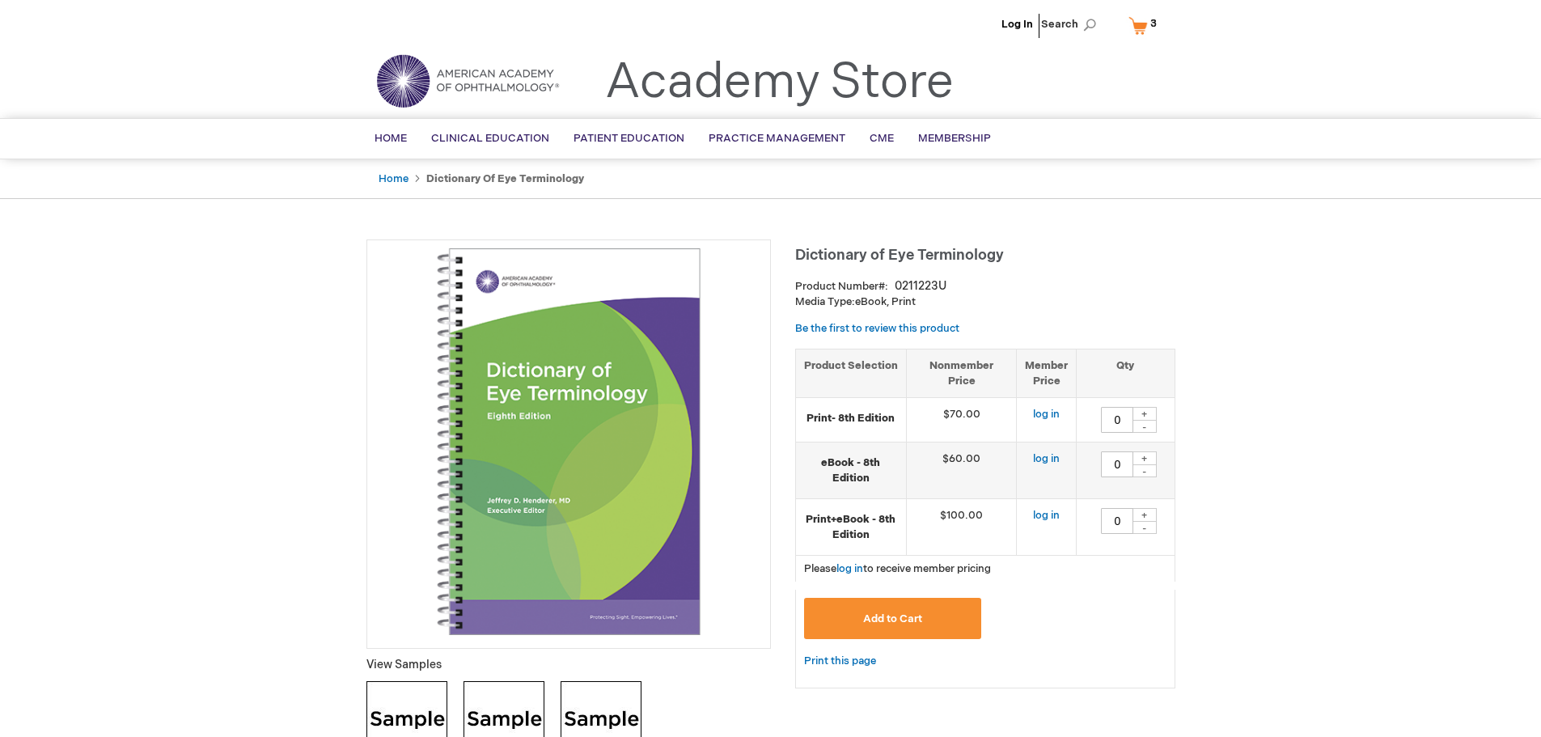
click at [1149, 32] on span "3 3 items" at bounding box center [1153, 23] width 11 height 19
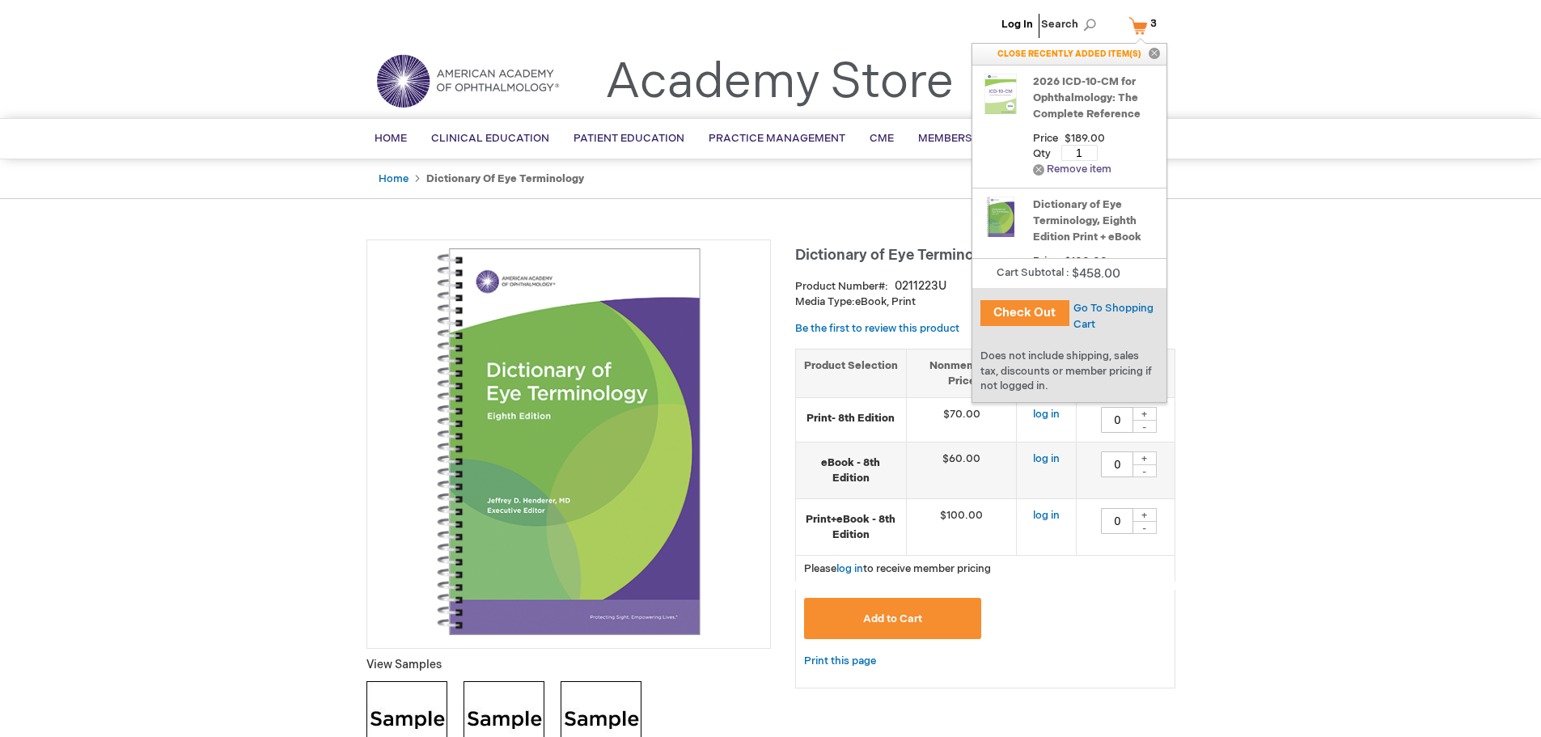
click at [1086, 174] on link "Remove Remove item" at bounding box center [1072, 169] width 78 height 12
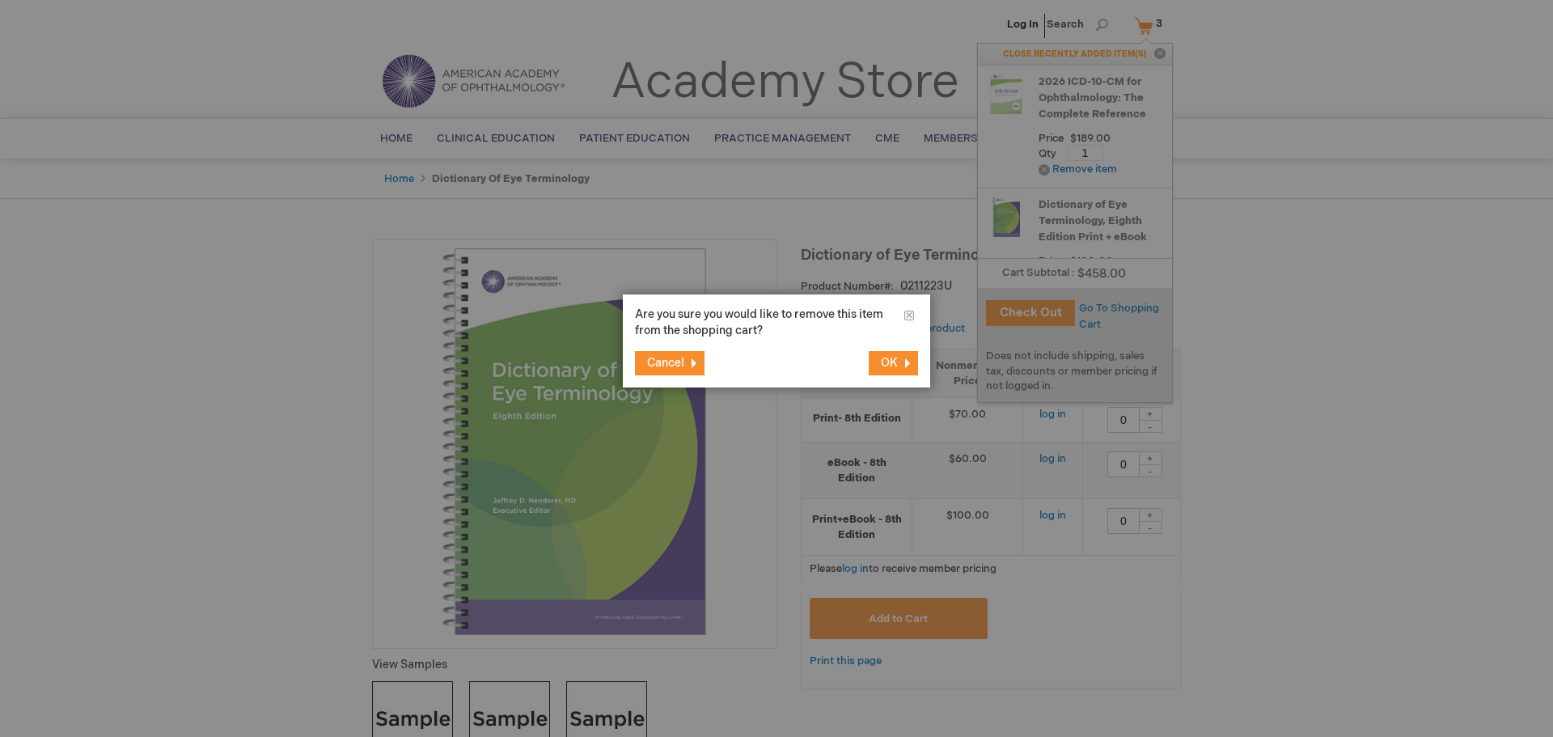
click at [887, 361] on span "OK" at bounding box center [889, 363] width 17 height 14
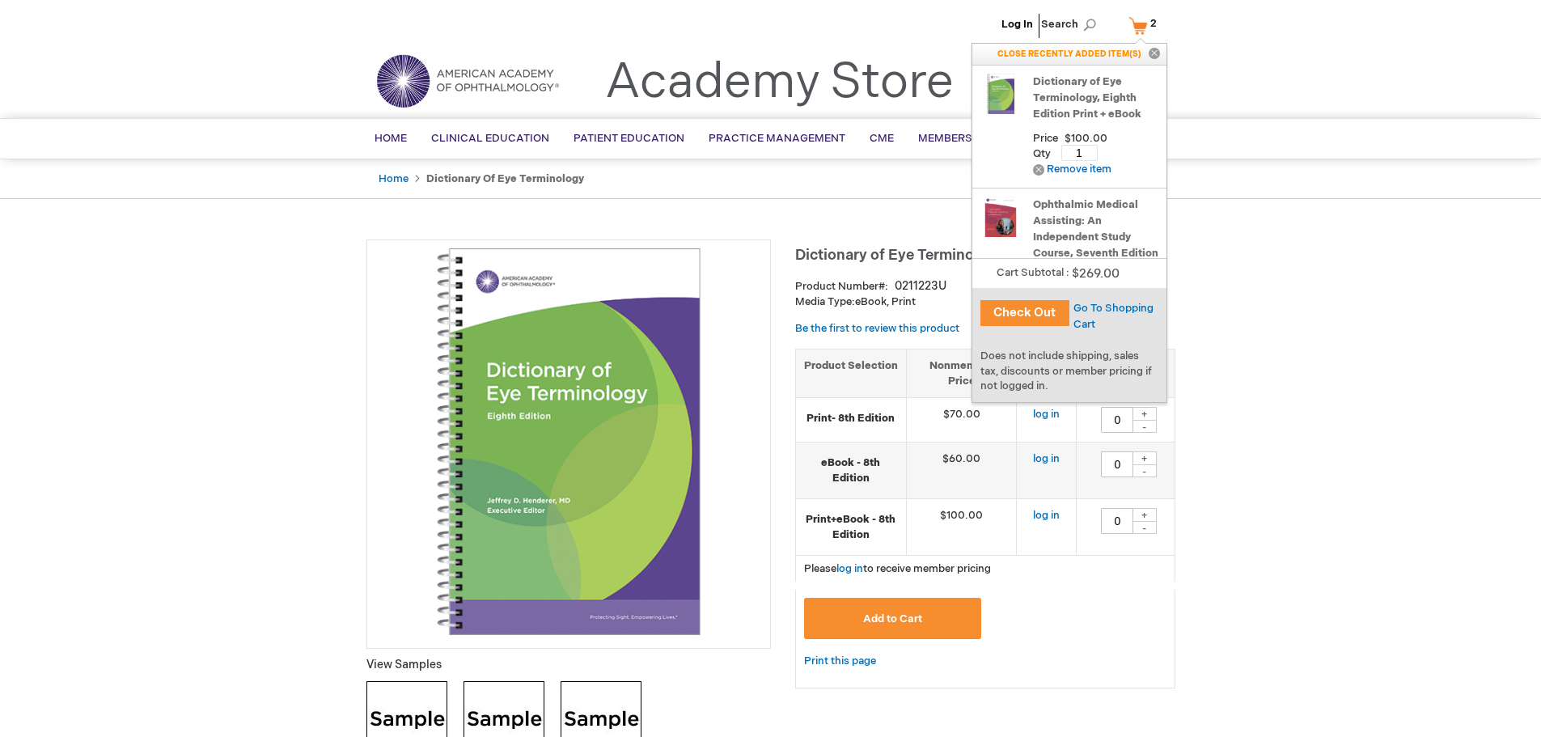
click at [1143, 458] on div "+" at bounding box center [1144, 458] width 24 height 14
type input "1"
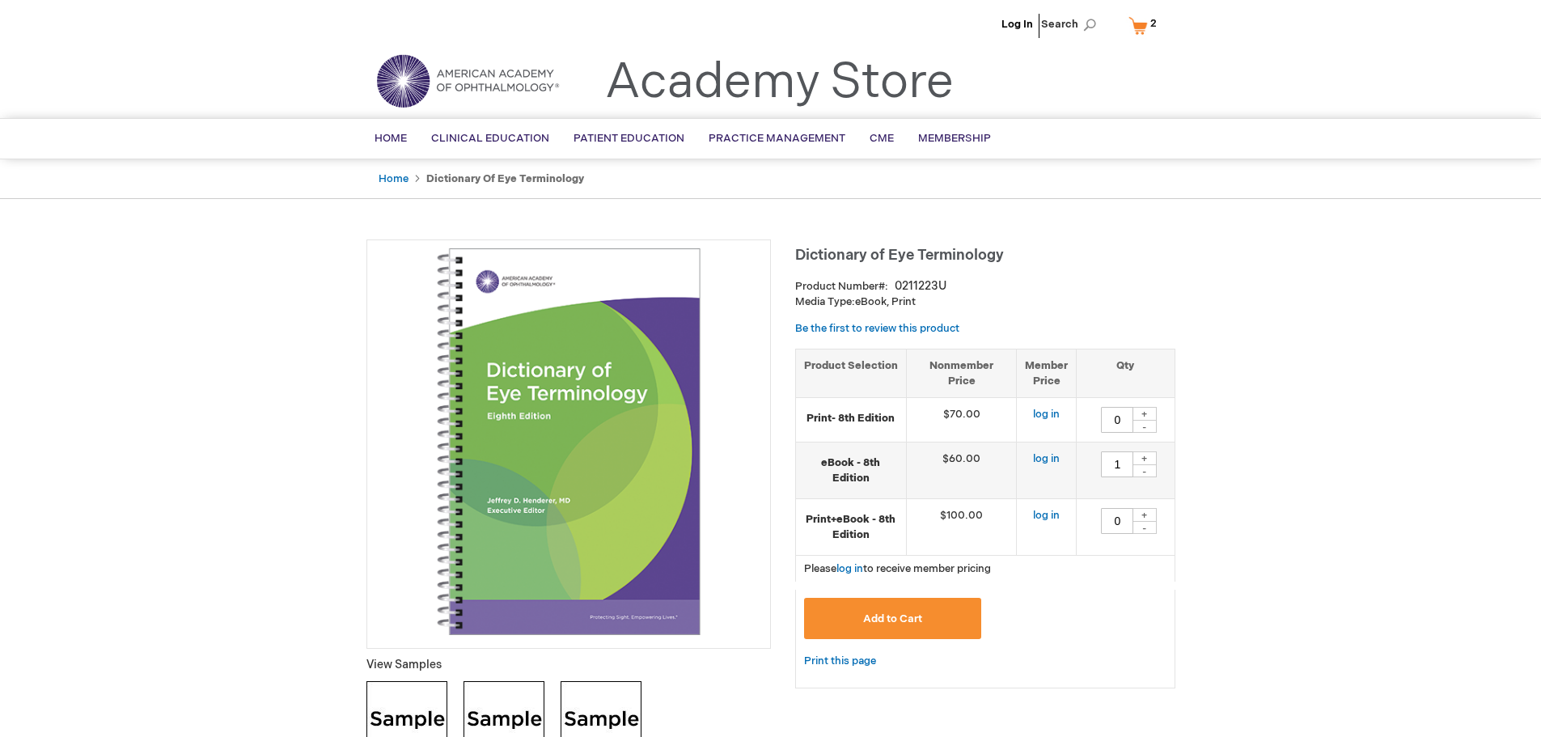
click at [902, 616] on span "Add to Cart" at bounding box center [892, 618] width 59 height 13
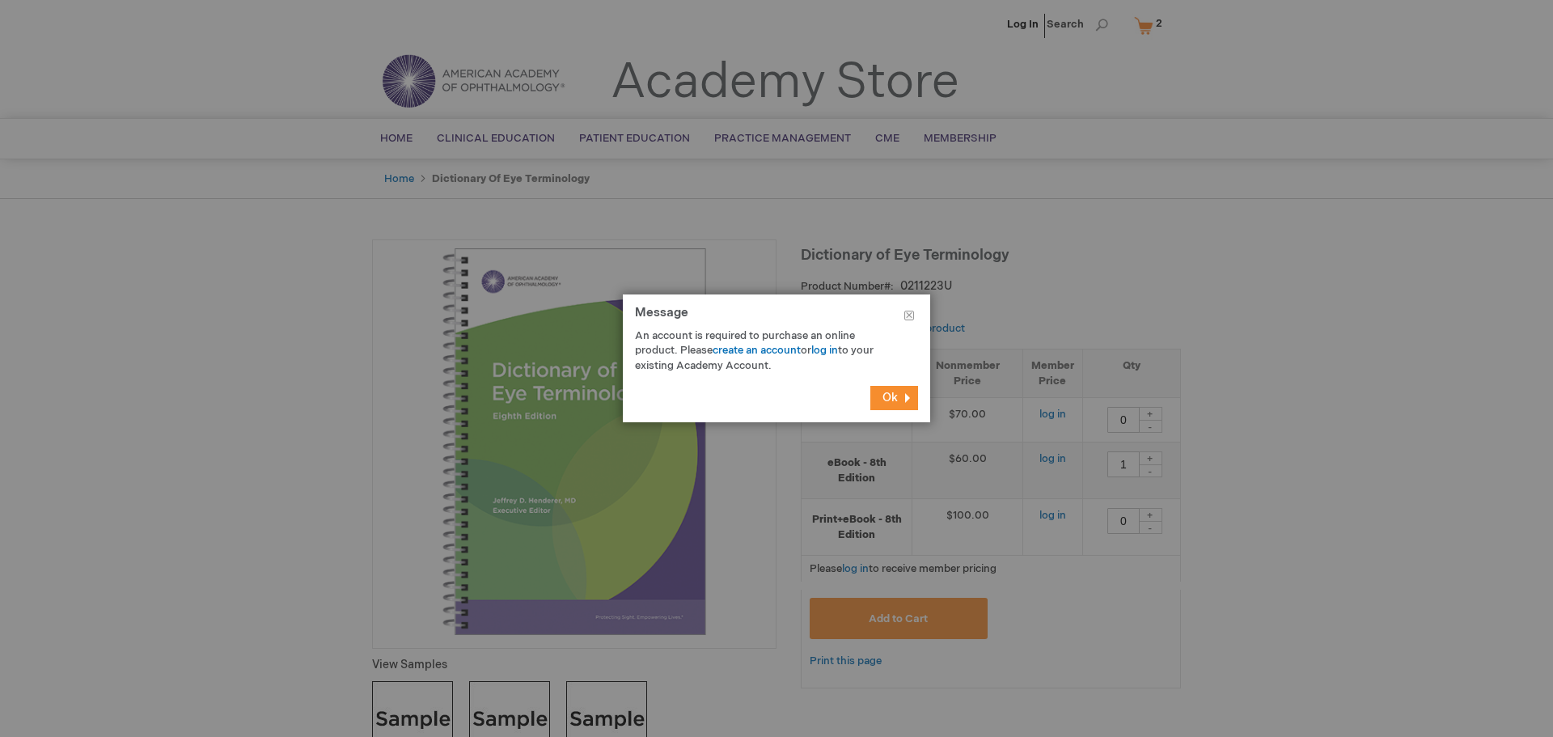
click at [900, 401] on button "Ok" at bounding box center [894, 398] width 48 height 24
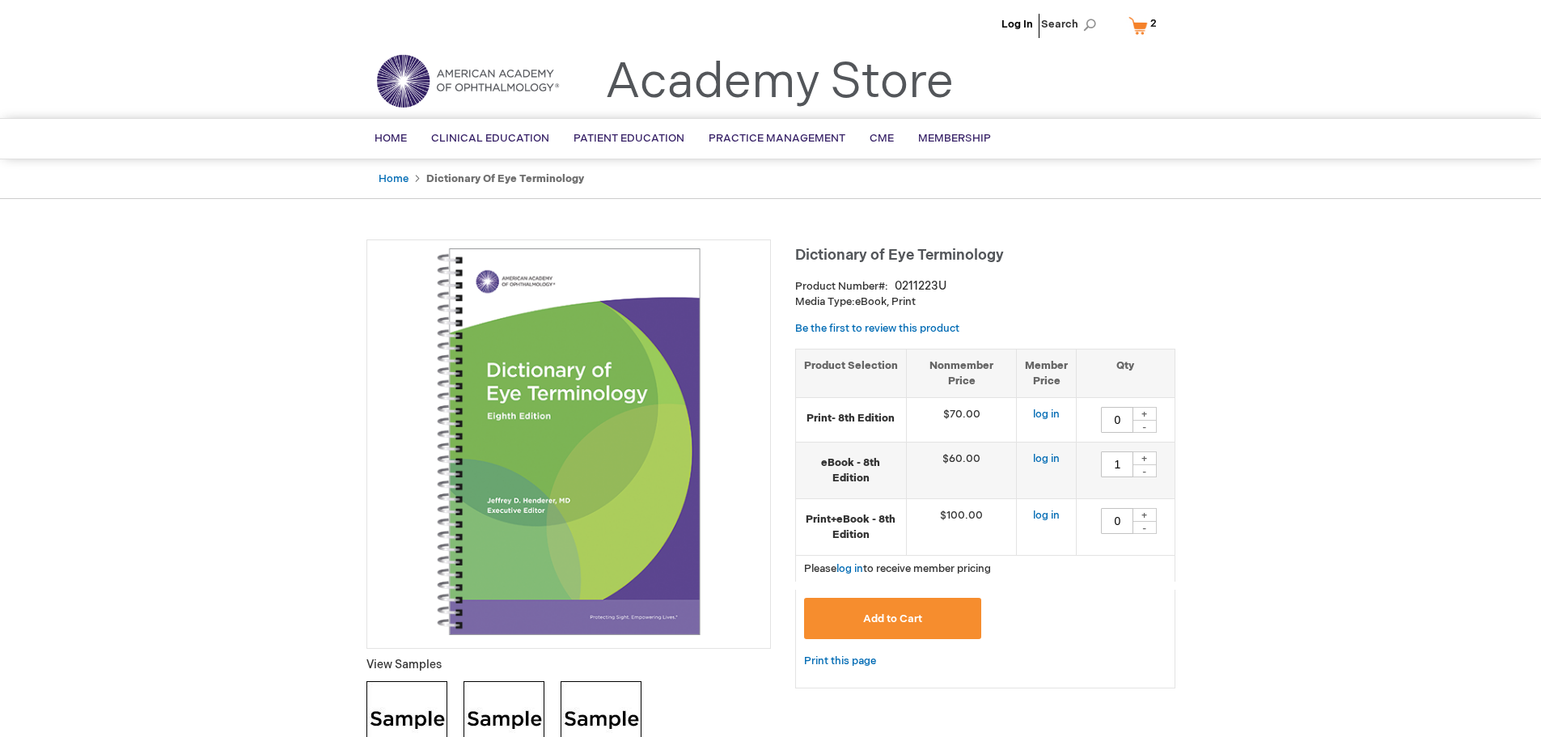
click at [1140, 35] on link "My Cart 2 2 items" at bounding box center [1146, 25] width 42 height 28
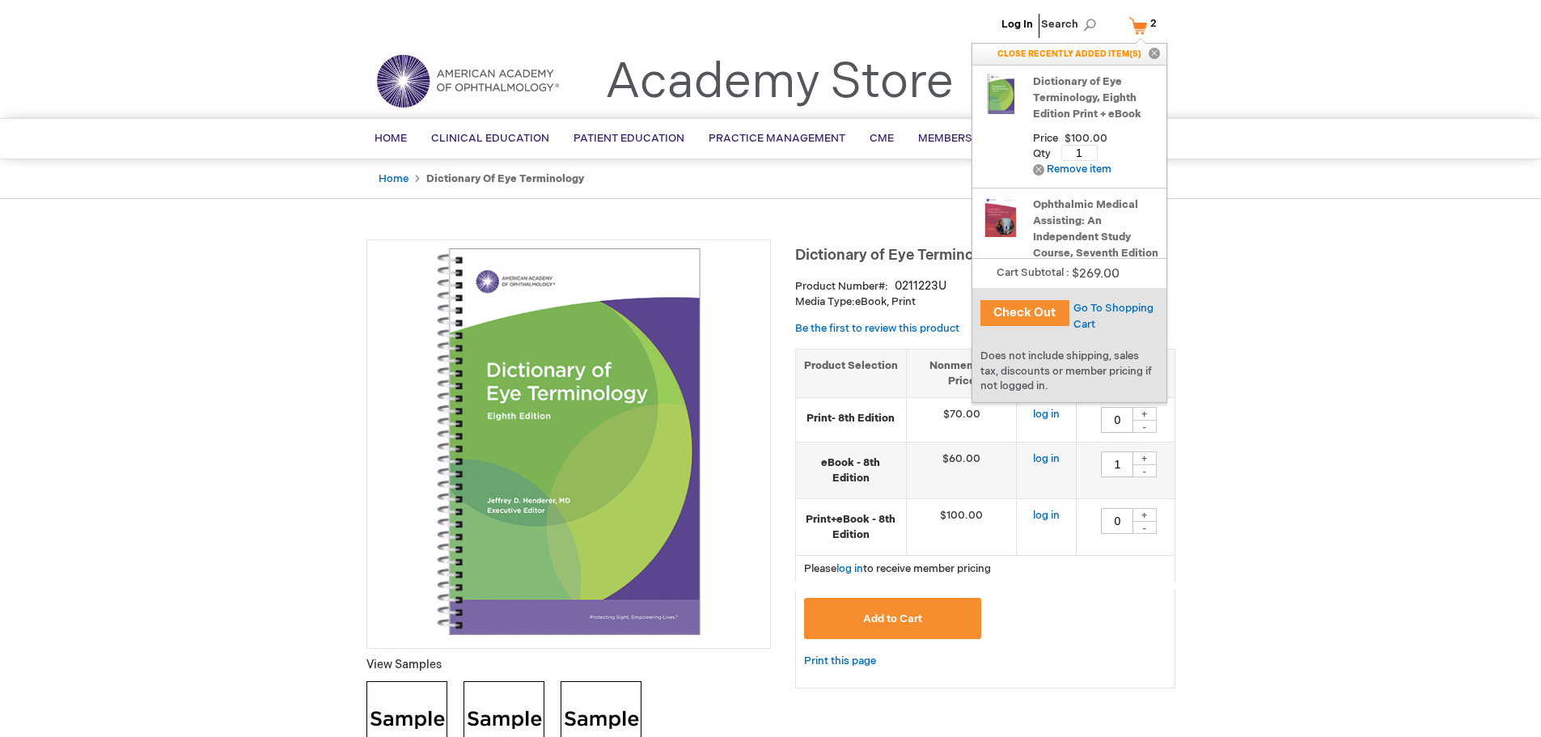
click at [1152, 514] on div "+" at bounding box center [1144, 515] width 24 height 14
type input "1"
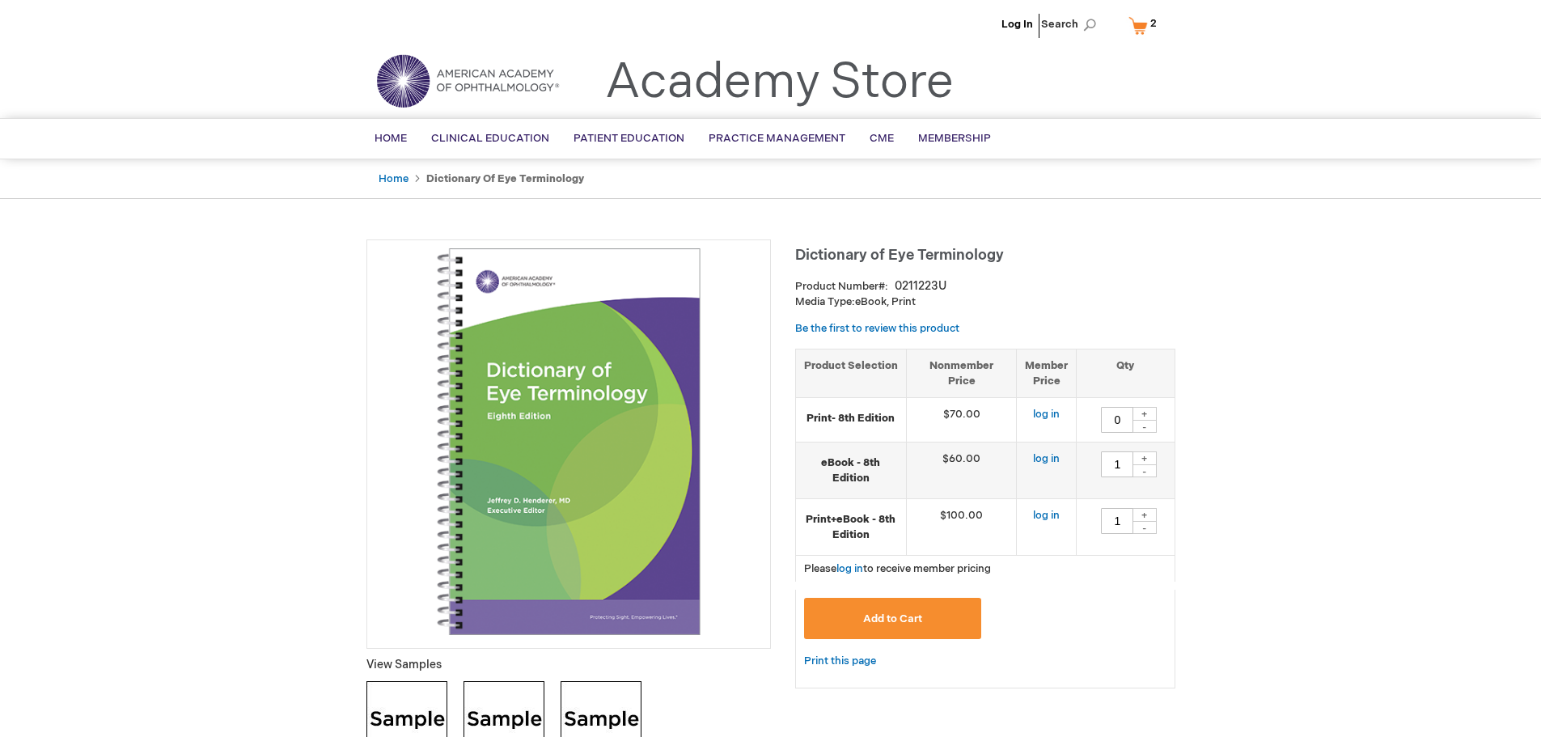
click at [912, 621] on span "Add to Cart" at bounding box center [892, 618] width 59 height 13
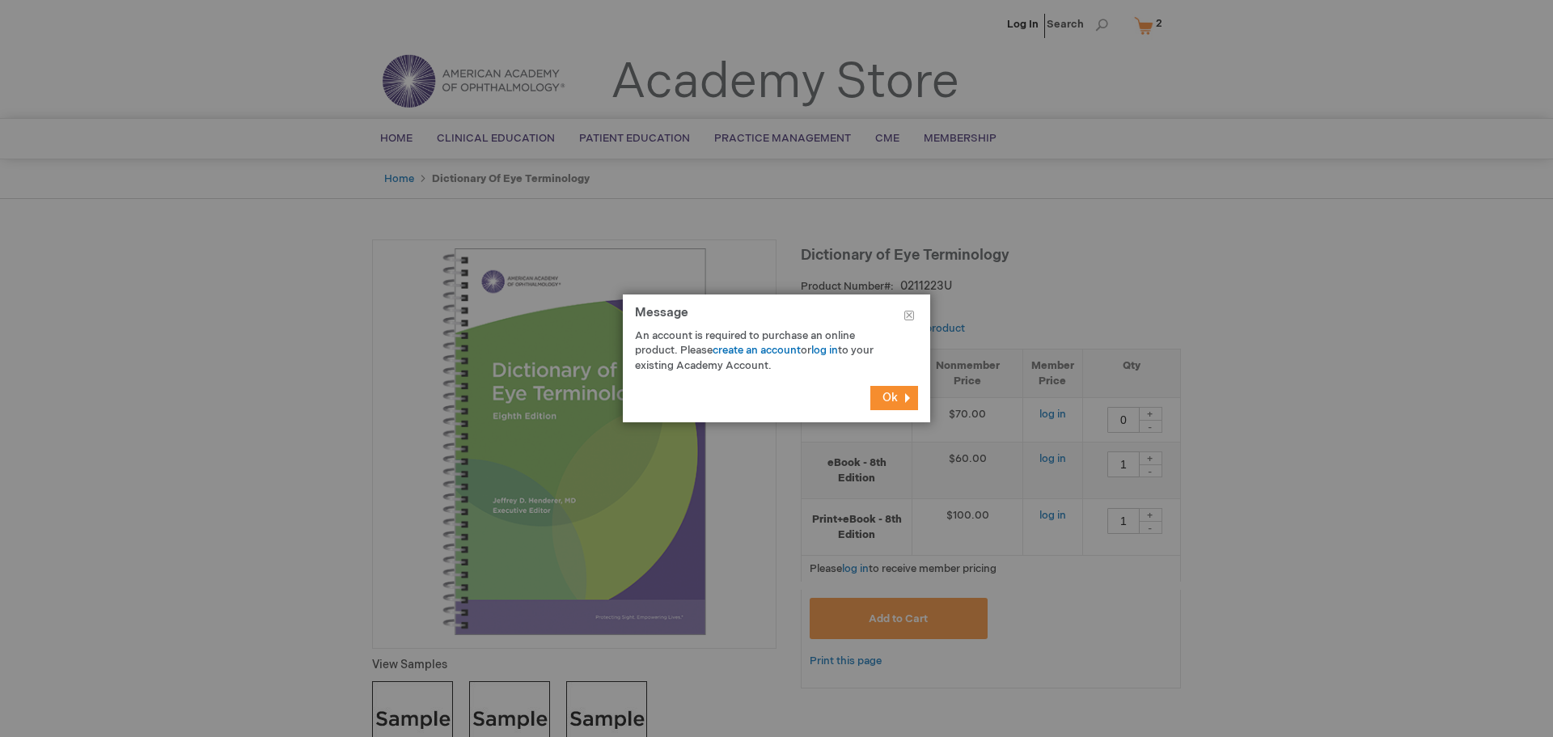
drag, startPoint x: 890, startPoint y: 410, endPoint x: 783, endPoint y: 367, distance: 115.0
click at [790, 400] on footer "Ok" at bounding box center [776, 398] width 307 height 49
click at [1055, 559] on div at bounding box center [776, 368] width 1553 height 737
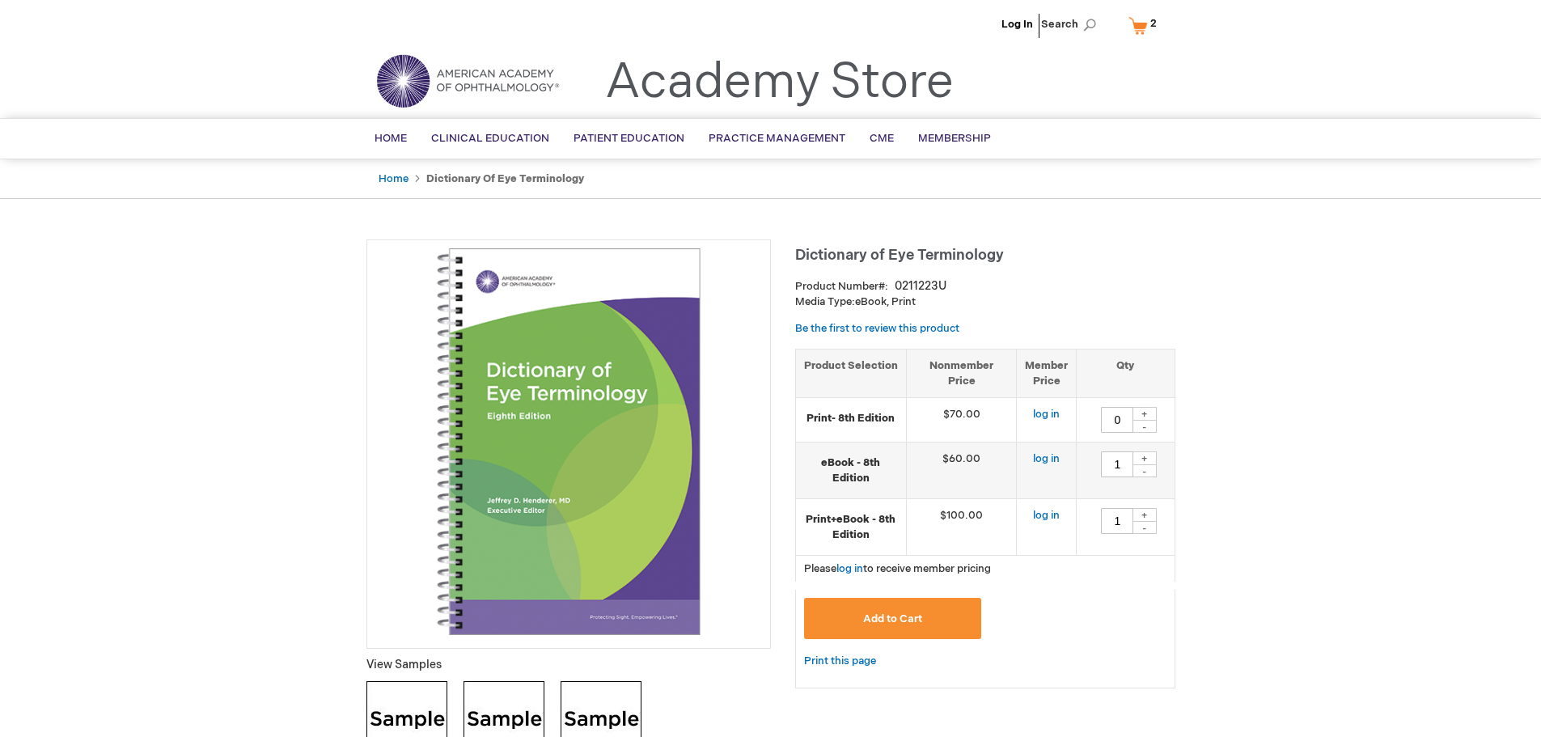
click at [1150, 414] on div "+" at bounding box center [1144, 414] width 24 height 14
type input "1"
click at [1145, 469] on div "-" at bounding box center [1144, 470] width 24 height 13
type input "0"
click at [1145, 529] on div "-" at bounding box center [1144, 527] width 24 height 13
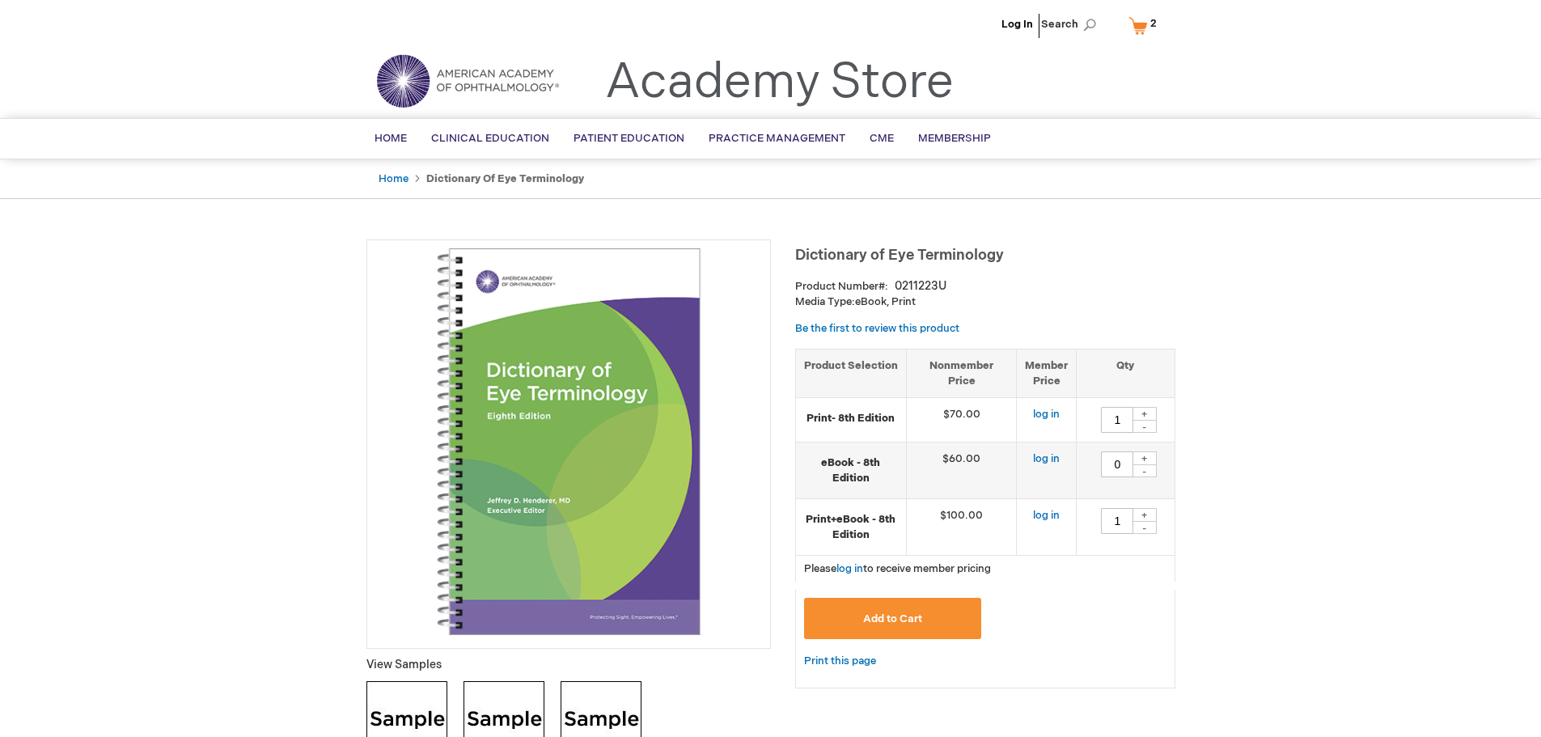
type input "0"
click at [886, 621] on span "Add to Cart" at bounding box center [892, 618] width 59 height 13
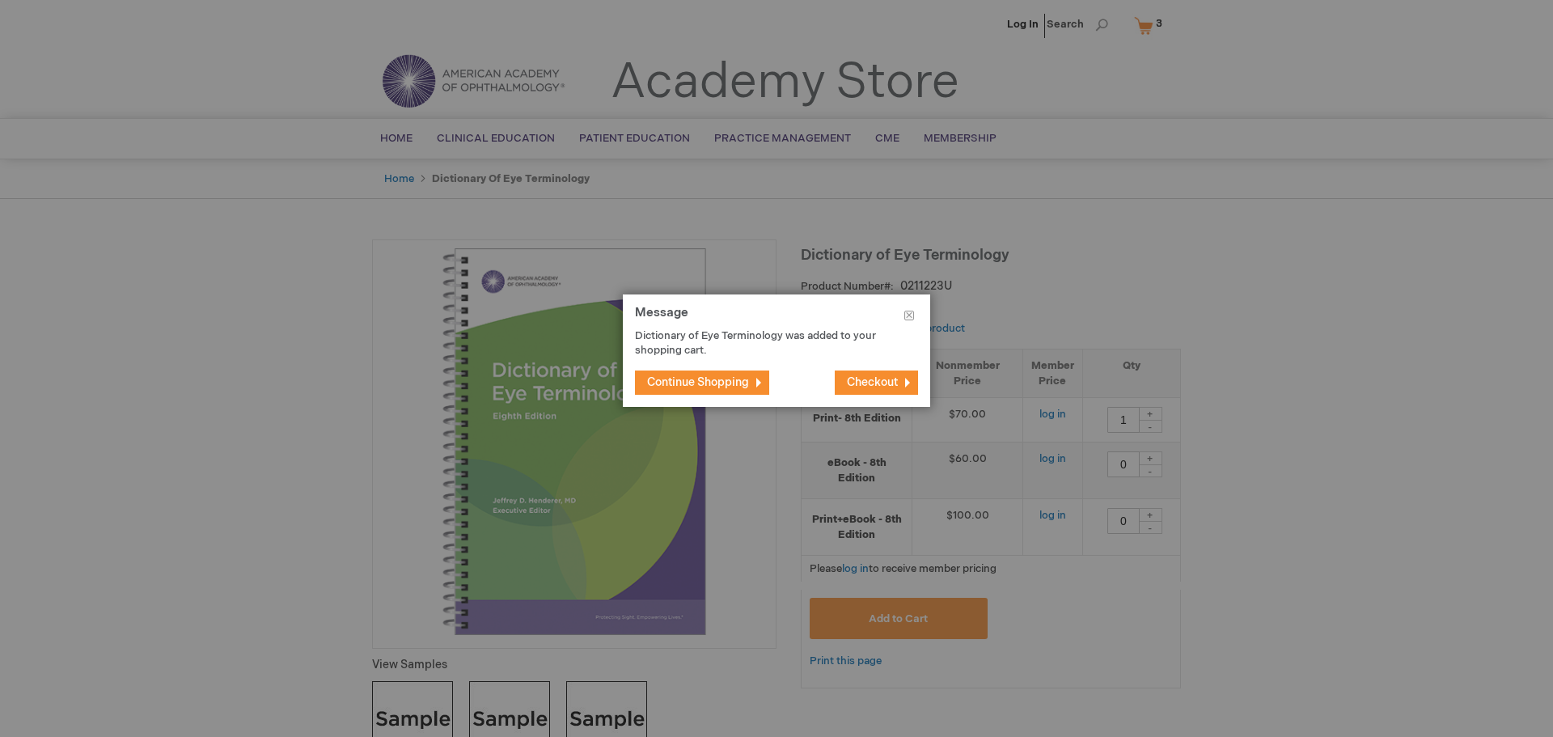
click at [730, 382] on span "Continue Shopping" at bounding box center [698, 382] width 102 height 14
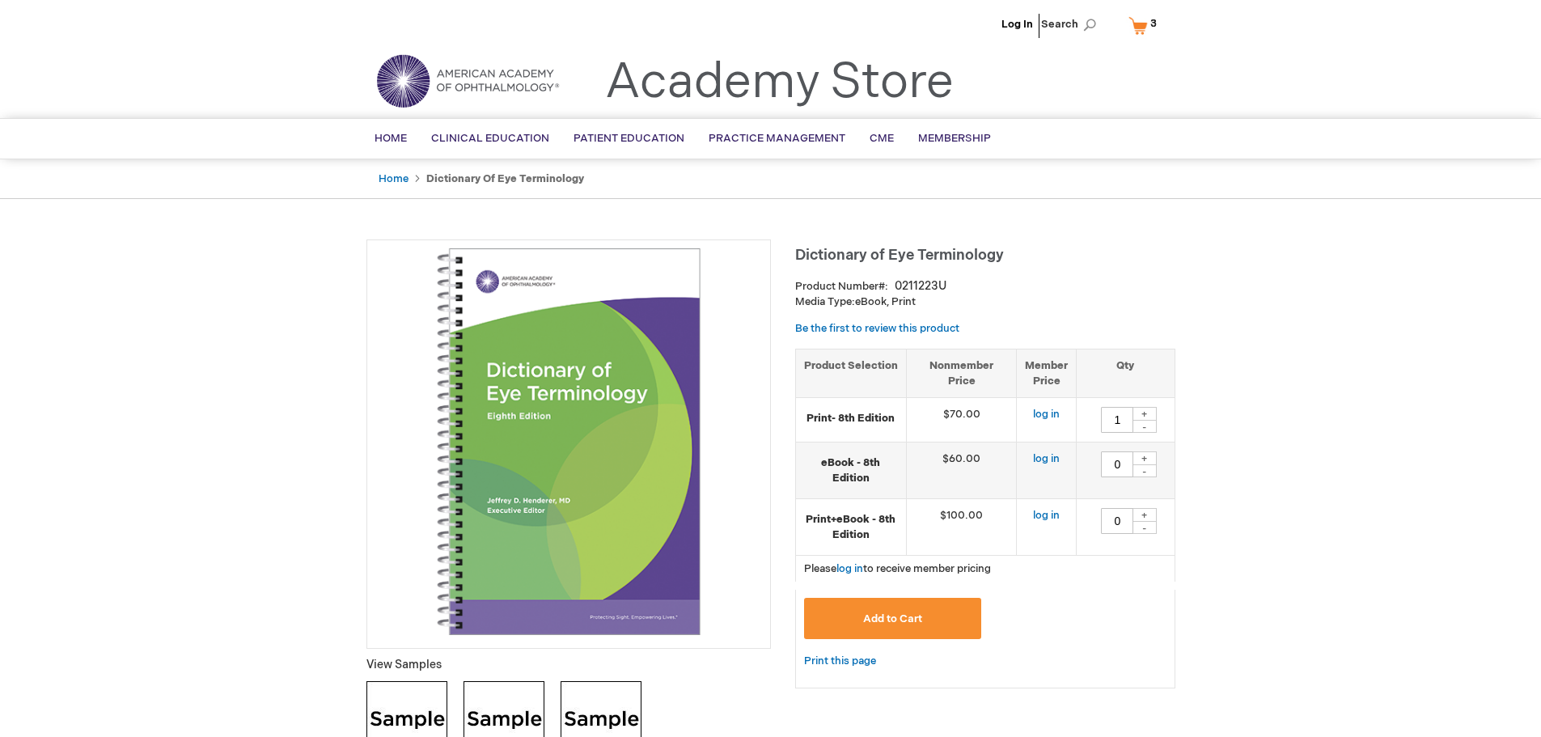
click at [1150, 26] on span "3" at bounding box center [1153, 23] width 6 height 13
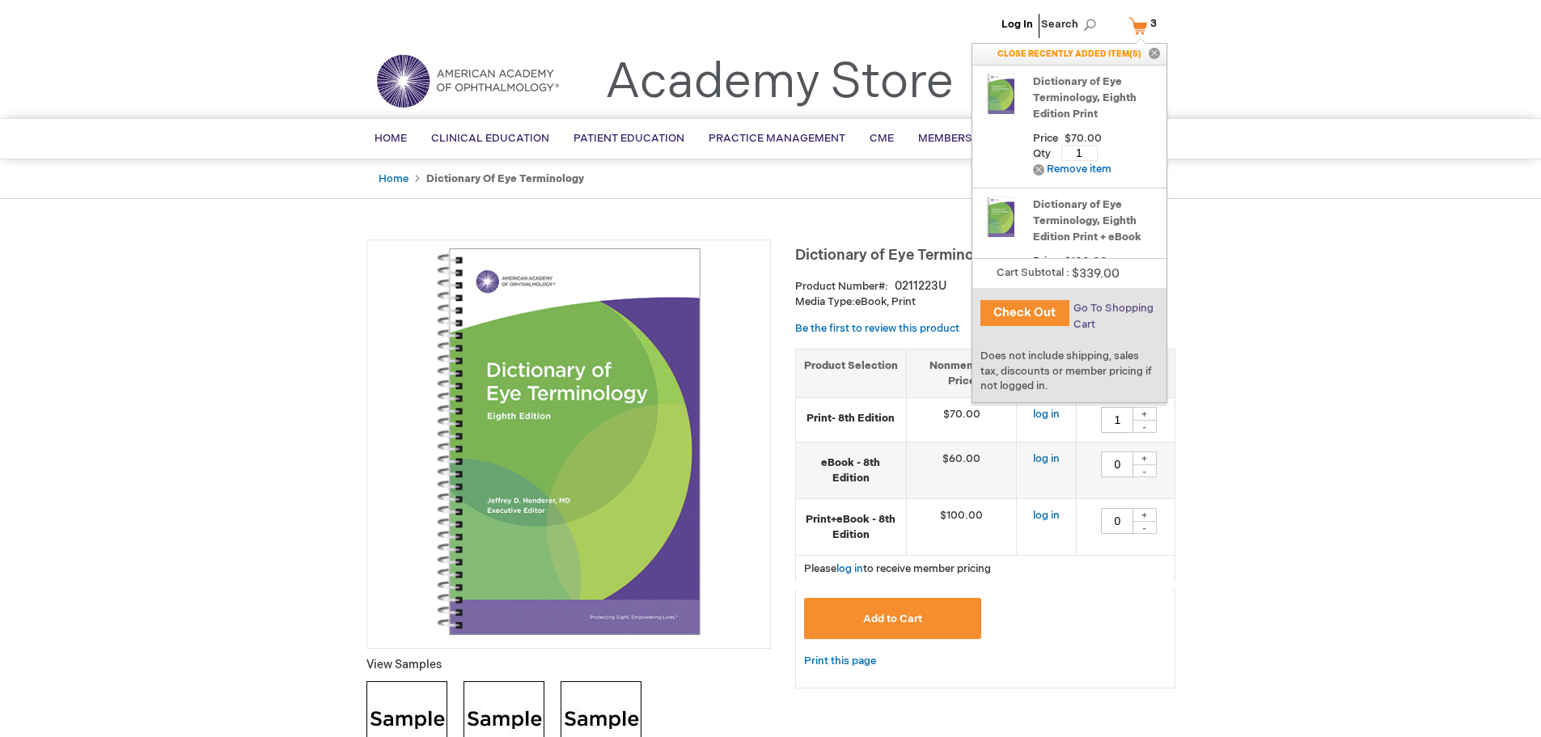
click at [1104, 309] on span "Go To Shopping Cart" at bounding box center [1113, 316] width 80 height 29
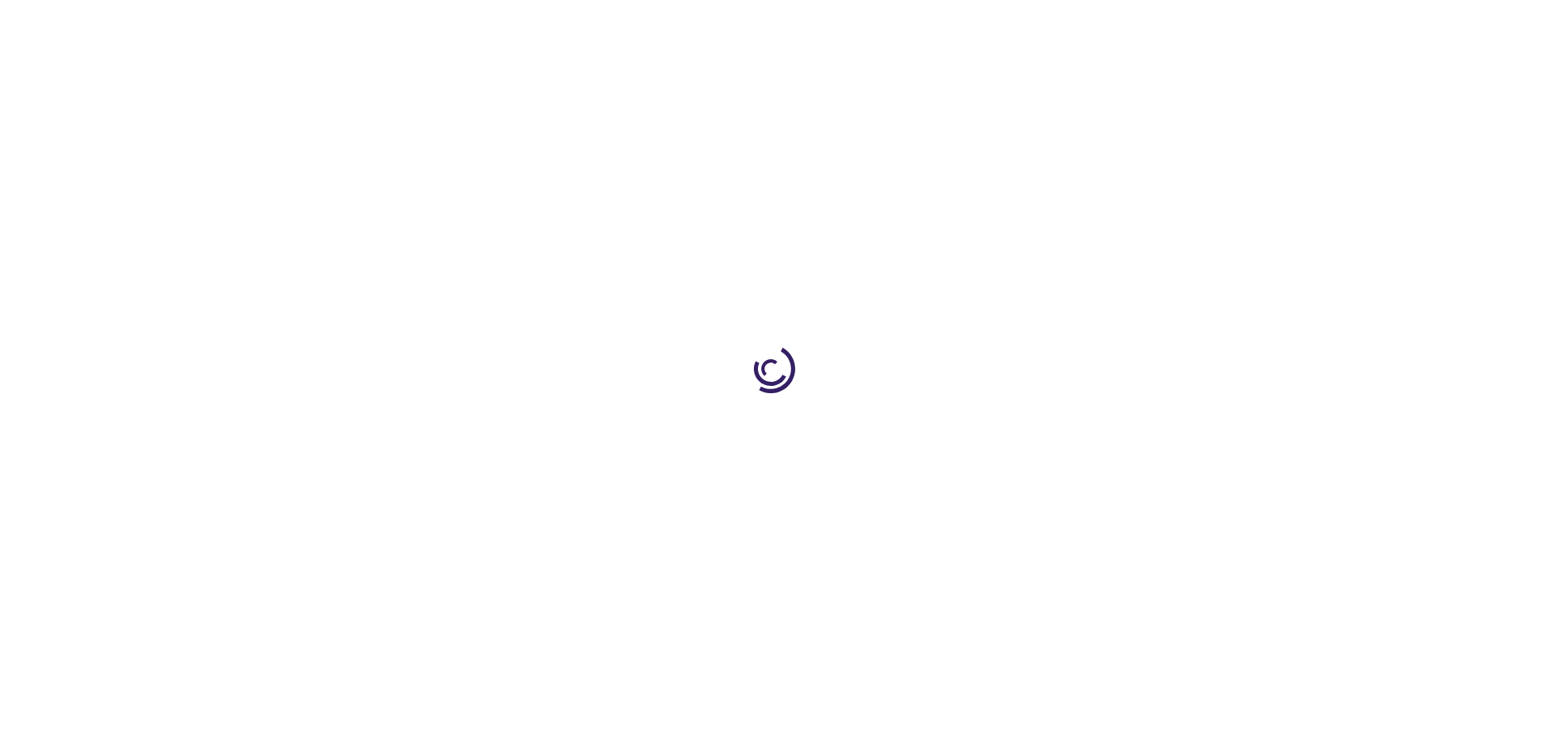
select select "US"
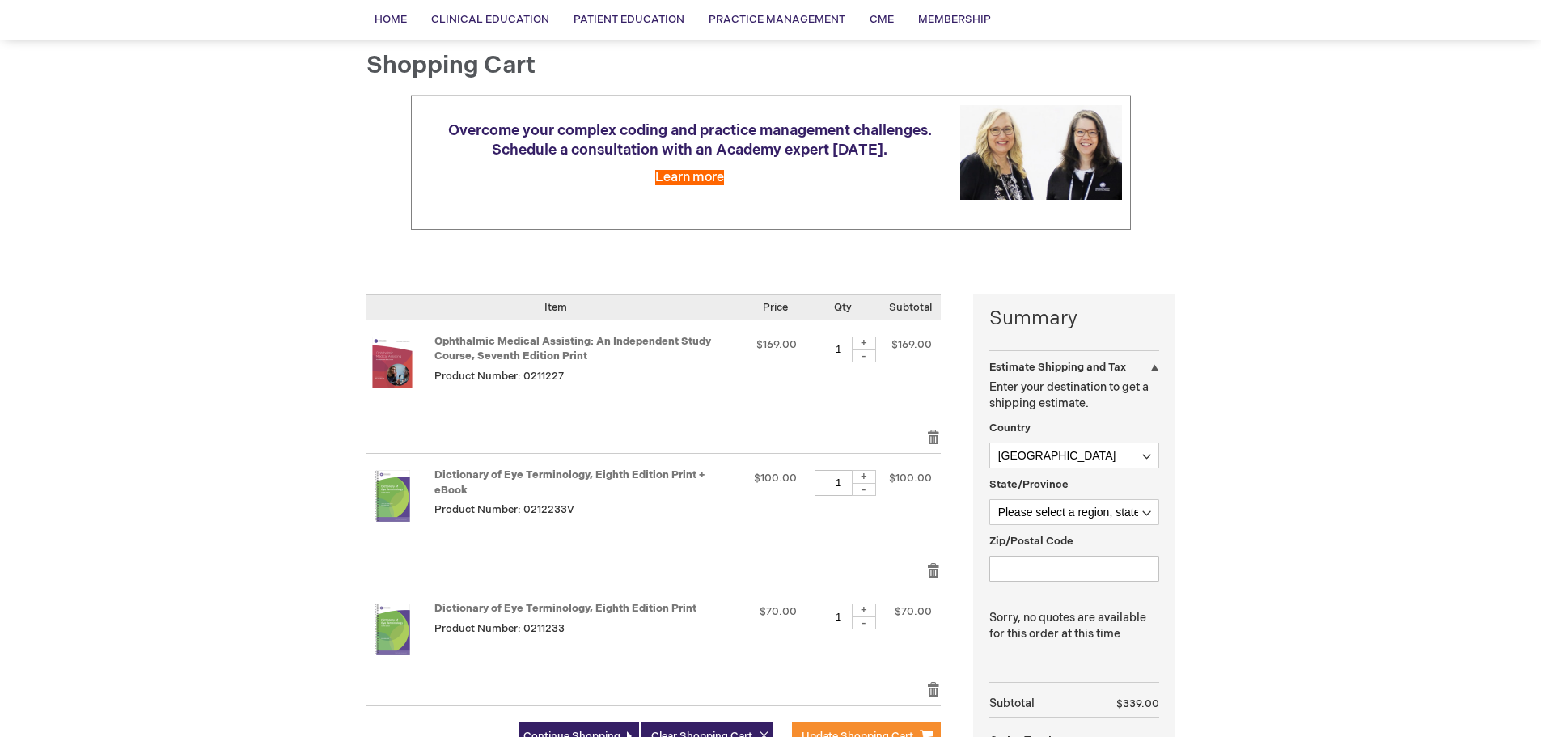
scroll to position [162, 0]
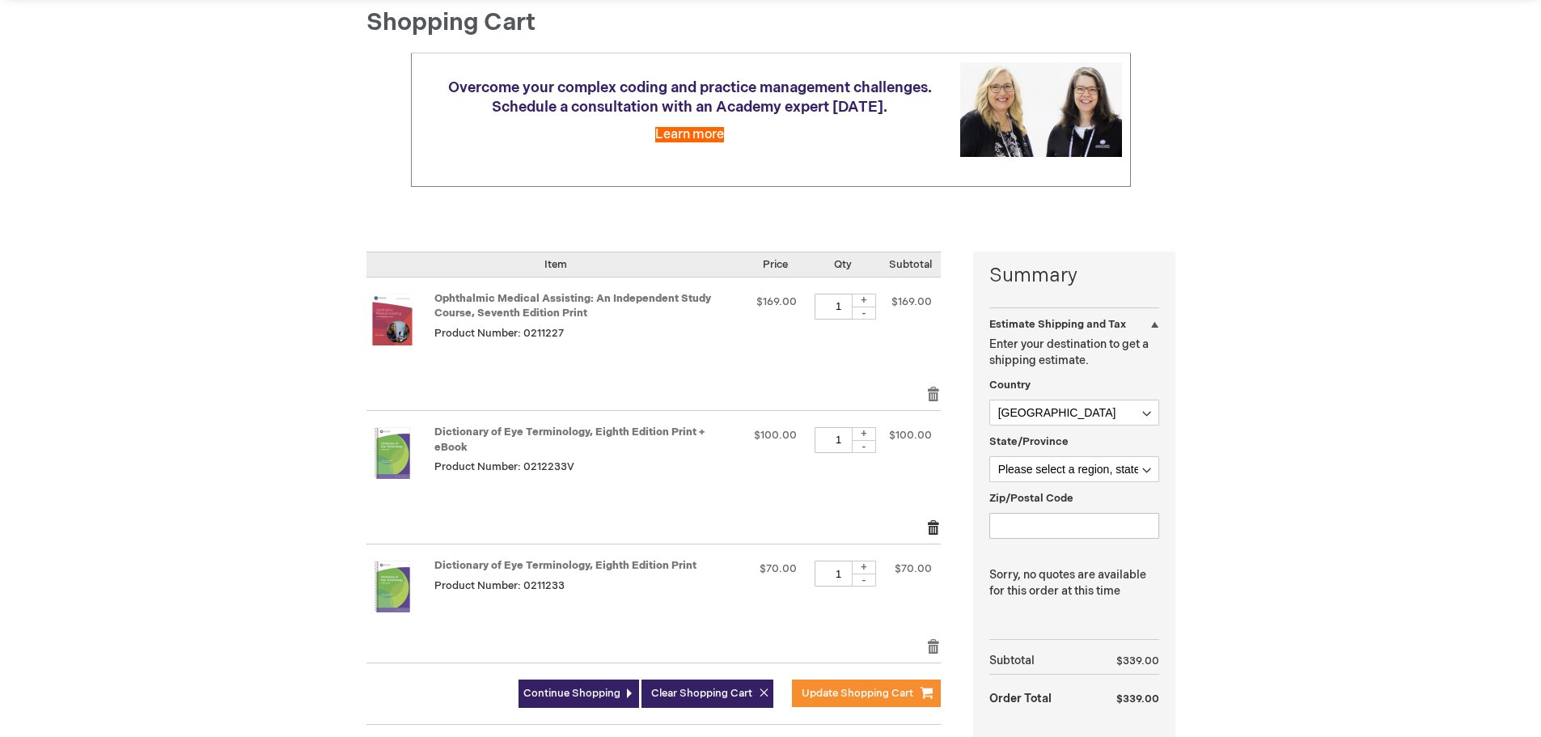
click at [937, 519] on link "Remove item" at bounding box center [933, 527] width 15 height 16
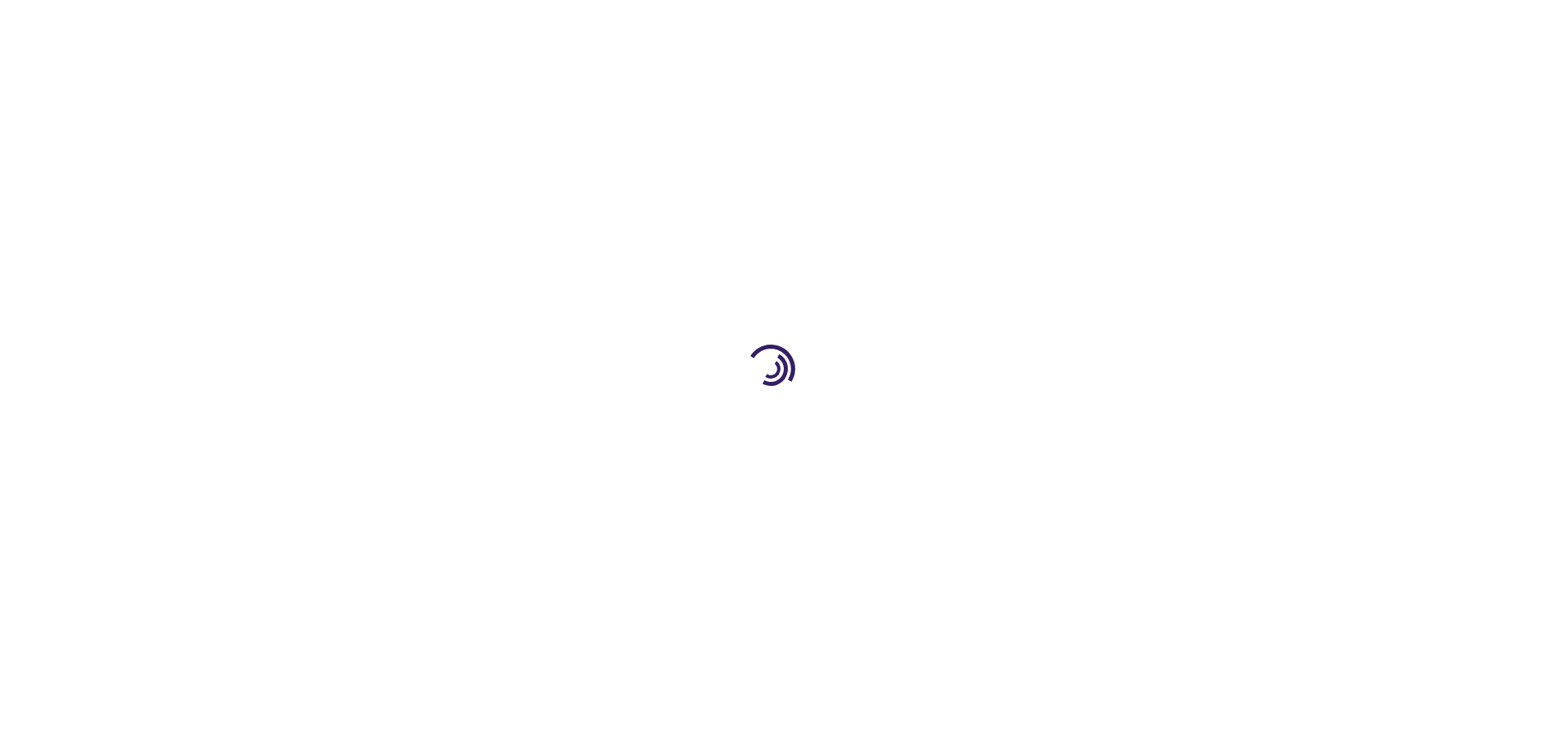
select select "US"
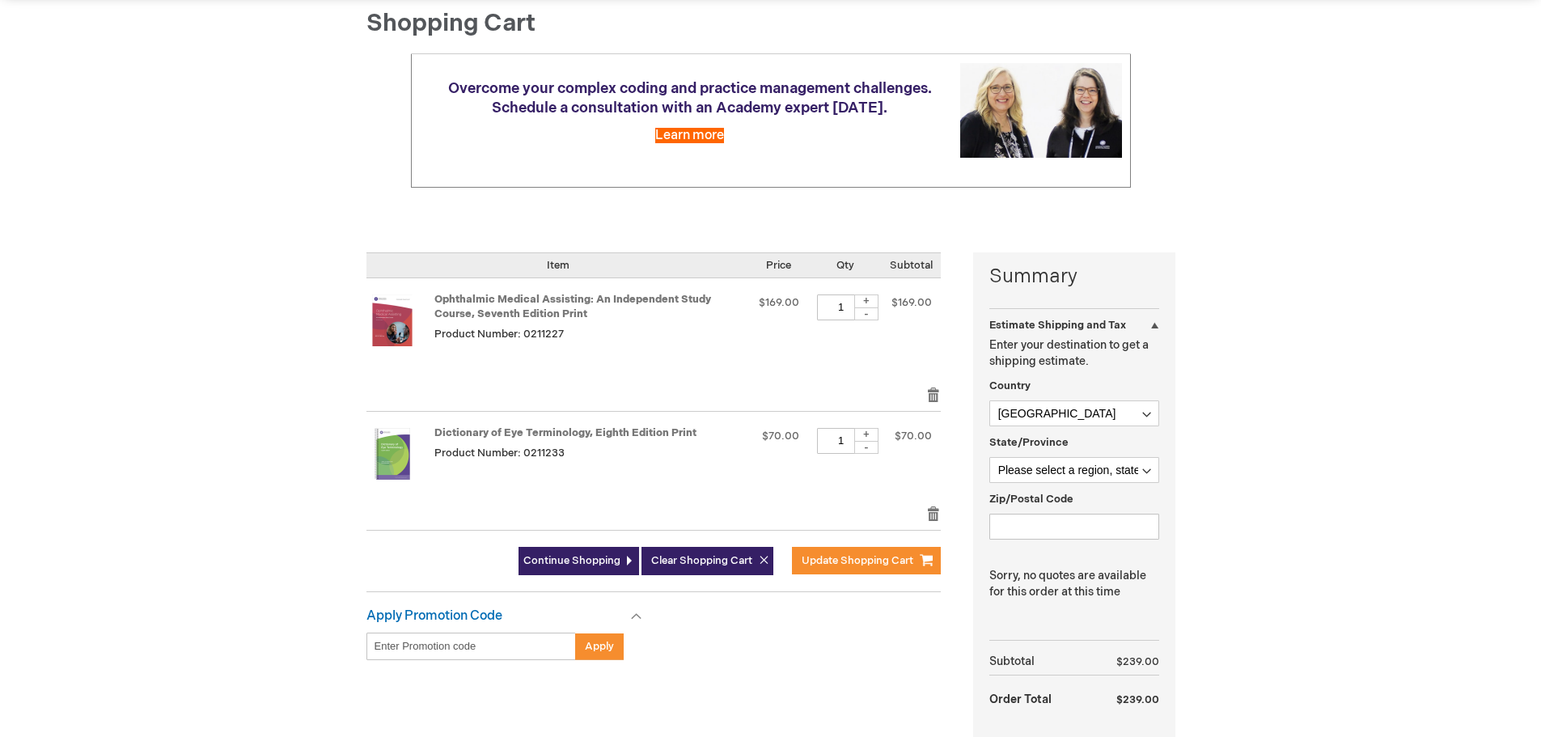
scroll to position [162, 0]
click at [1109, 421] on select "[GEOGRAPHIC_DATA] [GEOGRAPHIC_DATA] [GEOGRAPHIC_DATA] [GEOGRAPHIC_DATA] [US_STA…" at bounding box center [1074, 413] width 170 height 26
click at [1089, 474] on select "Please select a region, state or province. [US_STATE] [US_STATE] [US_STATE] [US…" at bounding box center [1074, 469] width 170 height 26
select select "52"
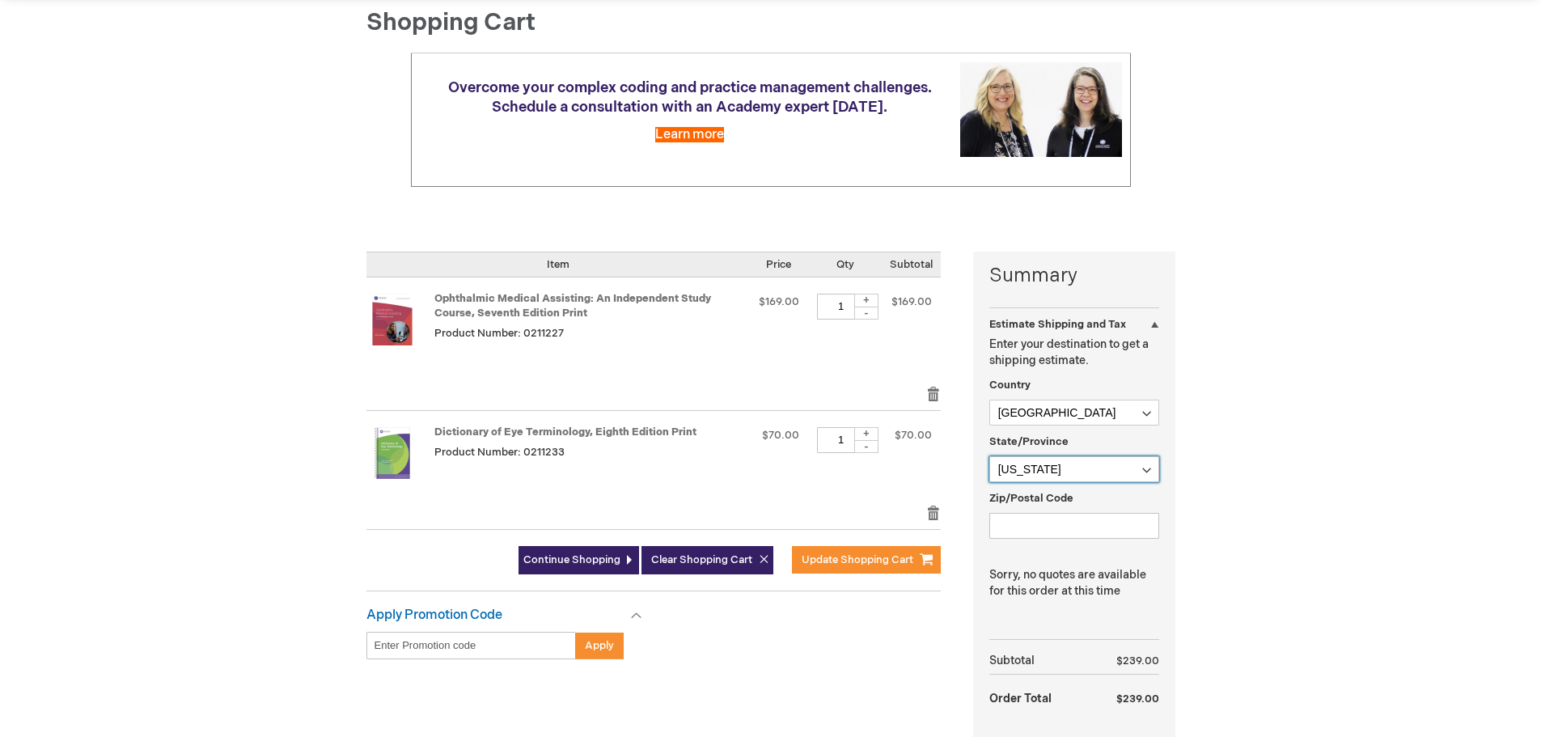
click at [989, 456] on select "Please select a region, state or province. [US_STATE] [US_STATE] [US_STATE] [US…" at bounding box center [1074, 469] width 170 height 26
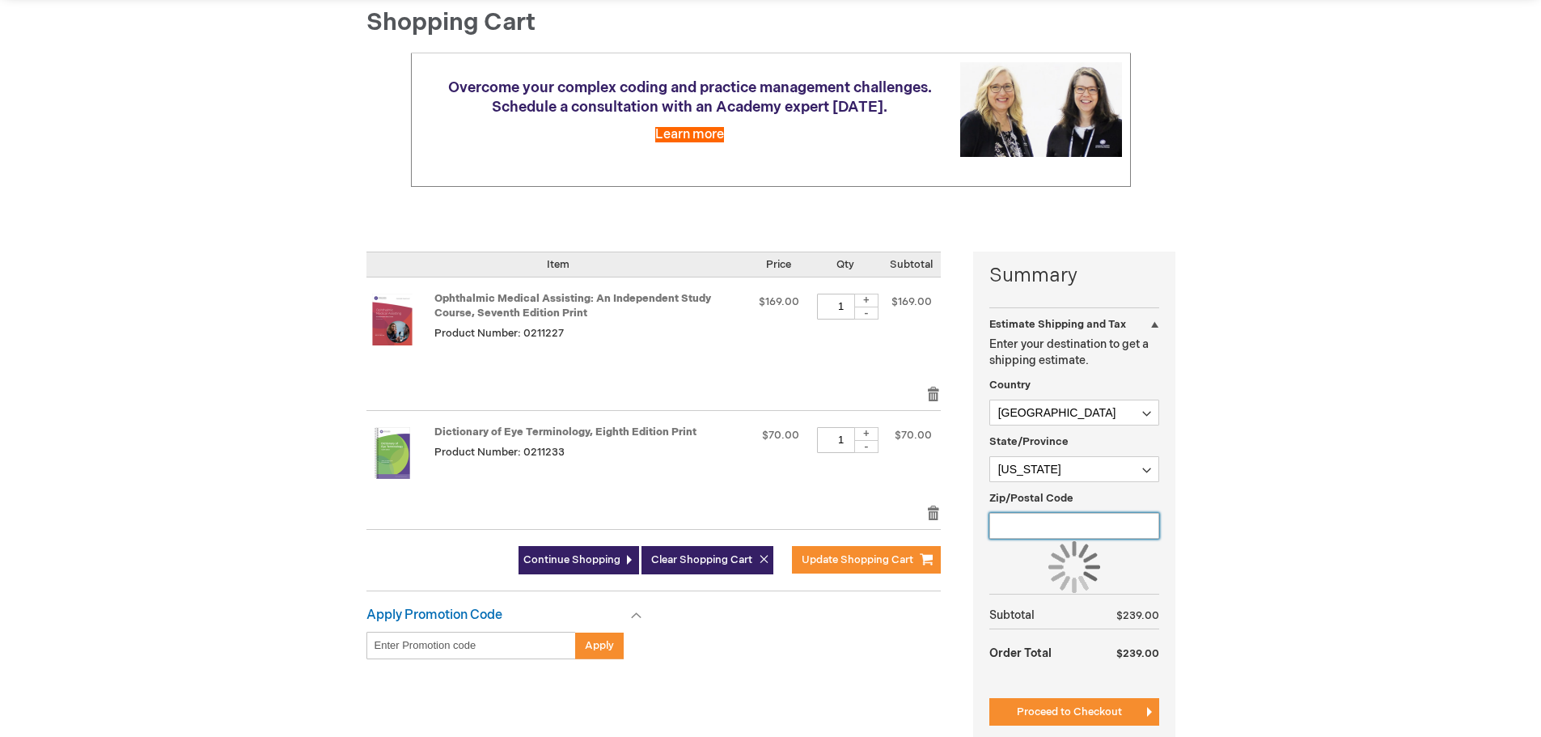
click at [1056, 520] on input "Zip/Postal Code" at bounding box center [1074, 526] width 170 height 26
type input "00612"
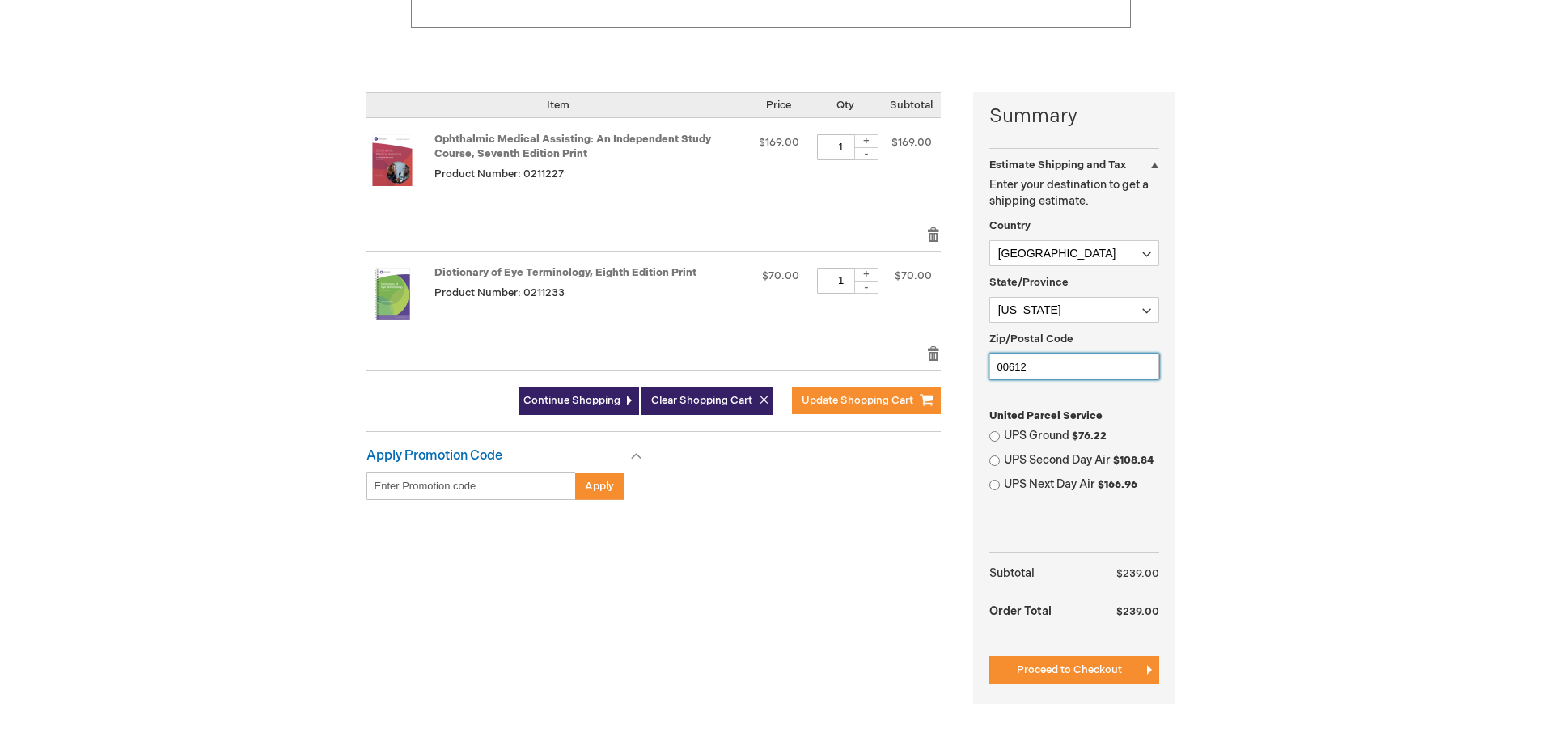
scroll to position [324, 0]
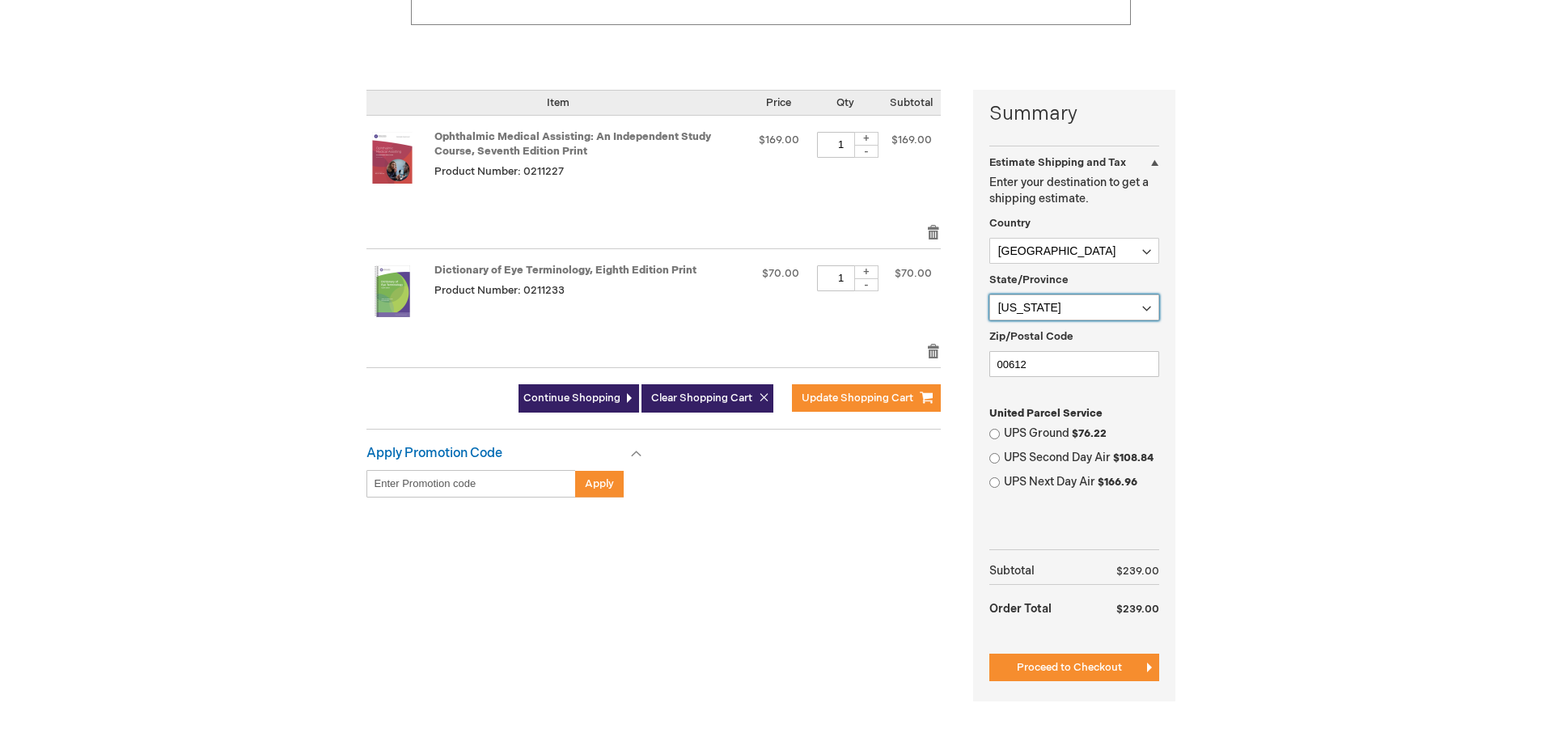
click at [1080, 304] on select "Please select a region, state or province. [US_STATE] [US_STATE] [US_STATE] [US…" at bounding box center [1074, 307] width 170 height 26
select select "1"
click at [989, 294] on select "Please select a region, state or province. [US_STATE] [US_STATE] [US_STATE] [US…" at bounding box center [1074, 307] width 170 height 26
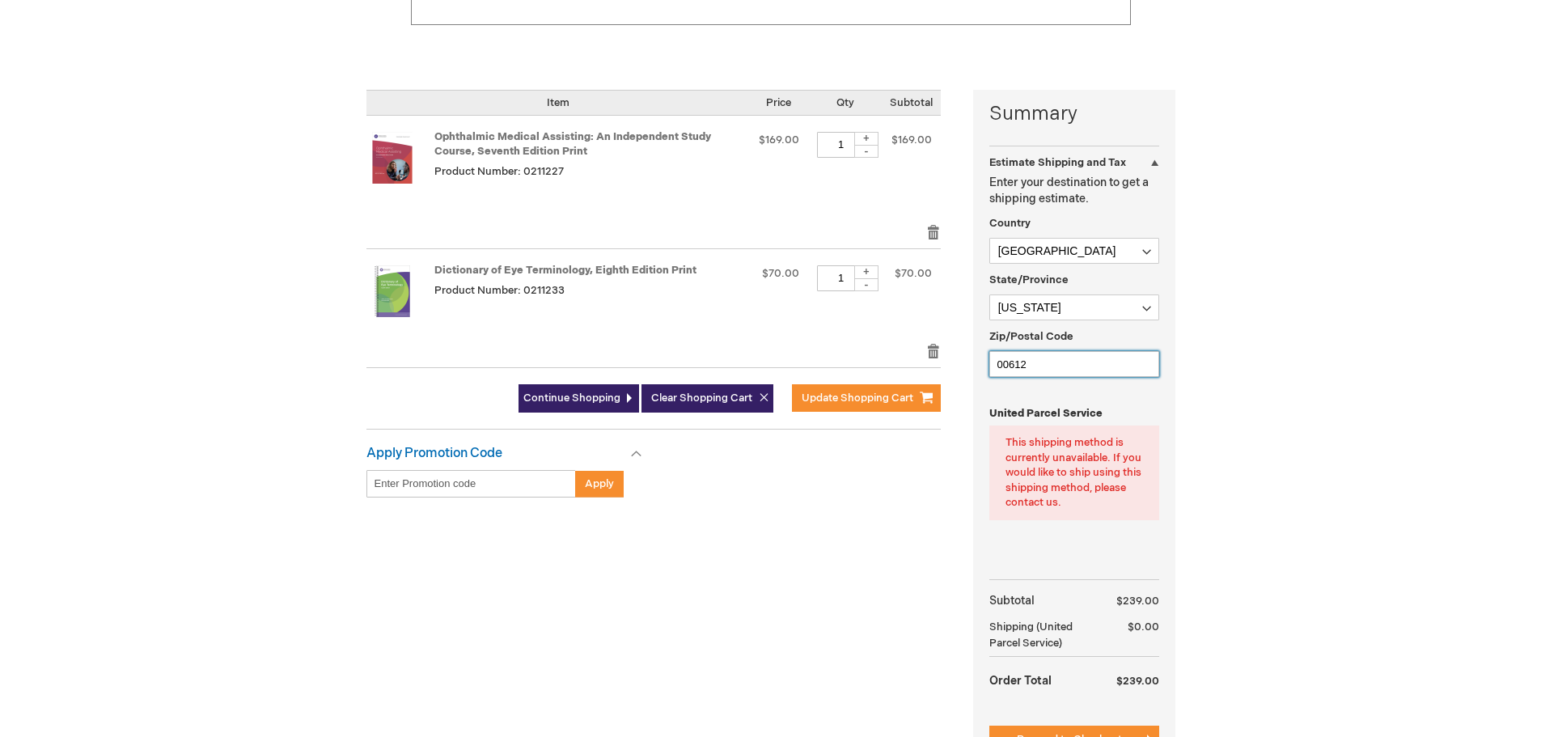
drag, startPoint x: 1062, startPoint y: 370, endPoint x: 941, endPoint y: 371, distance: 121.3
click at [941, 371] on div "Summary Estimate Shipping and Tax Estimate Shipping and Tax Enter your destinat…" at bounding box center [770, 442] width 809 height 704
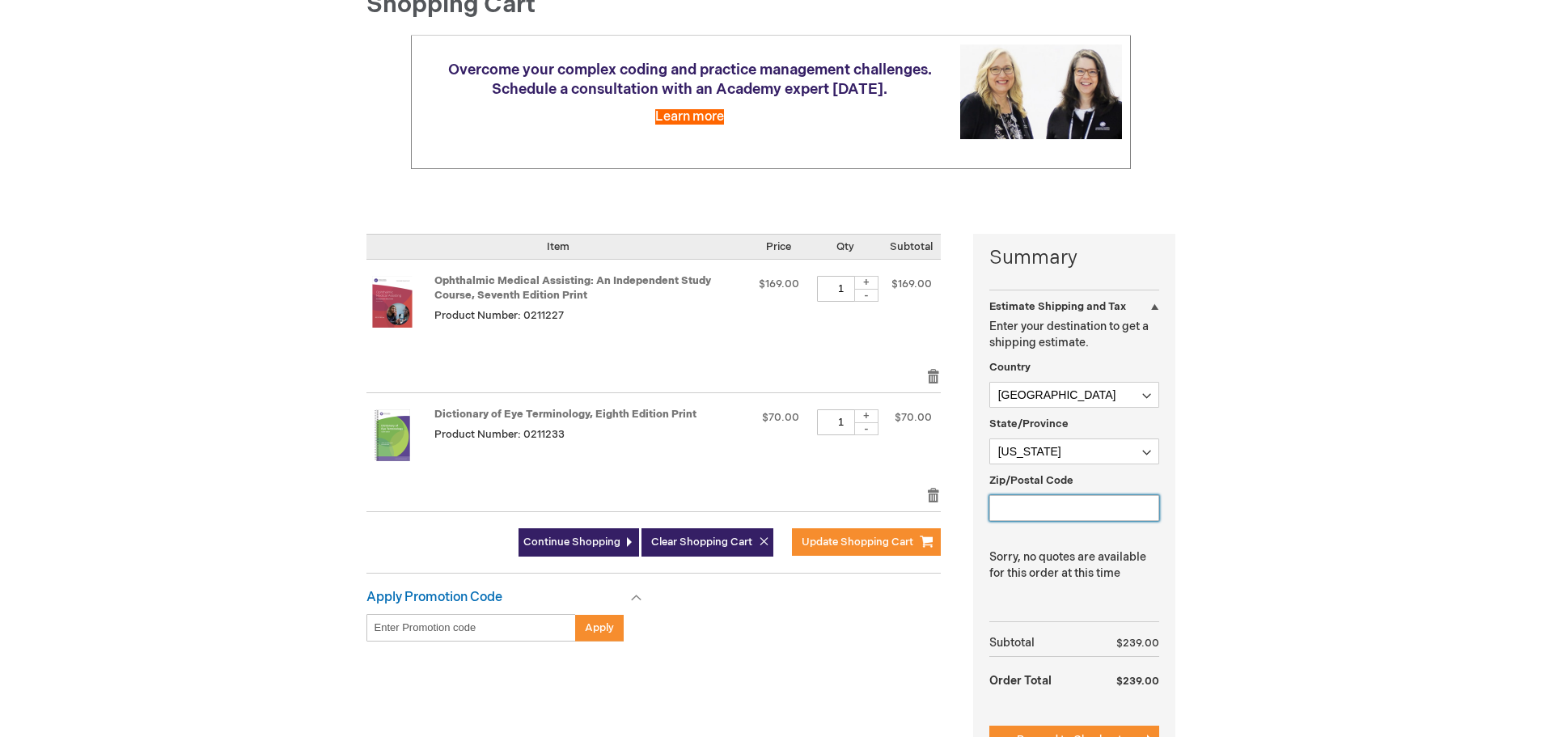
scroll to position [162, 0]
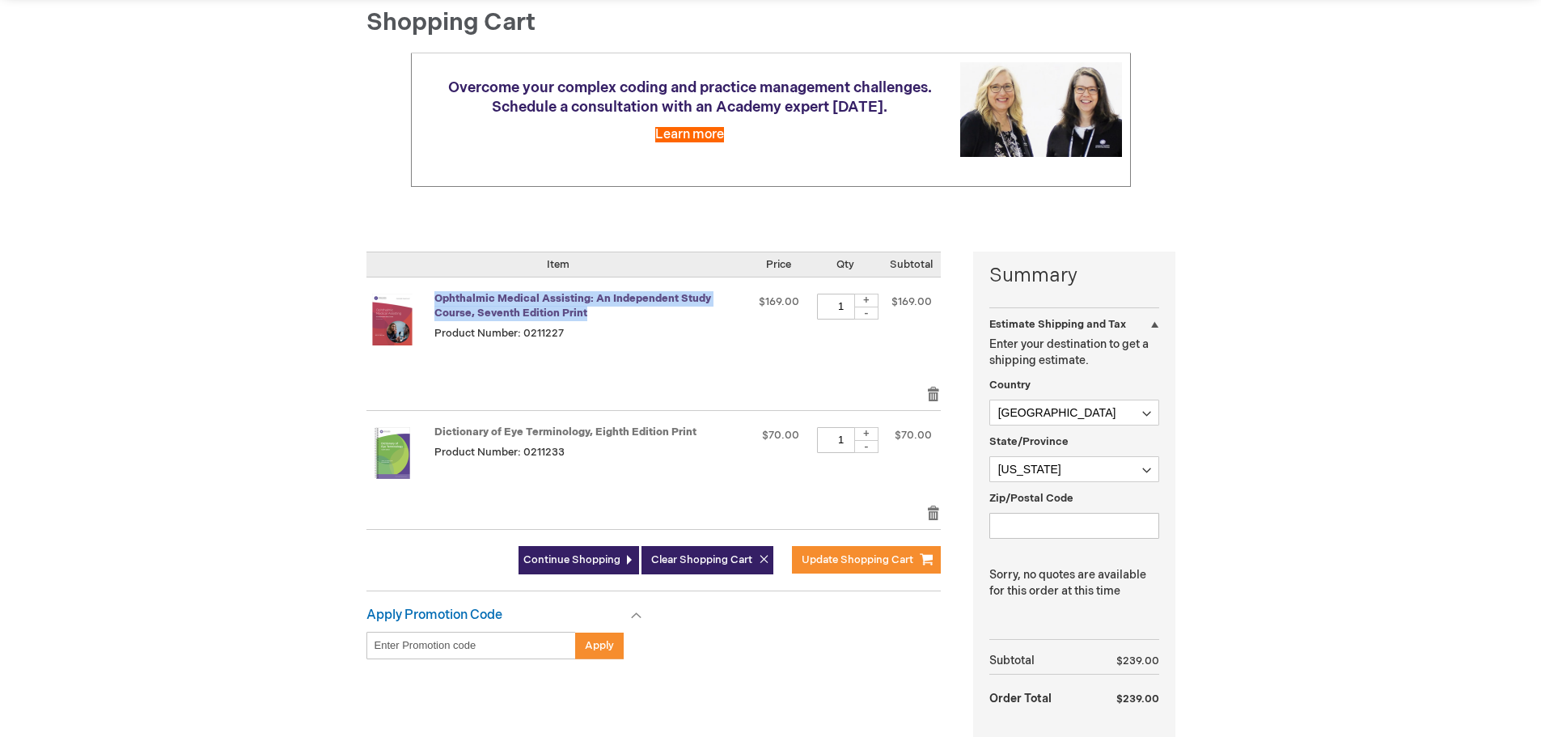
drag, startPoint x: 607, startPoint y: 312, endPoint x: 434, endPoint y: 301, distance: 173.5
click at [434, 301] on strong "Ophthalmic Medical Assisting: An Independent Study Course, Seventh Edition Print" at bounding box center [588, 306] width 309 height 30
copy link "Ophthalmic Medical Assisting: An Independent Study Course, Seventh Edition Print"
